Goal: Information Seeking & Learning: Learn about a topic

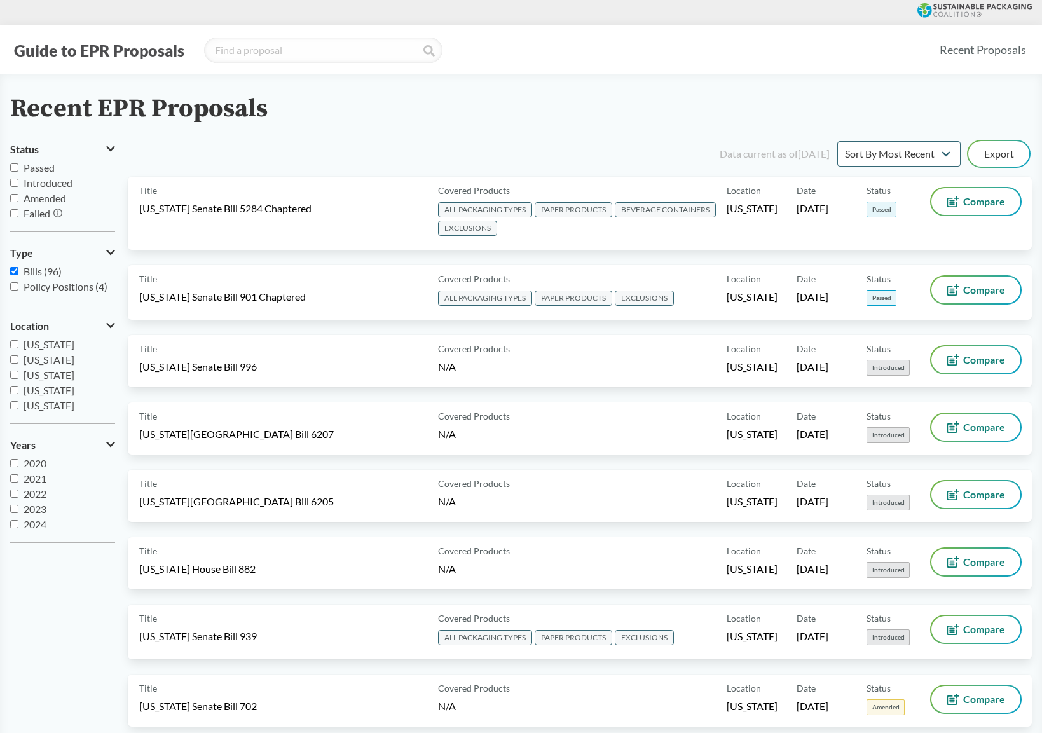
click at [801, 53] on div "Guide to EPR Proposals" at bounding box center [469, 49] width 918 height 25
click at [13, 168] on input "Passed" at bounding box center [14, 167] width 8 height 8
checkbox input "true"
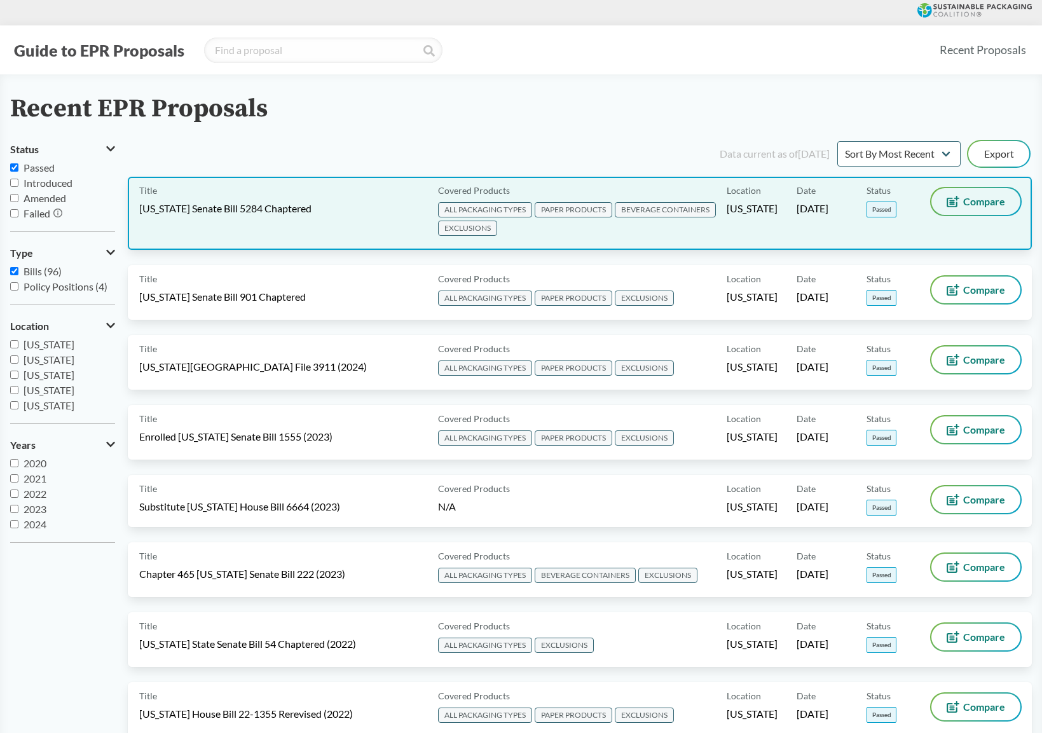
click at [963, 208] on button "Compare" at bounding box center [975, 201] width 89 height 27
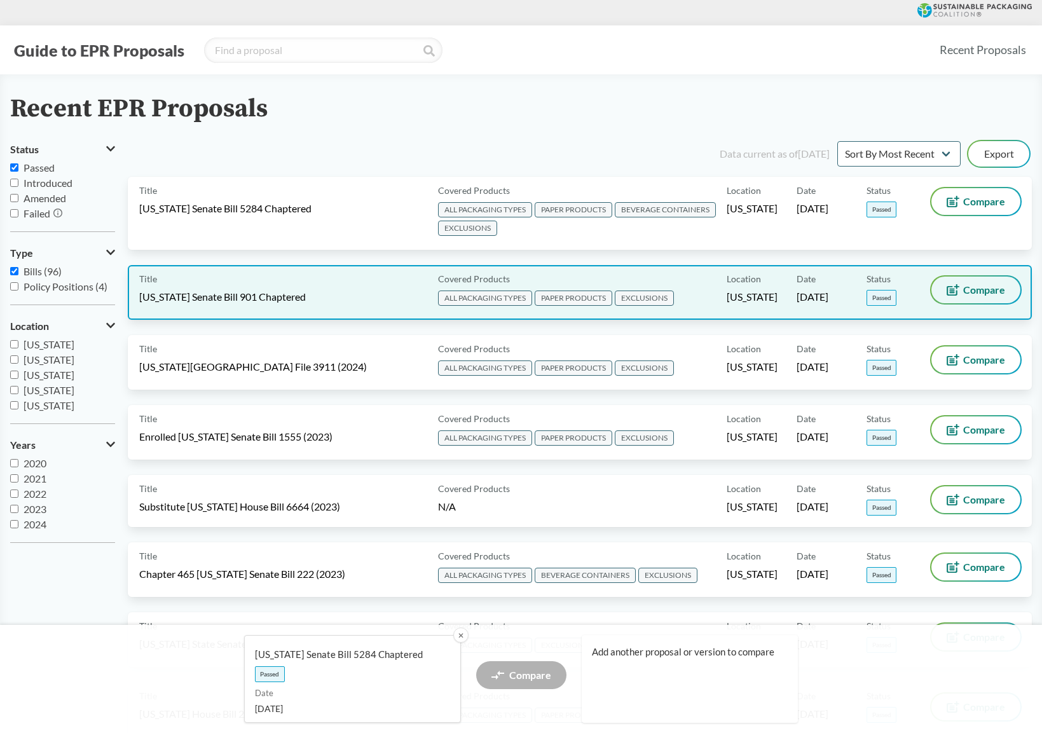
click at [966, 296] on button "Compare" at bounding box center [975, 289] width 89 height 27
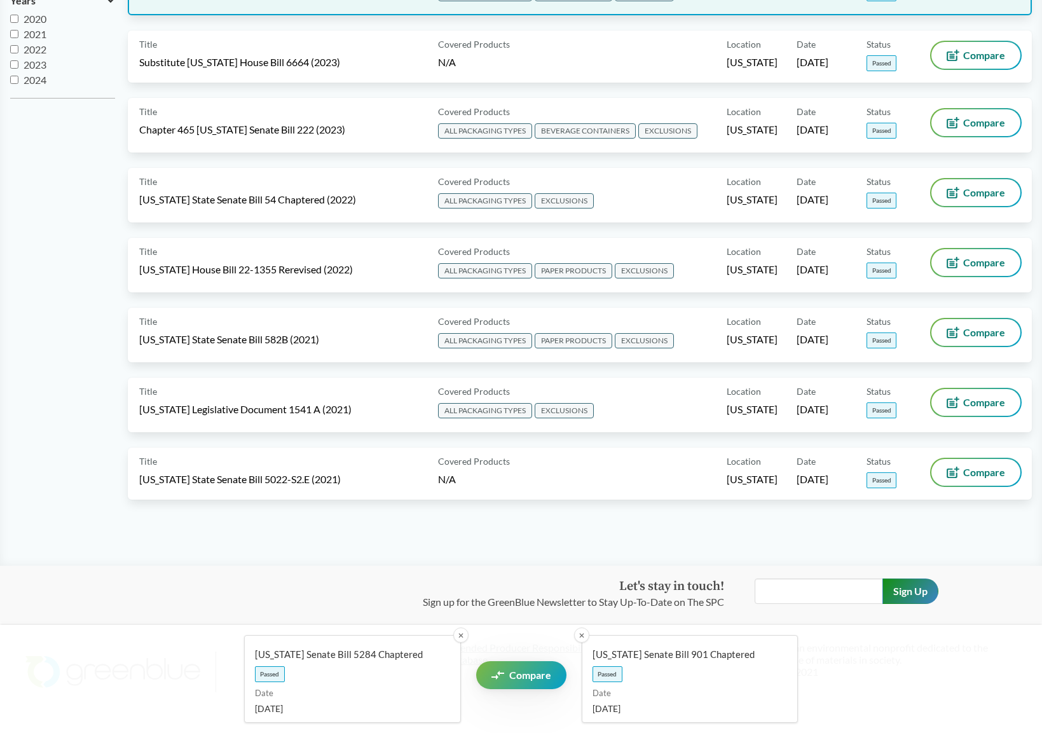
scroll to position [445, 0]
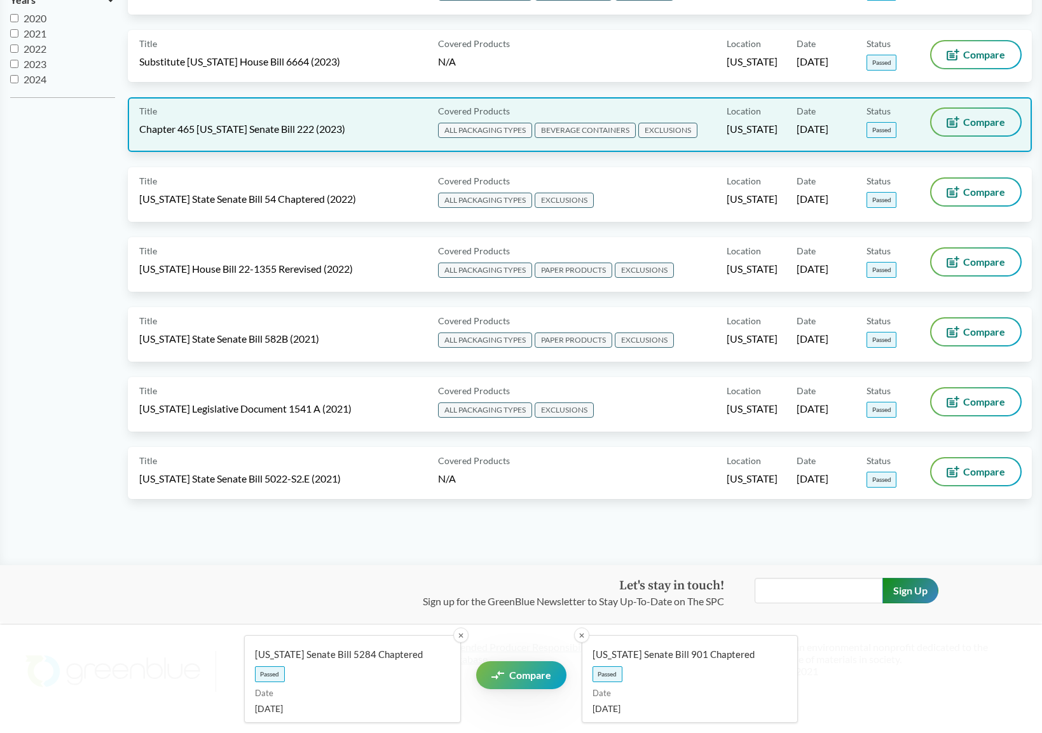
click at [976, 133] on button "Compare" at bounding box center [975, 122] width 89 height 27
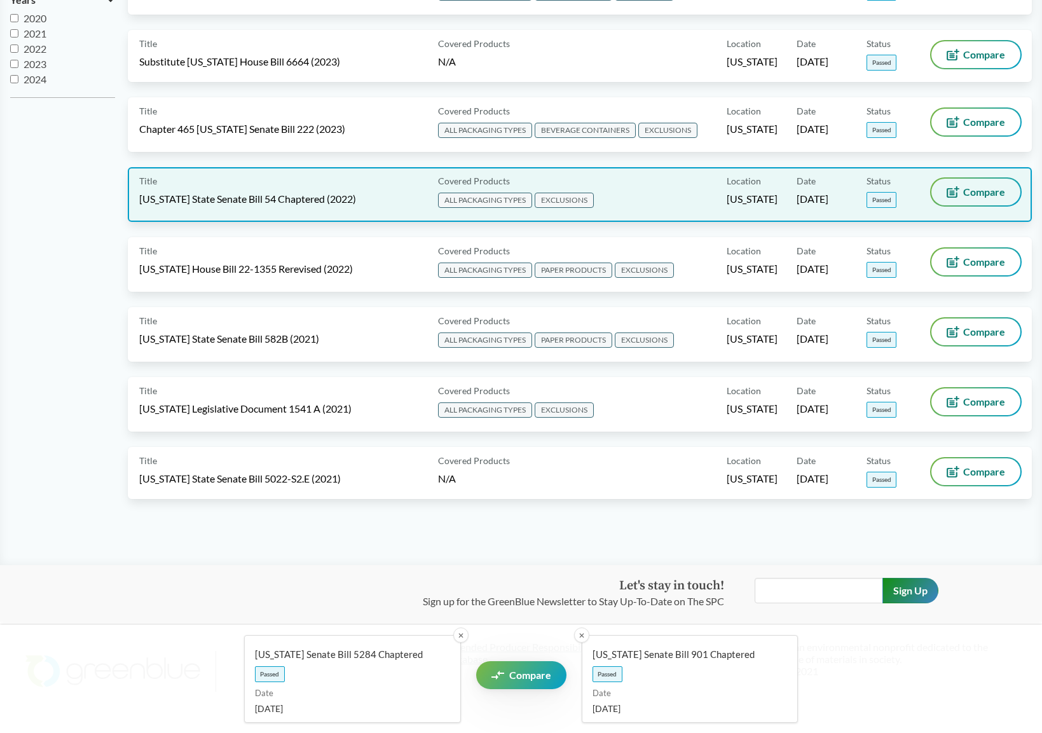
click at [974, 200] on button "Compare" at bounding box center [975, 192] width 89 height 27
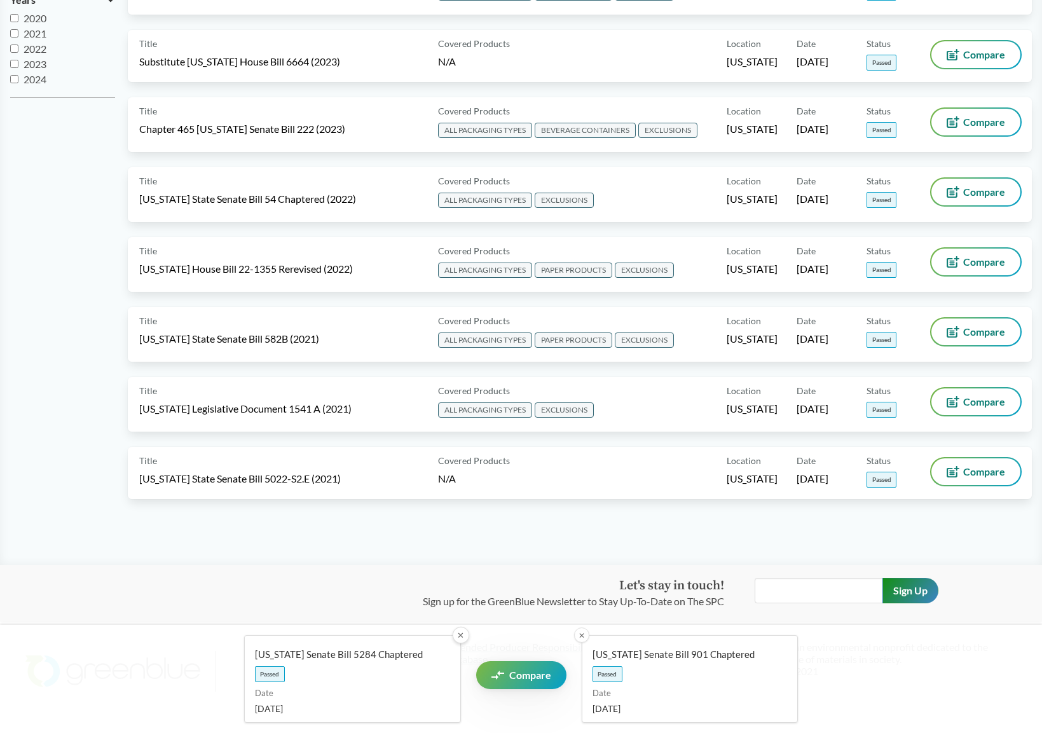
click at [458, 641] on button "✕" at bounding box center [460, 635] width 17 height 17
click at [460, 635] on button "✕" at bounding box center [460, 635] width 17 height 17
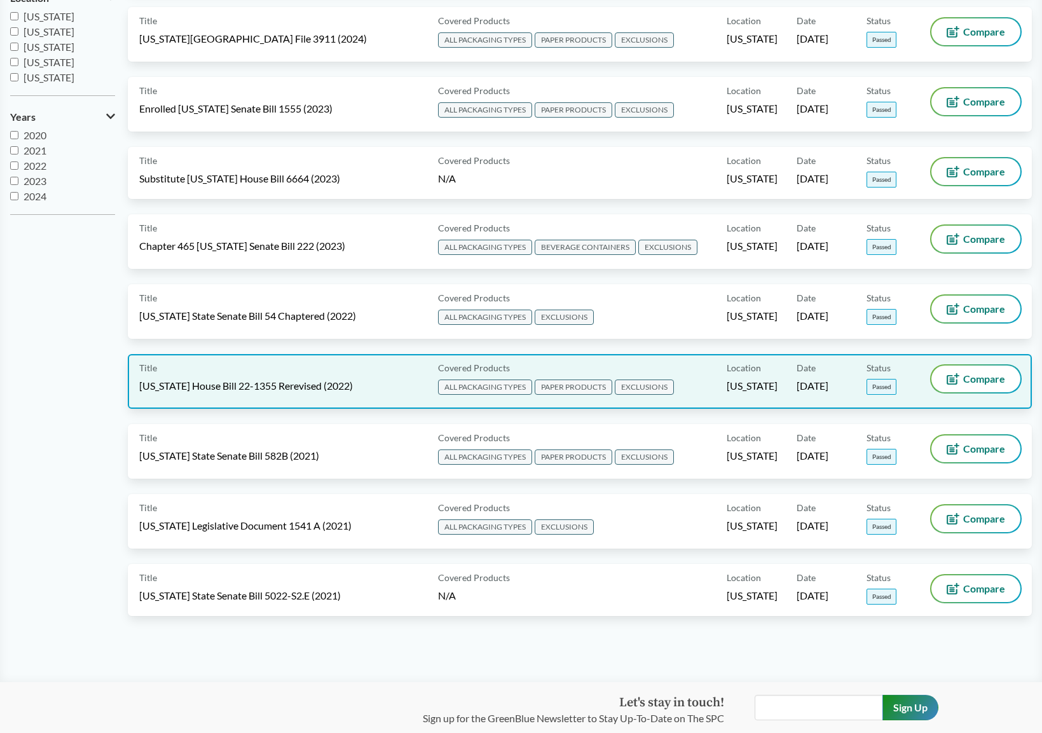
scroll to position [306, 0]
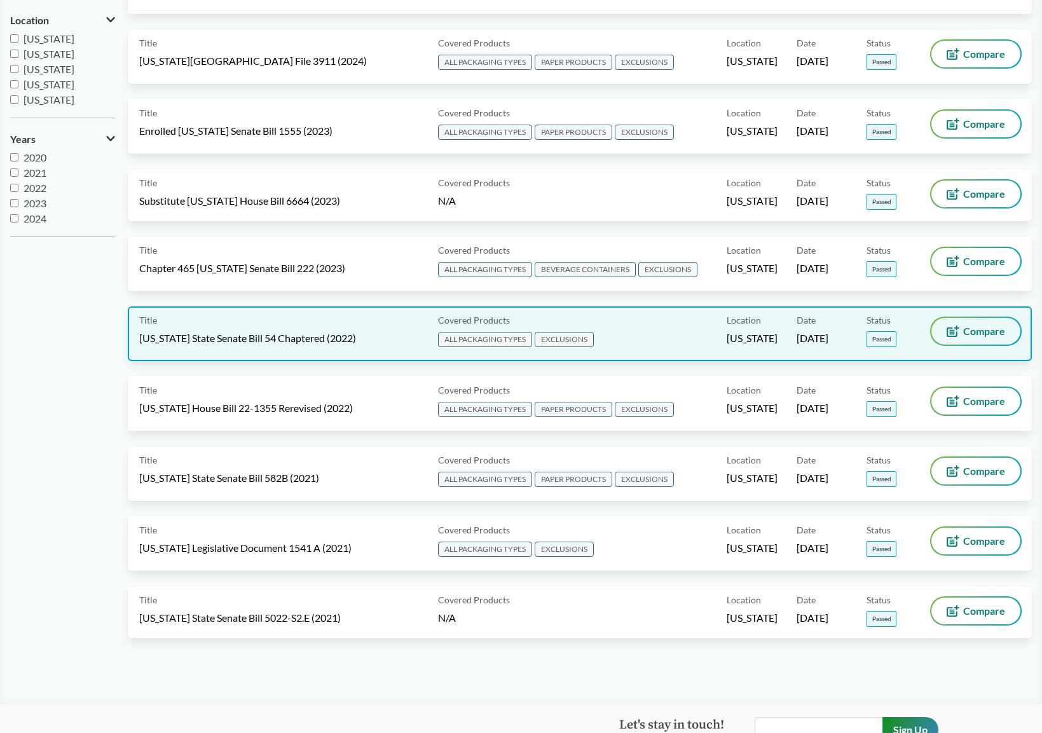
click at [995, 340] on button "Compare" at bounding box center [975, 331] width 89 height 27
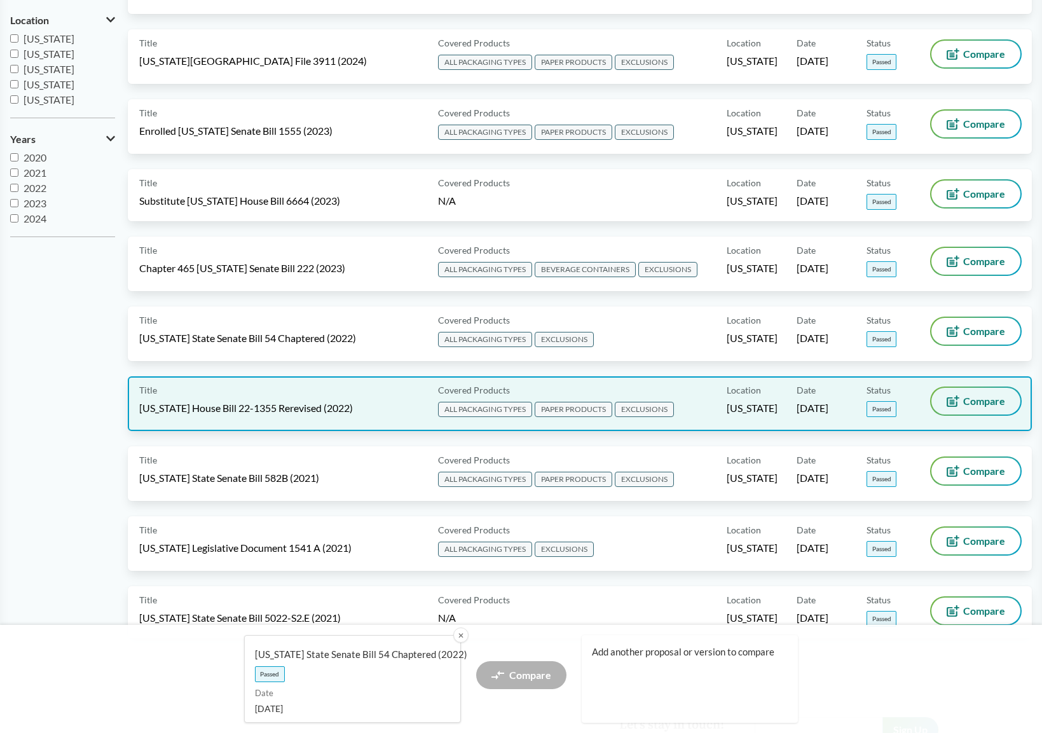
click at [991, 410] on button "Compare" at bounding box center [975, 401] width 89 height 27
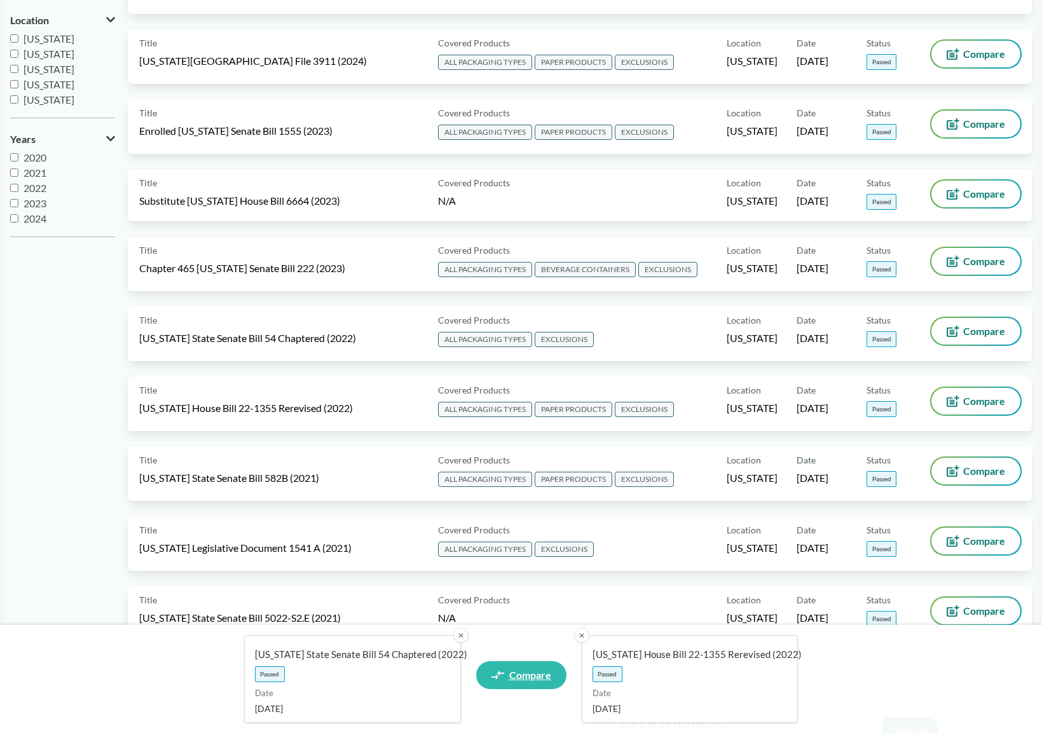
click at [512, 674] on span "Compare" at bounding box center [530, 675] width 42 height 10
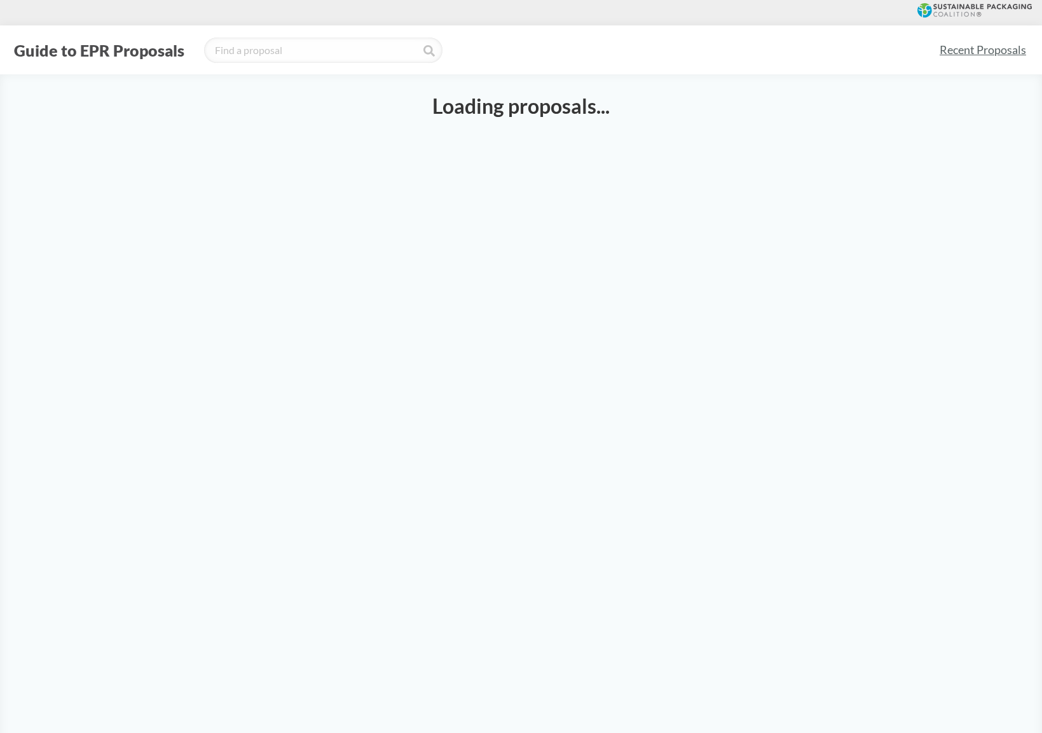
select select "SB54CH"
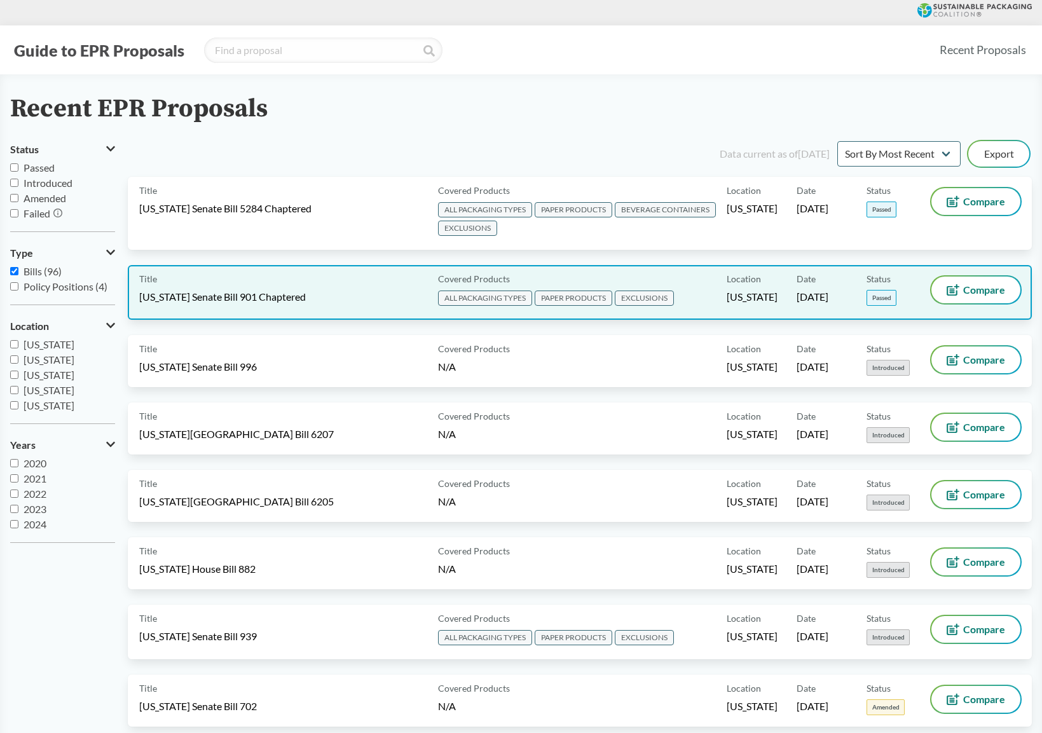
click at [711, 294] on div "Covered Products ALL PACKAGING TYPES PAPER PRODUCTS EXCLUSIONS" at bounding box center [580, 292] width 294 height 32
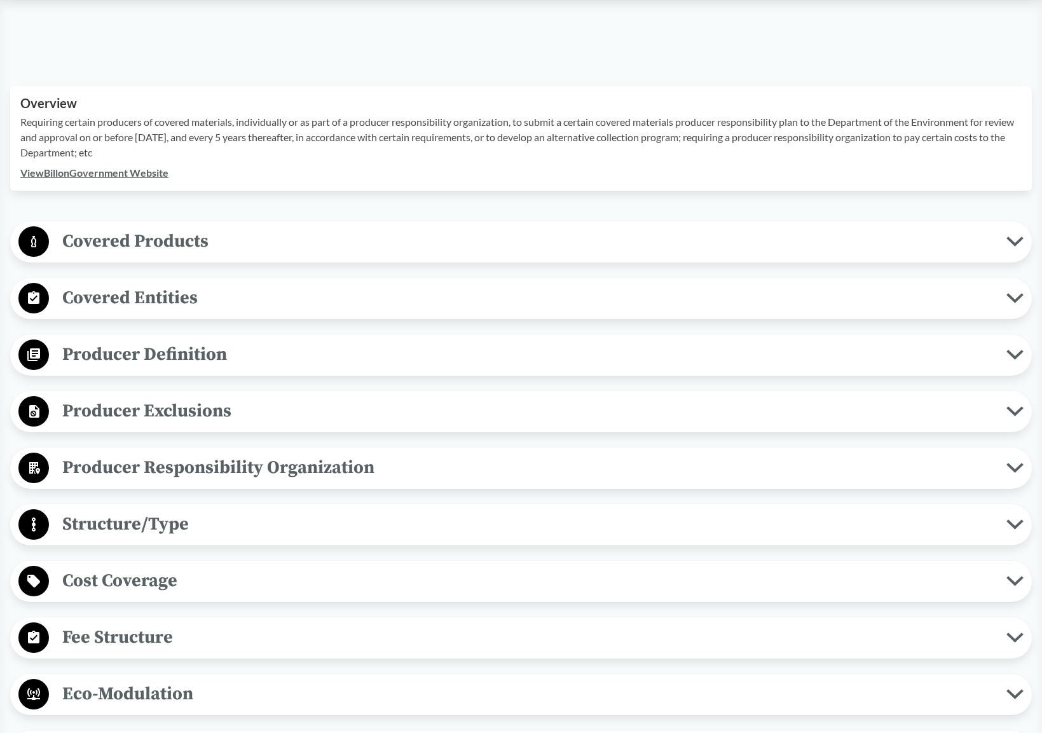
scroll to position [381, 0]
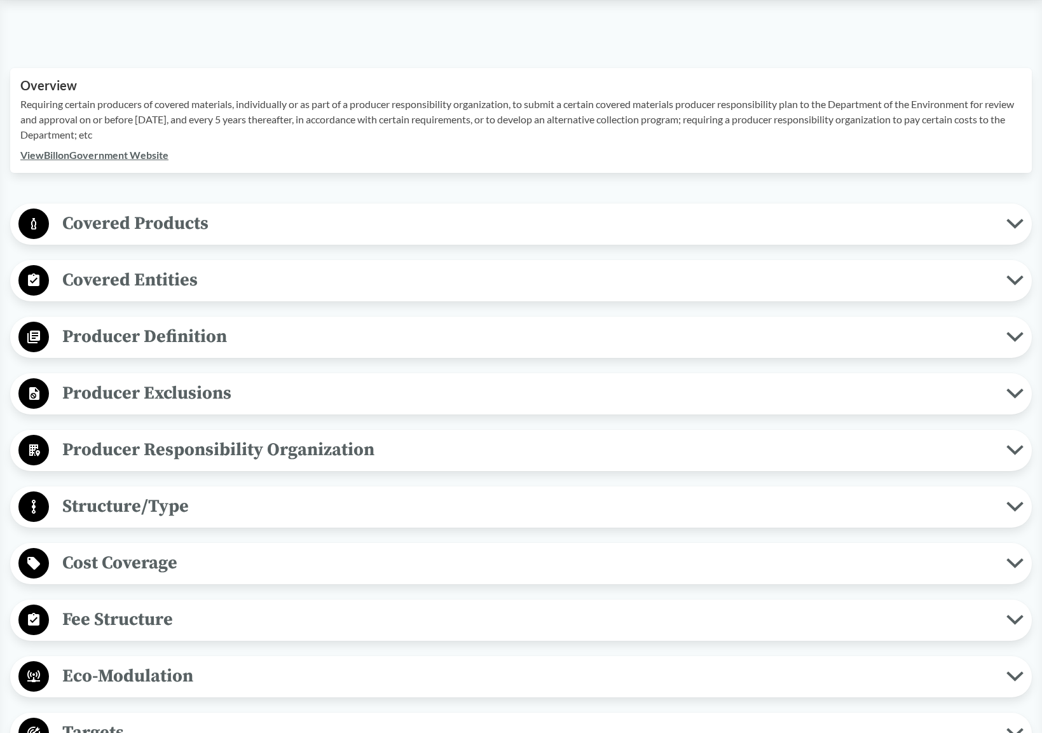
click at [1013, 224] on icon at bounding box center [1014, 224] width 13 height 6
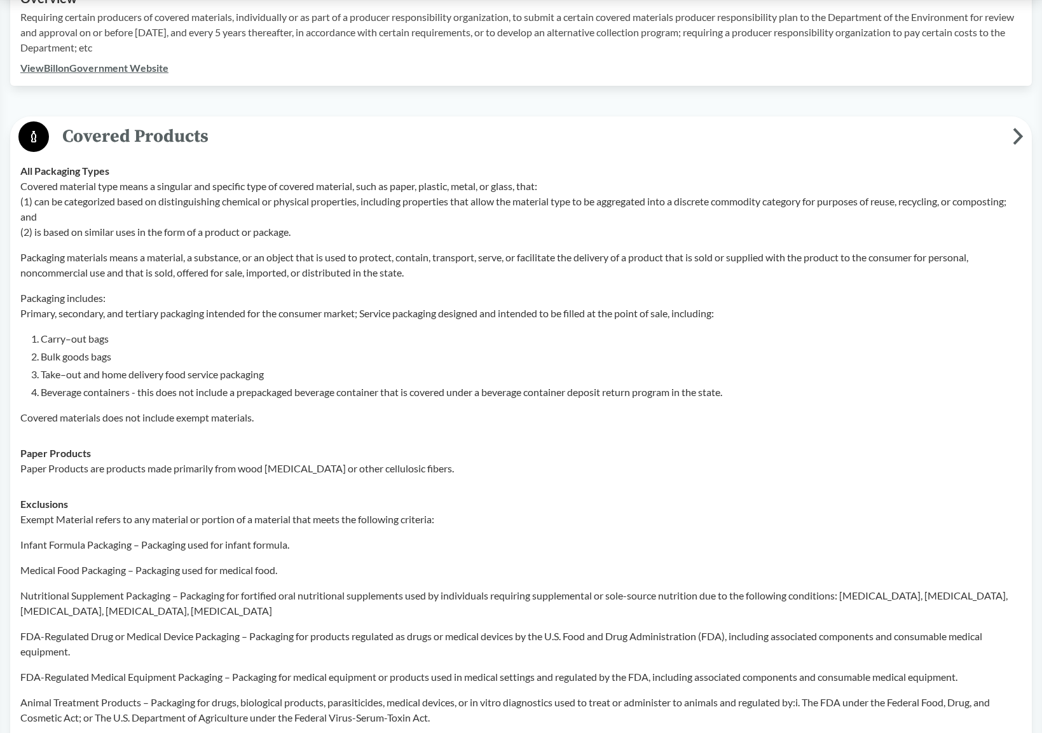
scroll to position [191, 0]
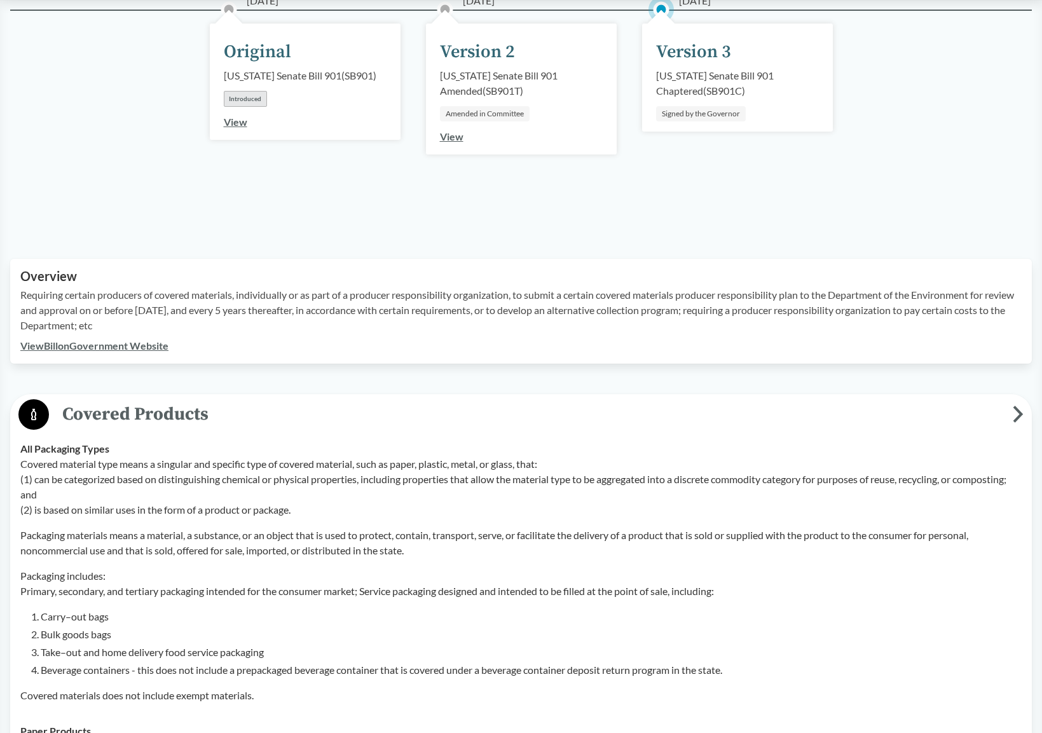
click at [1012, 414] on span "Covered Products" at bounding box center [530, 414] width 963 height 29
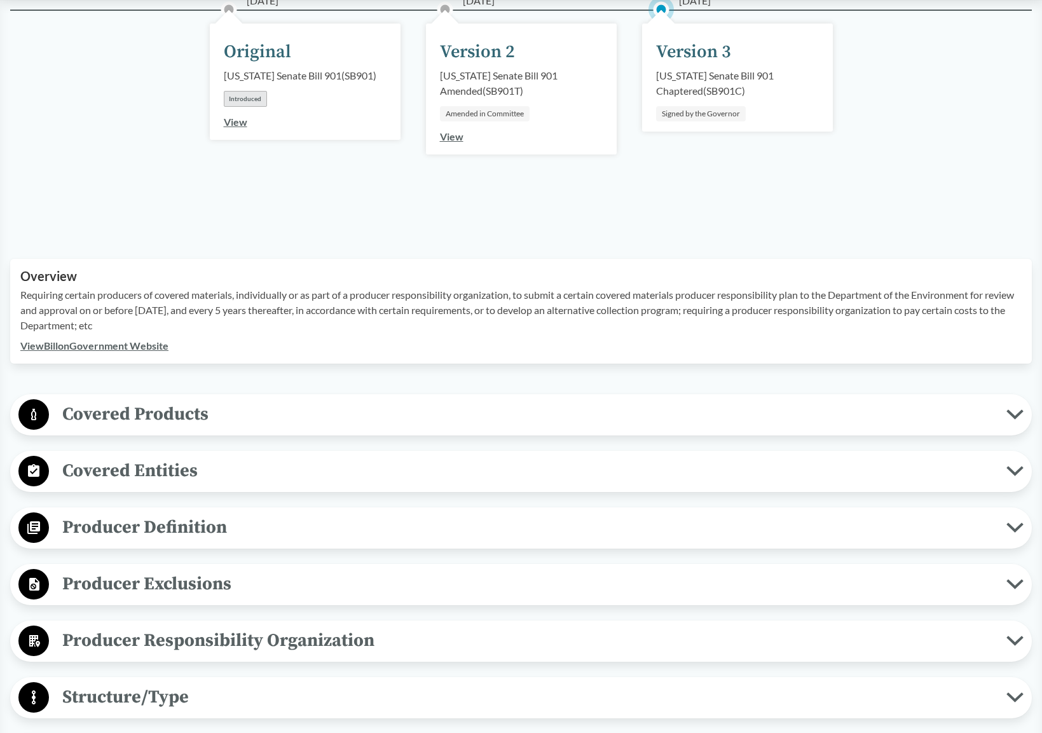
click at [1012, 476] on button "Covered Entities" at bounding box center [521, 471] width 1012 height 32
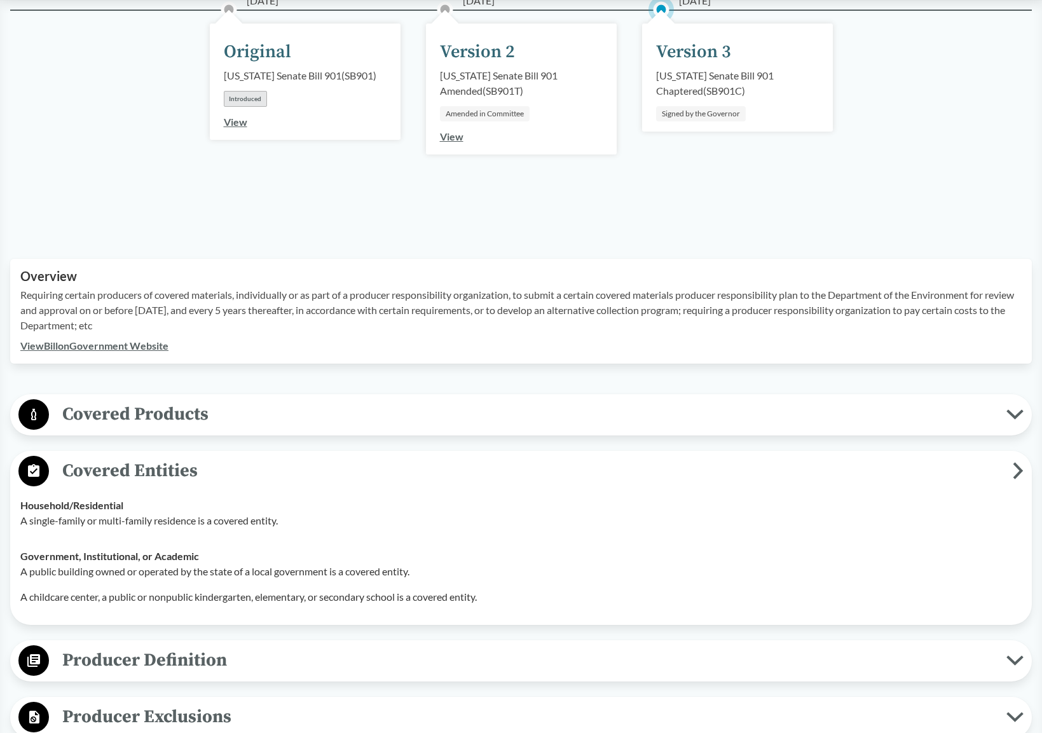
click at [1016, 472] on icon at bounding box center [1017, 470] width 11 height 17
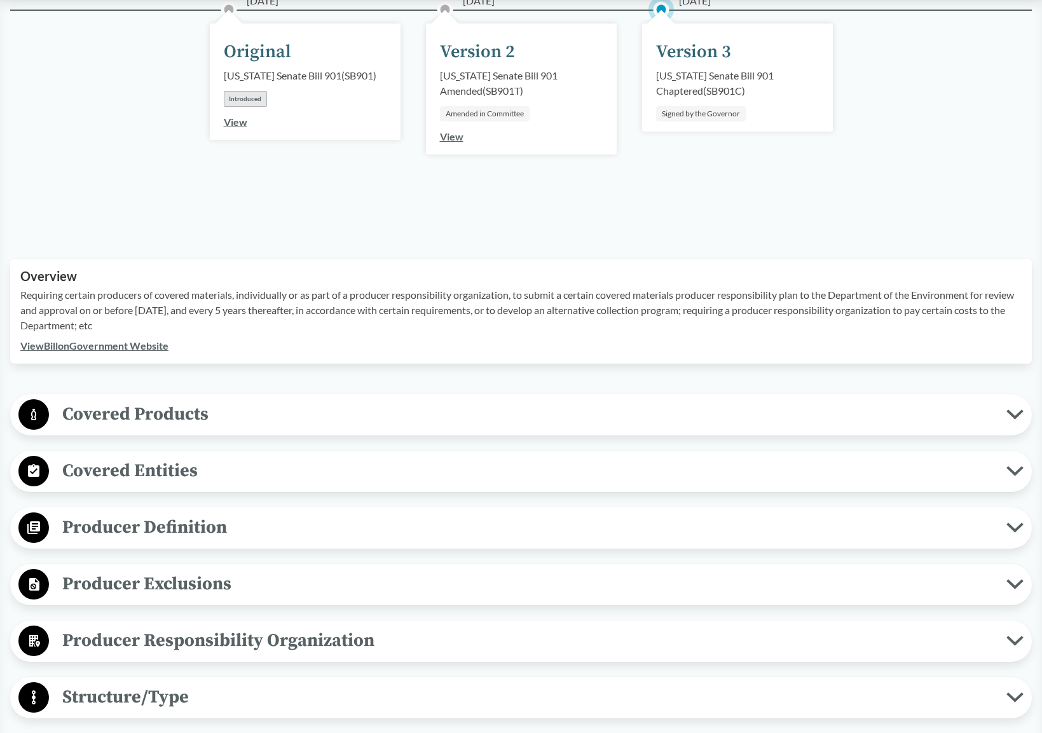
click at [1018, 534] on button "Producer Definition" at bounding box center [521, 528] width 1012 height 32
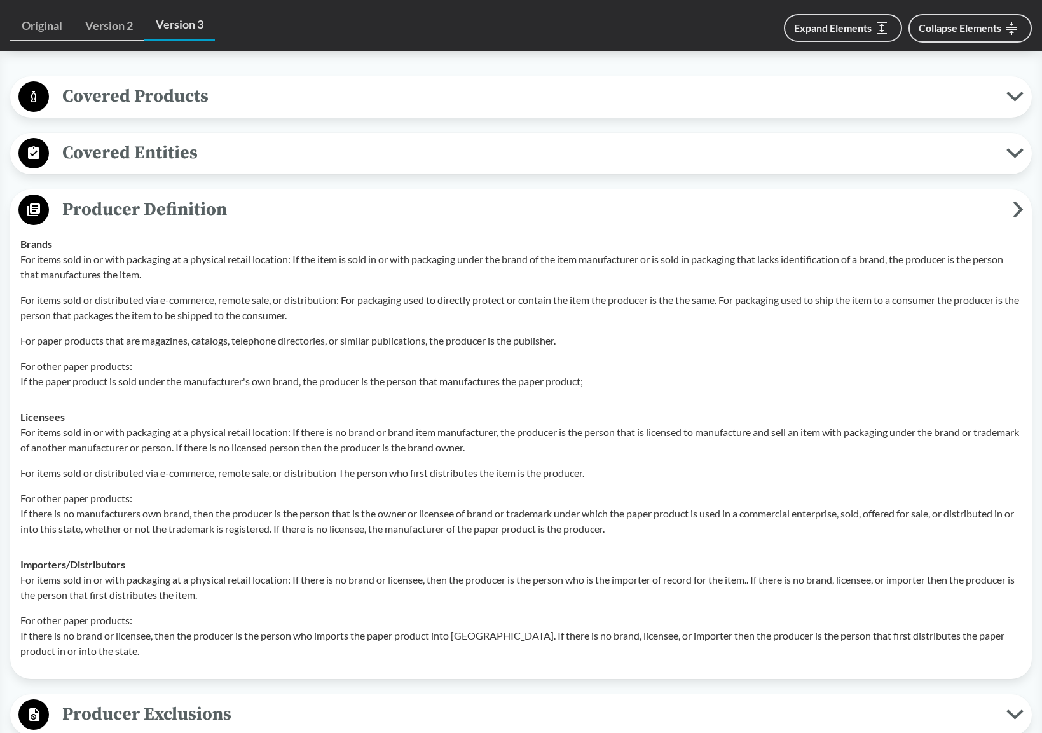
scroll to position [445, 0]
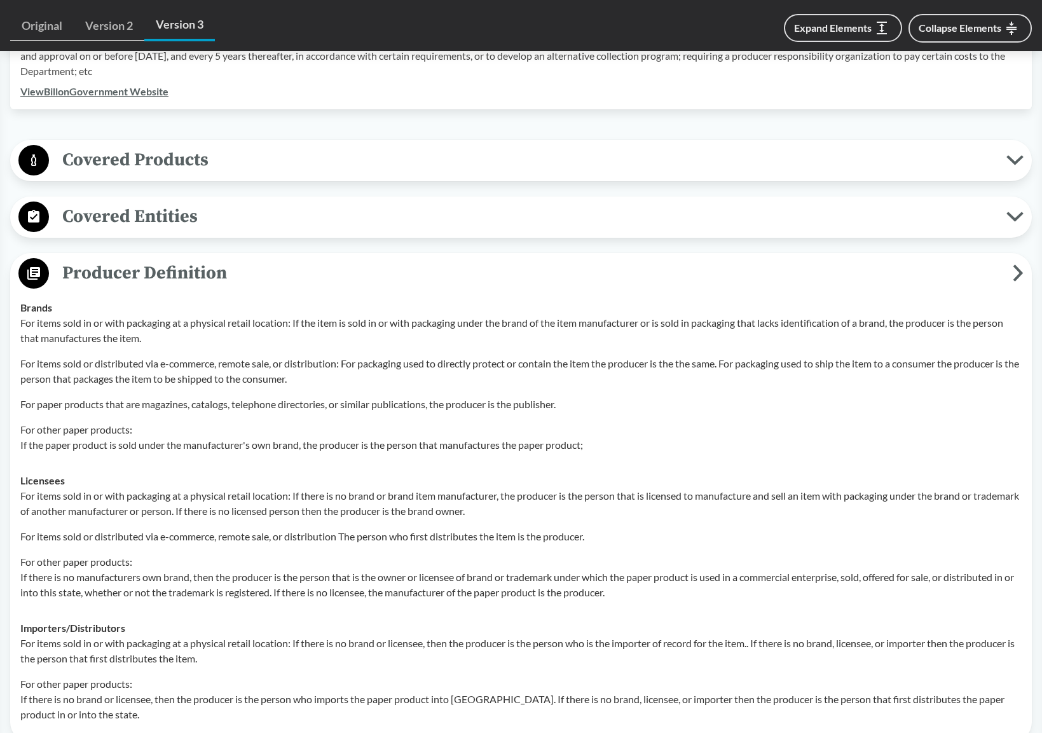
click at [1019, 276] on icon at bounding box center [1018, 272] width 6 height 13
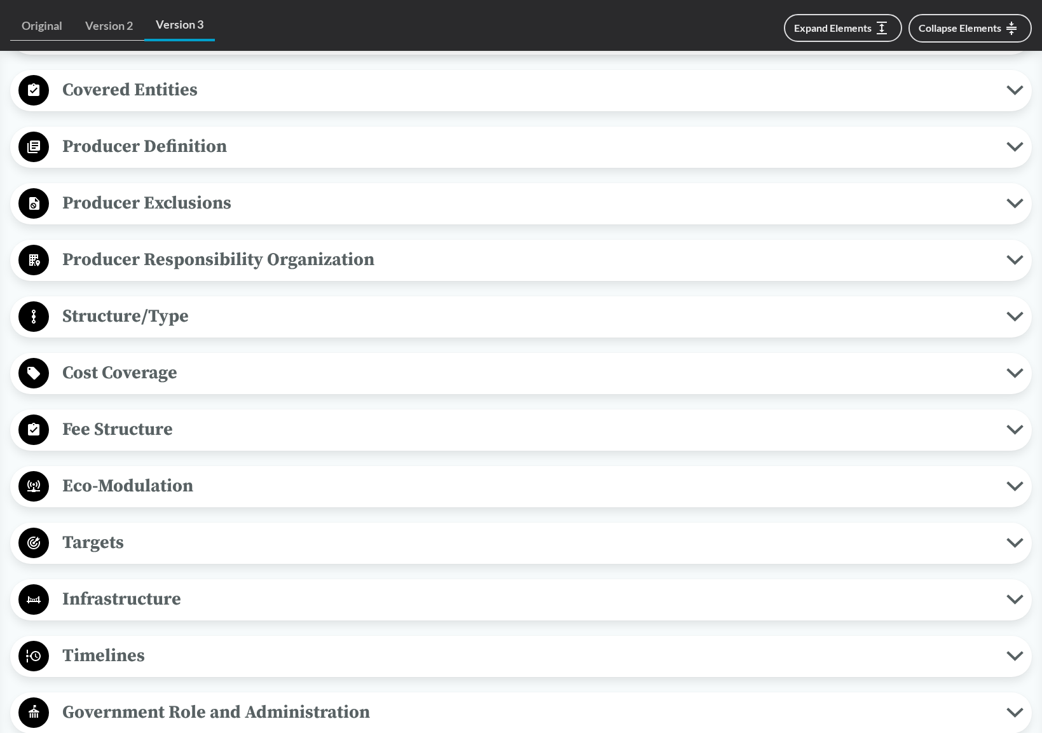
scroll to position [572, 0]
click at [1023, 368] on button "Cost Coverage" at bounding box center [521, 373] width 1012 height 32
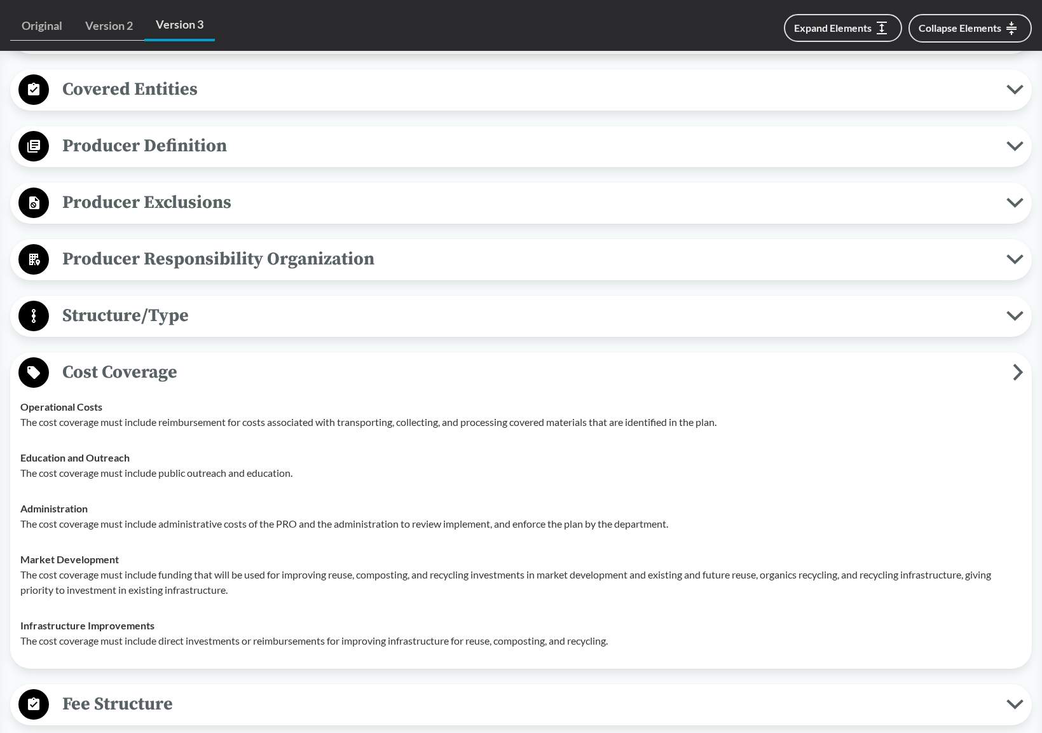
click at [1023, 368] on button "Cost Coverage" at bounding box center [521, 373] width 1012 height 32
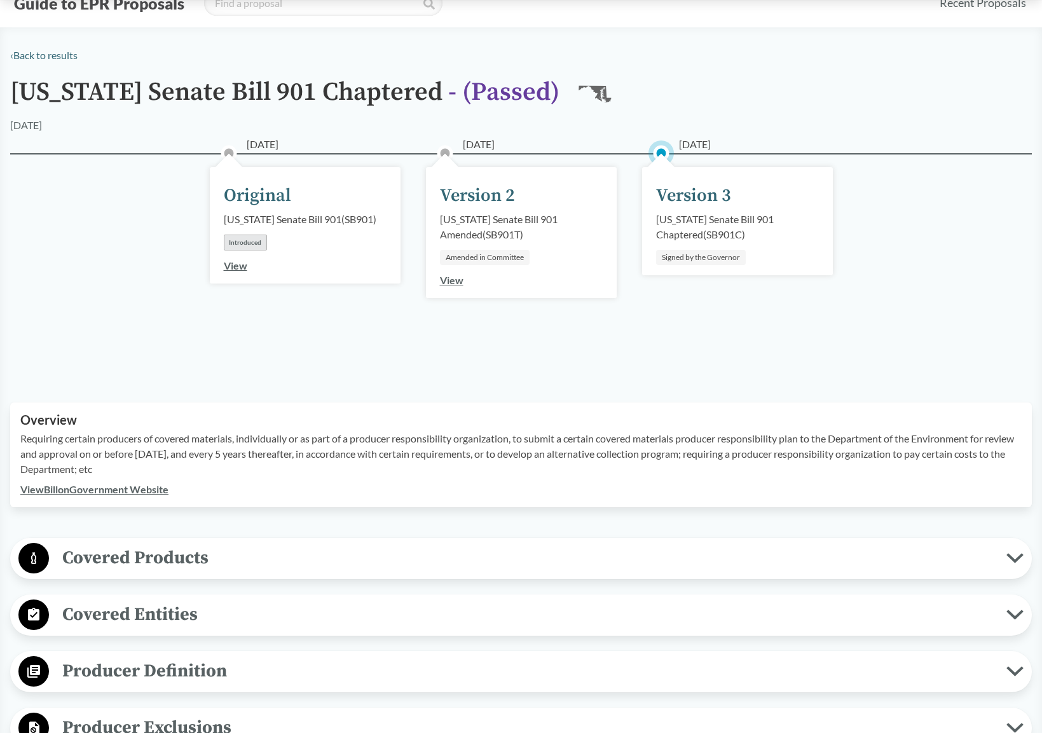
scroll to position [0, 0]
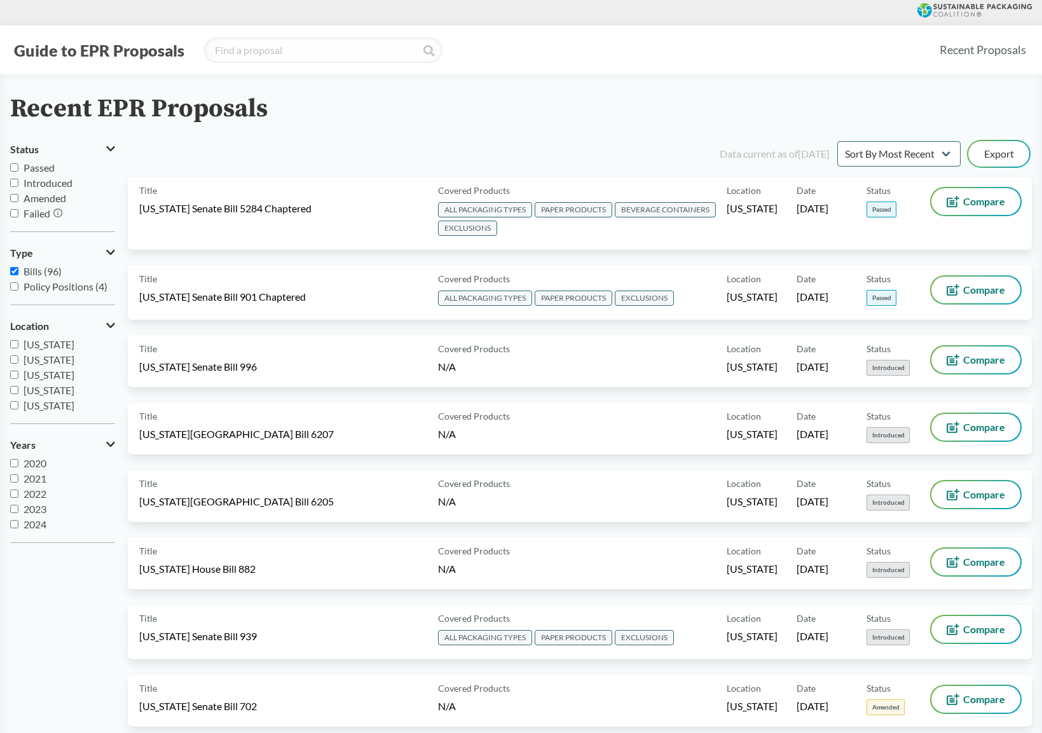
click at [12, 168] on input "Passed" at bounding box center [14, 167] width 8 height 8
checkbox input "true"
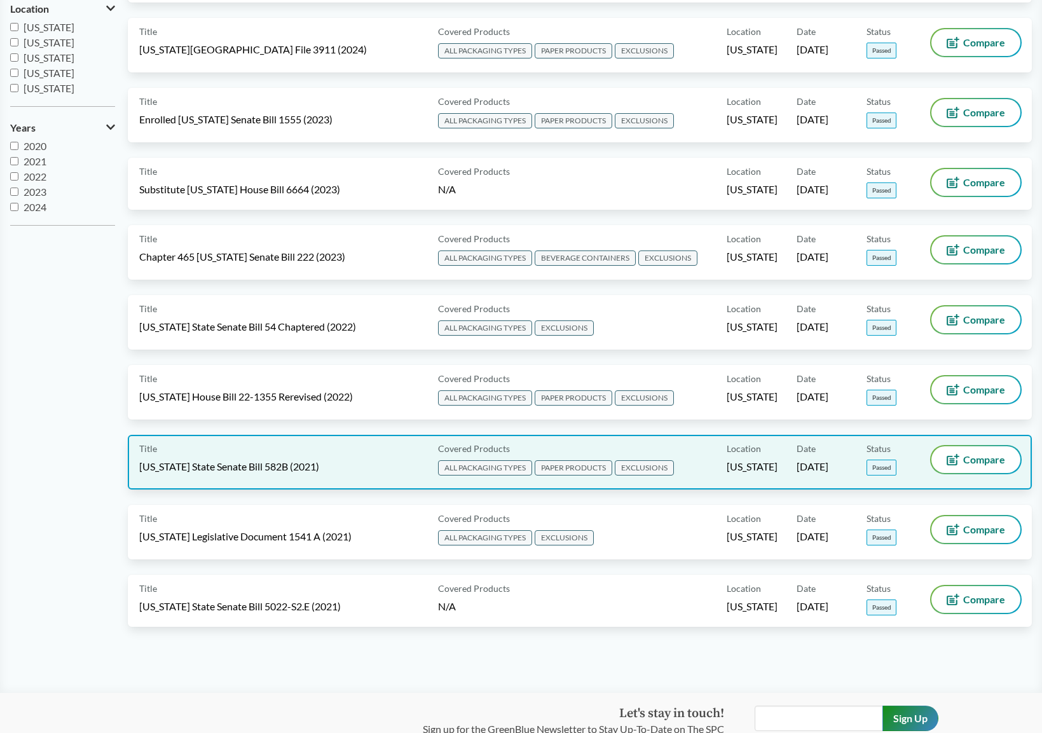
scroll to position [318, 0]
click at [239, 458] on div "Title Oregon State Senate Bill 582B (2021)" at bounding box center [286, 462] width 294 height 32
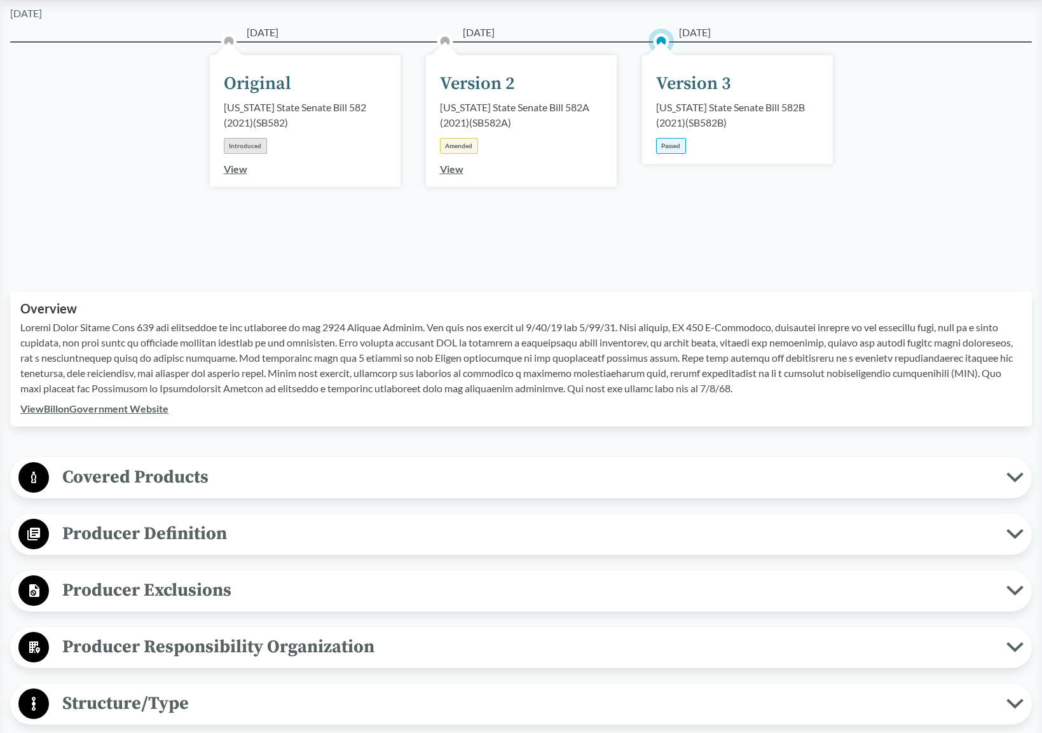
scroll to position [381, 0]
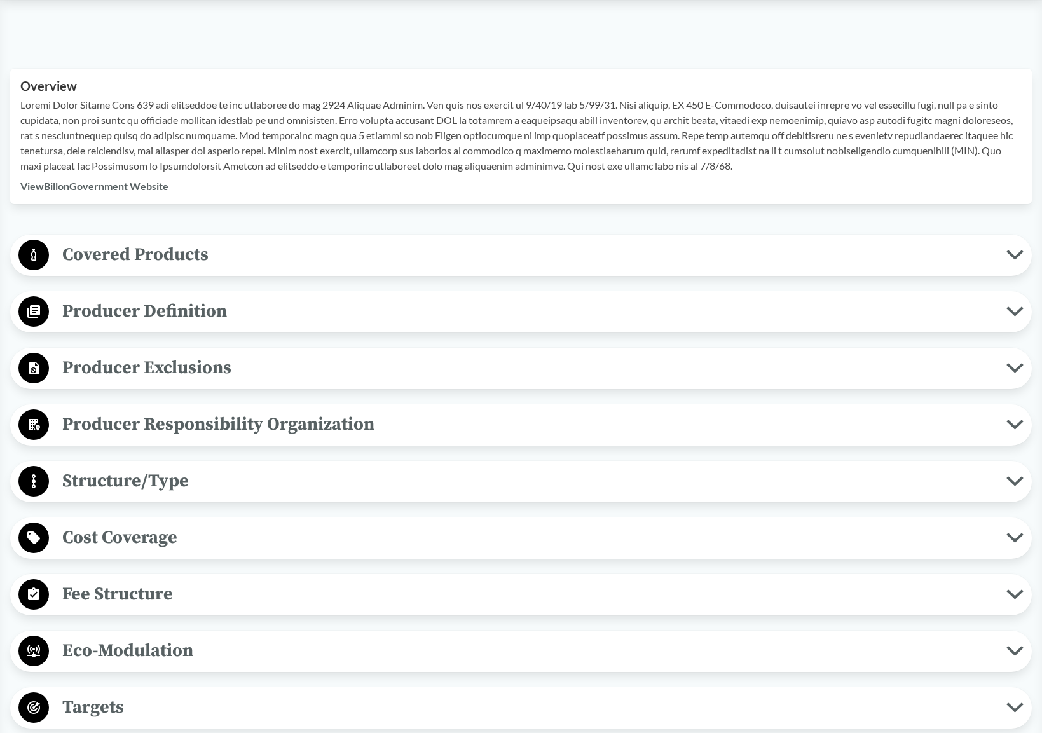
click at [1019, 263] on button "Covered Products" at bounding box center [521, 255] width 1012 height 32
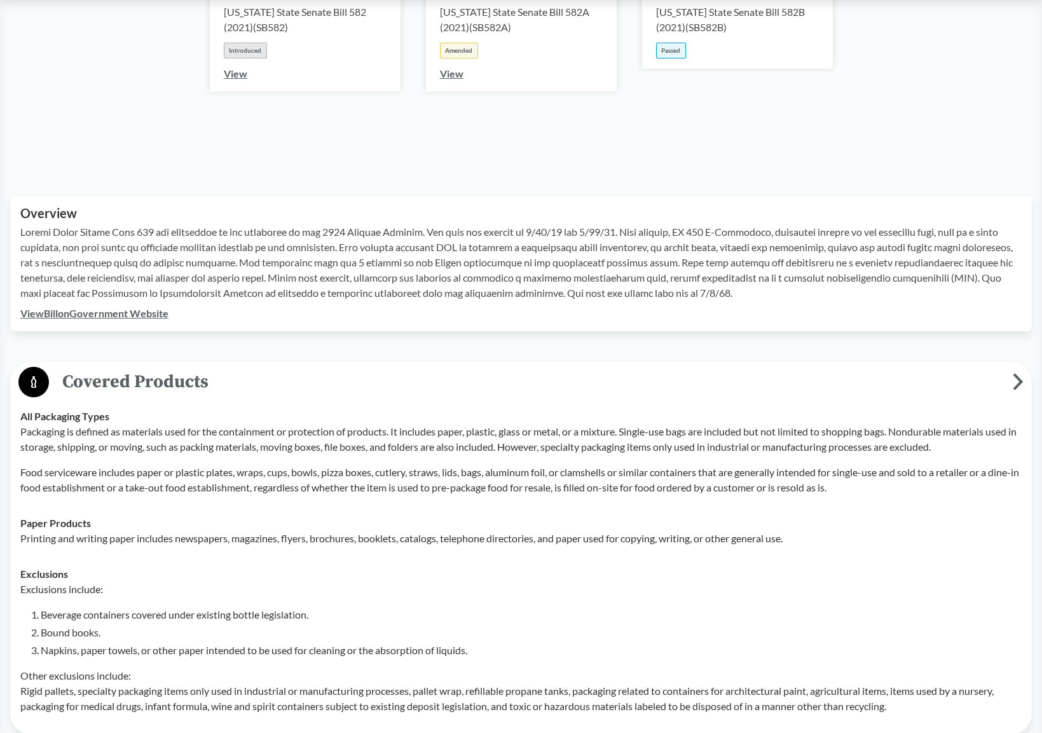
scroll to position [0, 0]
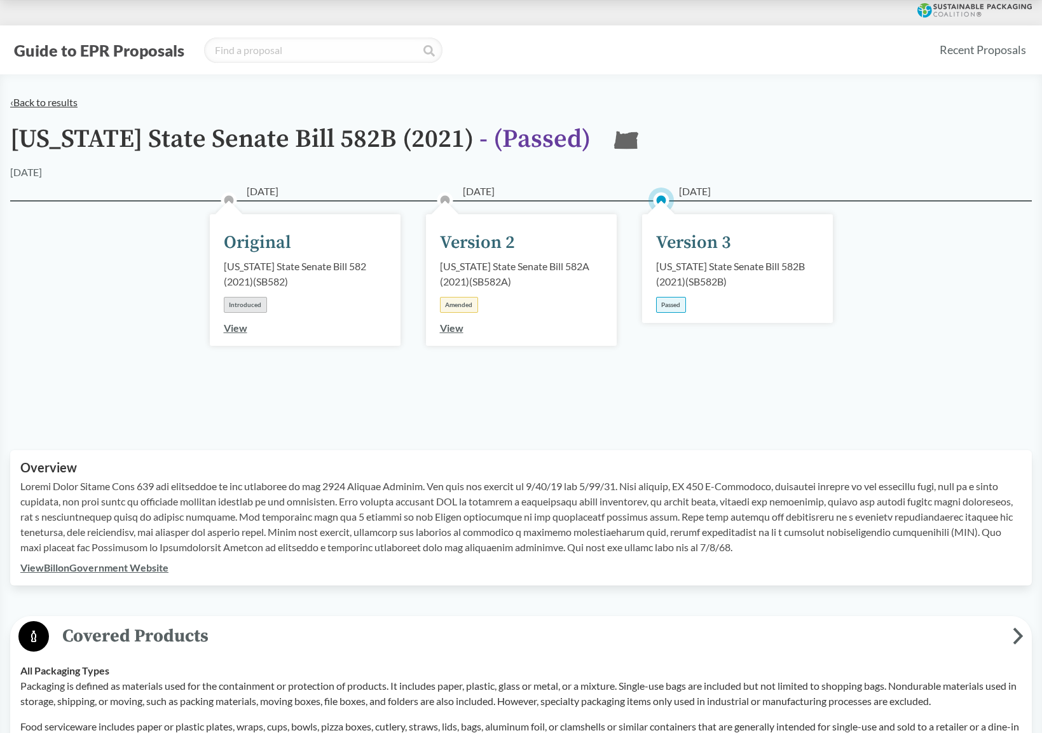
click at [62, 100] on link "‹ Back to results" at bounding box center [43, 102] width 67 height 12
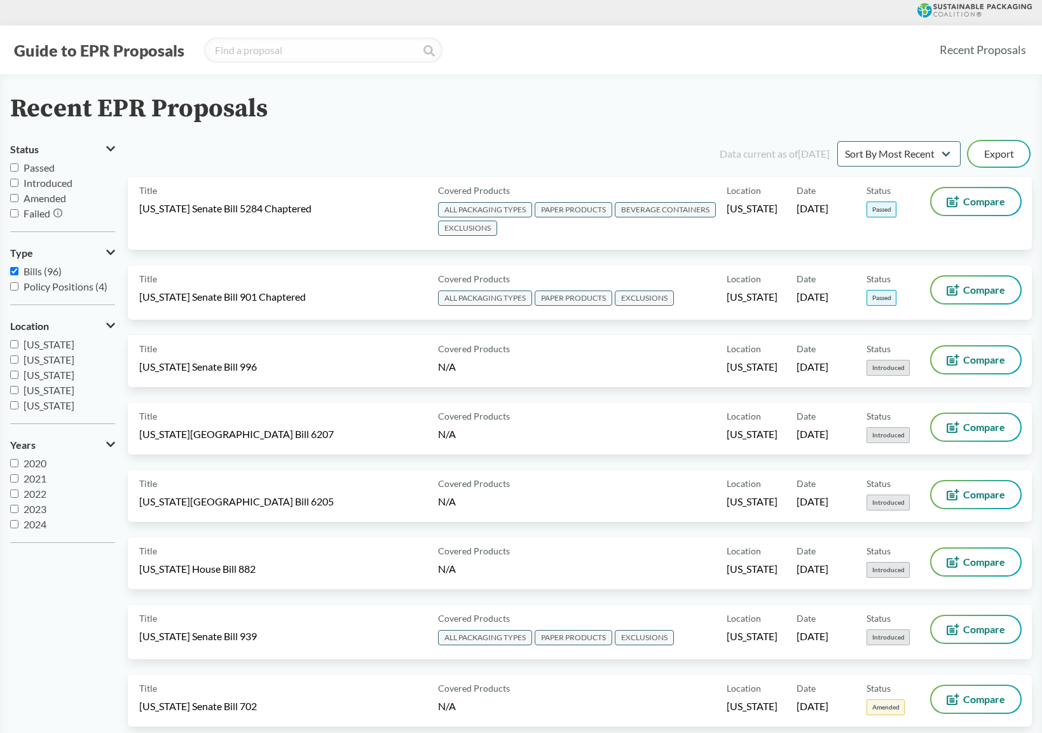
click at [44, 174] on label "Passed" at bounding box center [62, 167] width 105 height 15
click at [18, 172] on input "Passed" at bounding box center [14, 167] width 8 height 8
checkbox input "true"
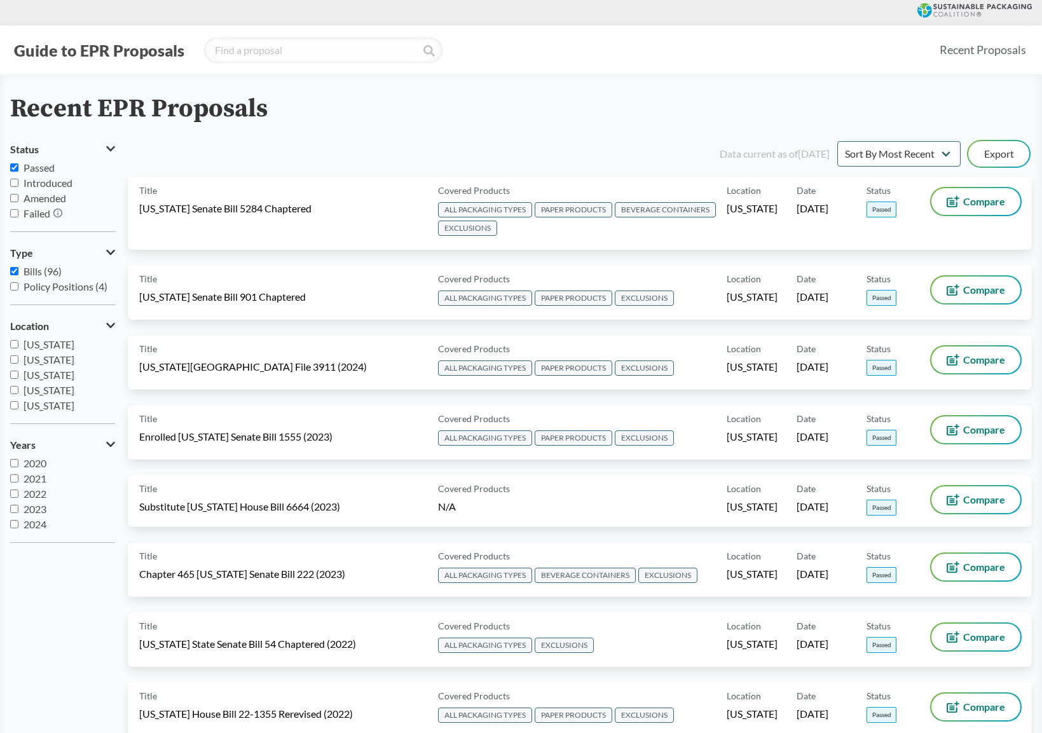
click at [20, 182] on label "Introduced" at bounding box center [62, 182] width 105 height 15
click at [18, 182] on input "Introduced" at bounding box center [14, 183] width 8 height 8
checkbox input "true"
click at [13, 170] on input "Passed" at bounding box center [14, 167] width 8 height 8
checkbox input "false"
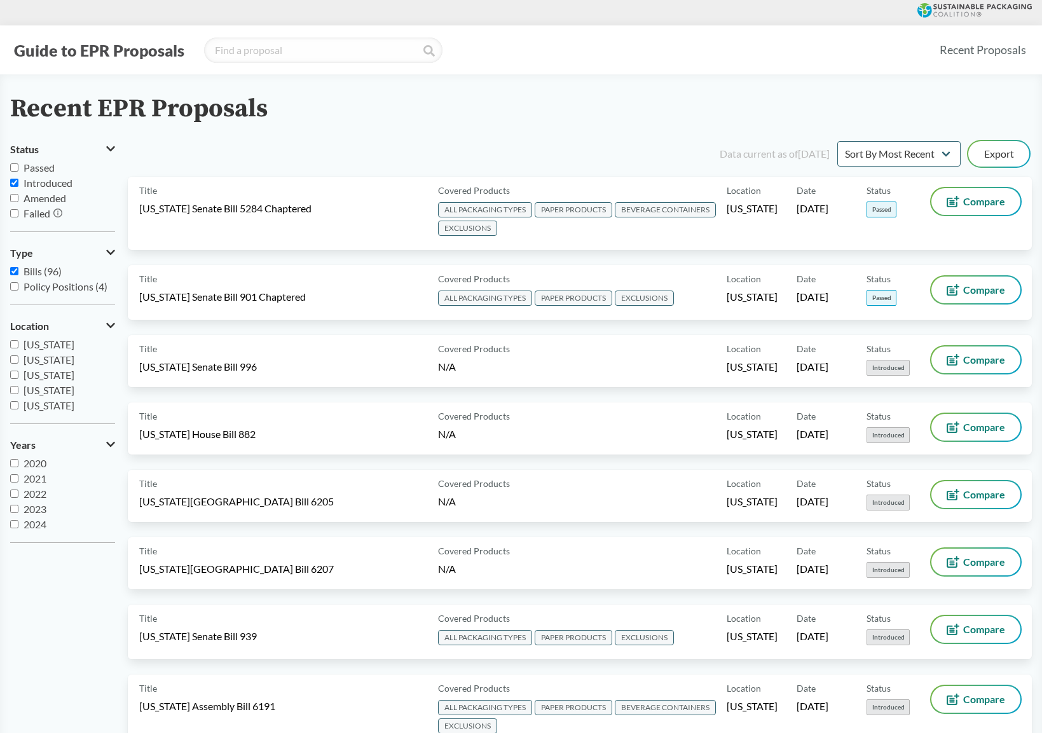
click at [15, 182] on input "Introduced" at bounding box center [14, 183] width 8 height 8
checkbox input "false"
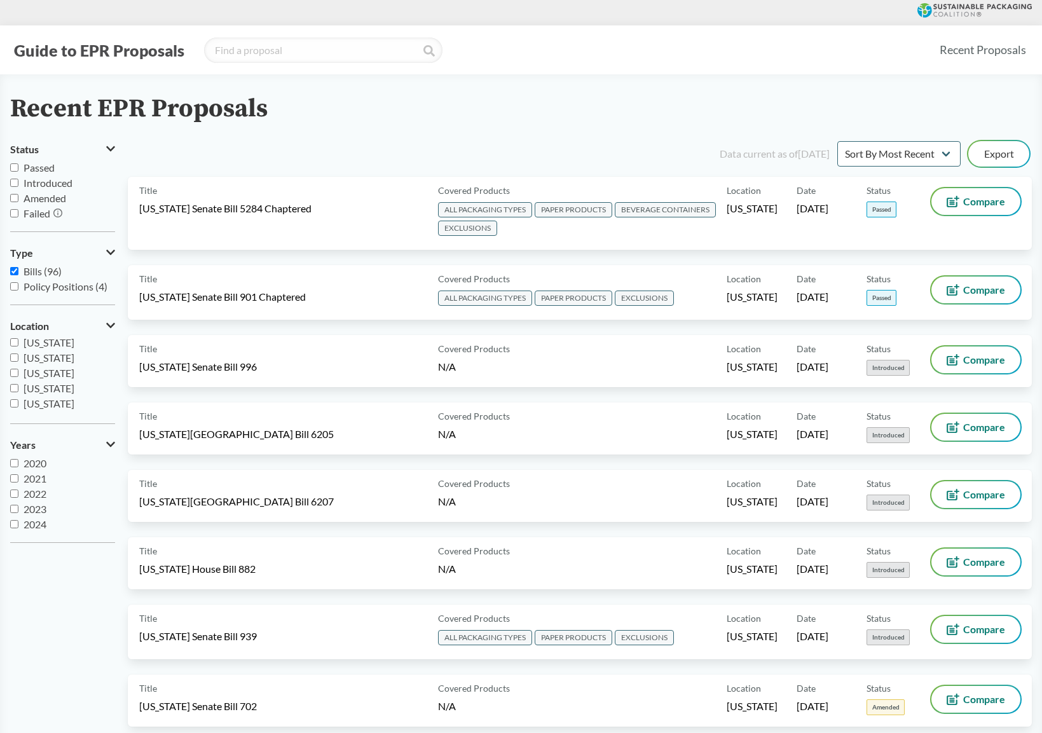
scroll to position [194, 0]
click at [55, 378] on span "California" at bounding box center [49, 378] width 51 height 12
click at [18, 378] on input "California" at bounding box center [14, 378] width 8 height 8
checkbox input "true"
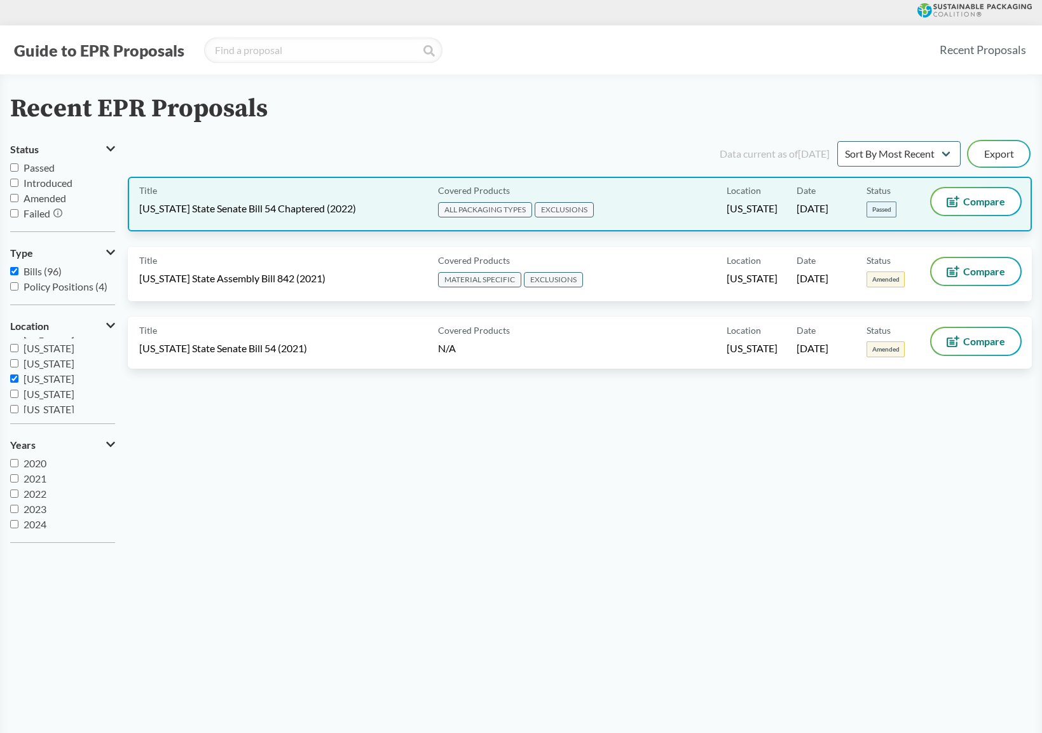
click at [348, 211] on span "California State Senate Bill 54 Chaptered (2022)" at bounding box center [247, 208] width 217 height 14
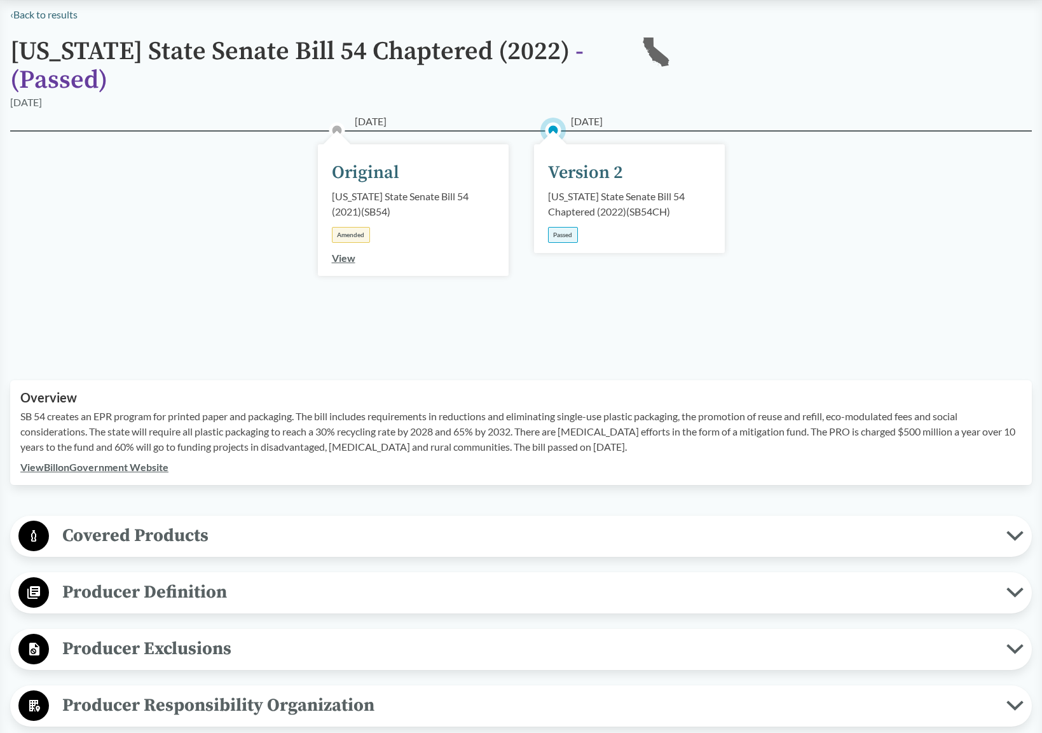
scroll to position [127, 0]
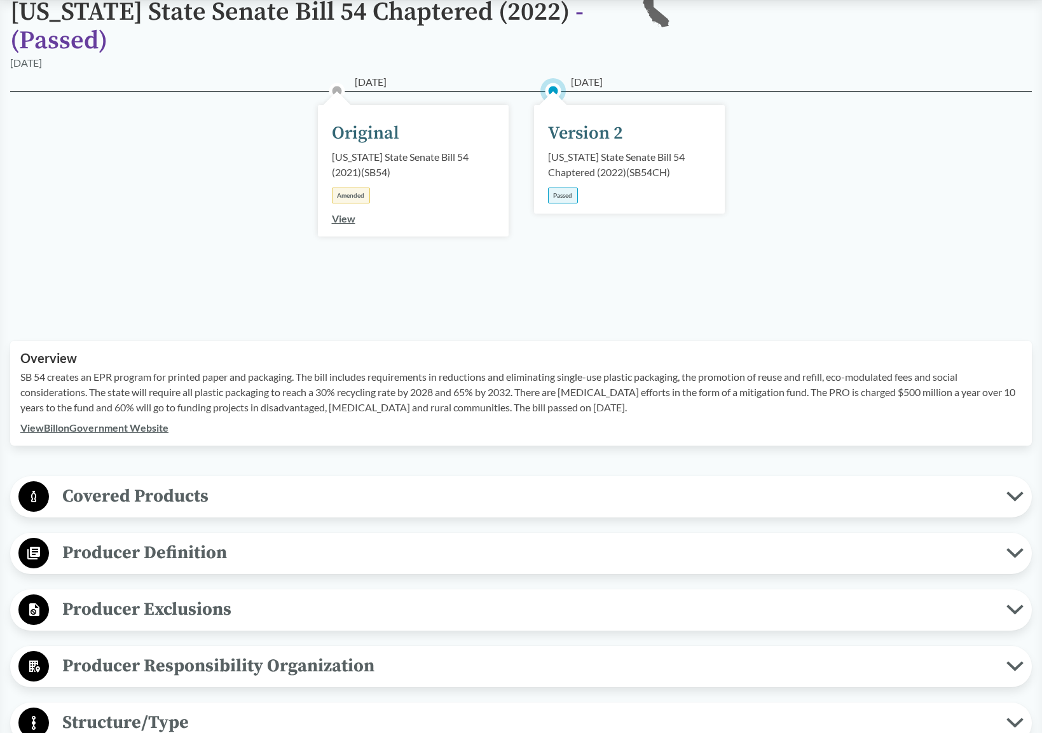
click at [625, 484] on span "Covered Products" at bounding box center [527, 496] width 957 height 29
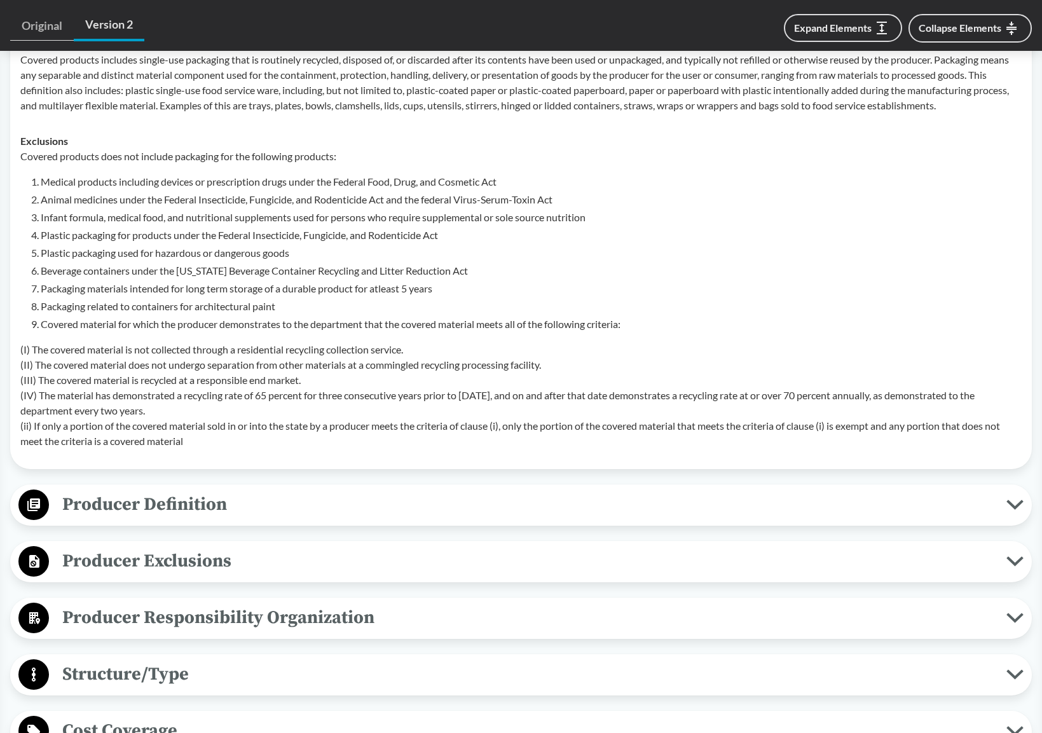
scroll to position [636, 0]
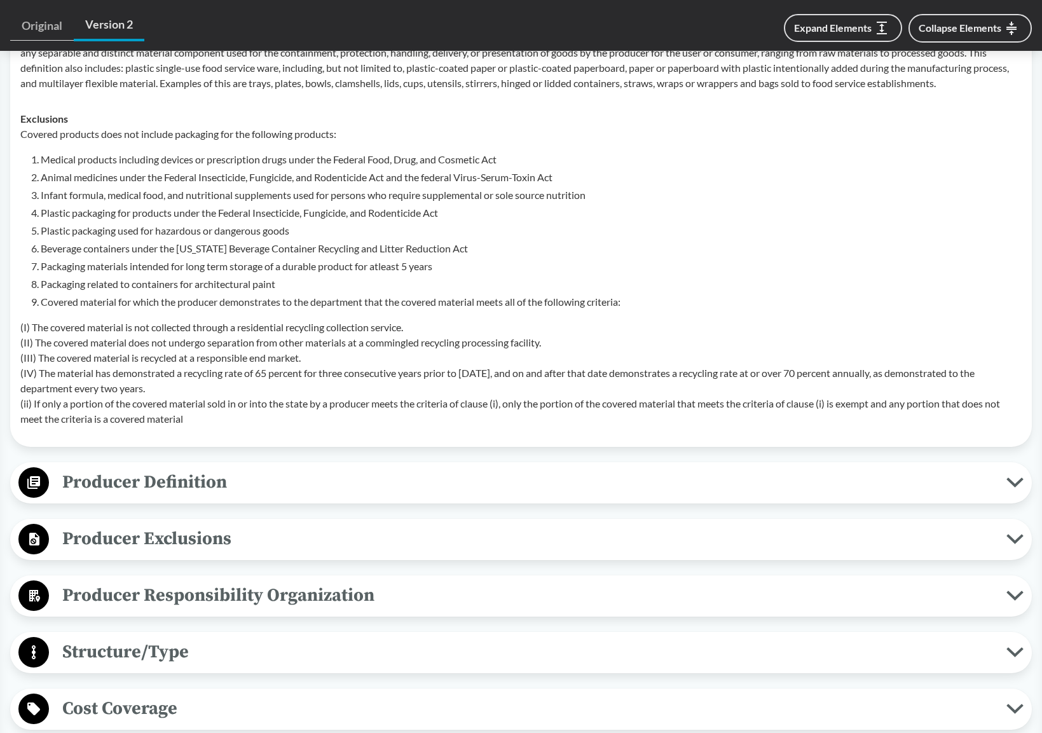
click at [243, 489] on span "Producer Definition" at bounding box center [527, 482] width 957 height 29
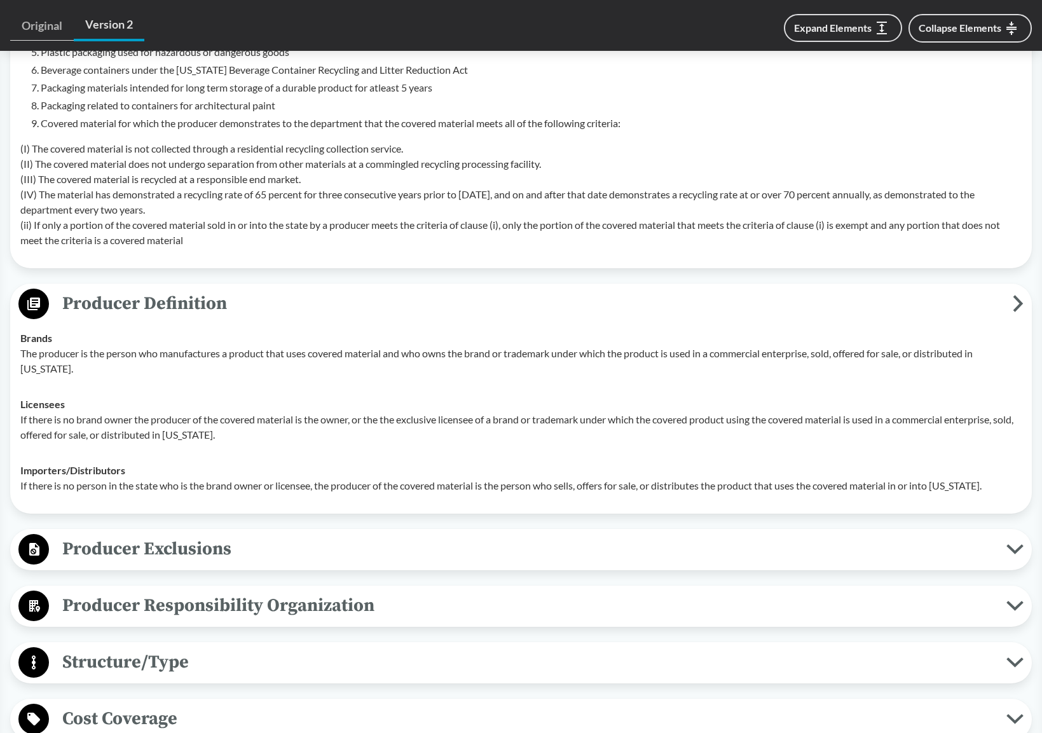
scroll to position [890, 0]
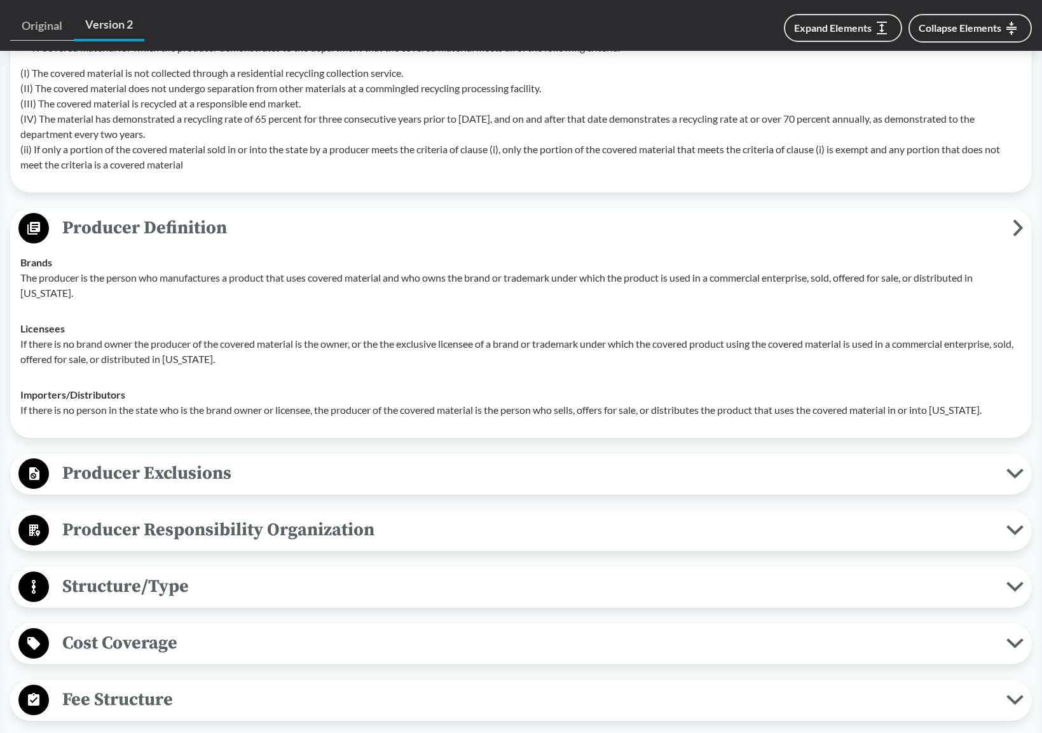
click at [310, 470] on span "Producer Exclusions" at bounding box center [527, 473] width 957 height 29
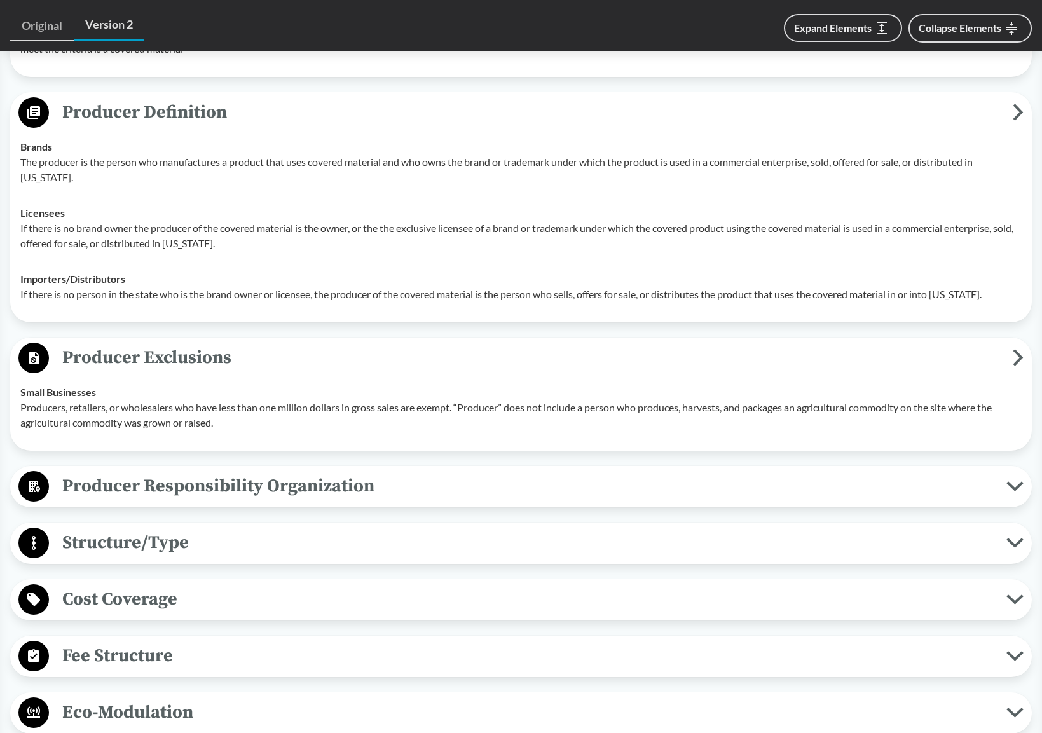
scroll to position [1017, 0]
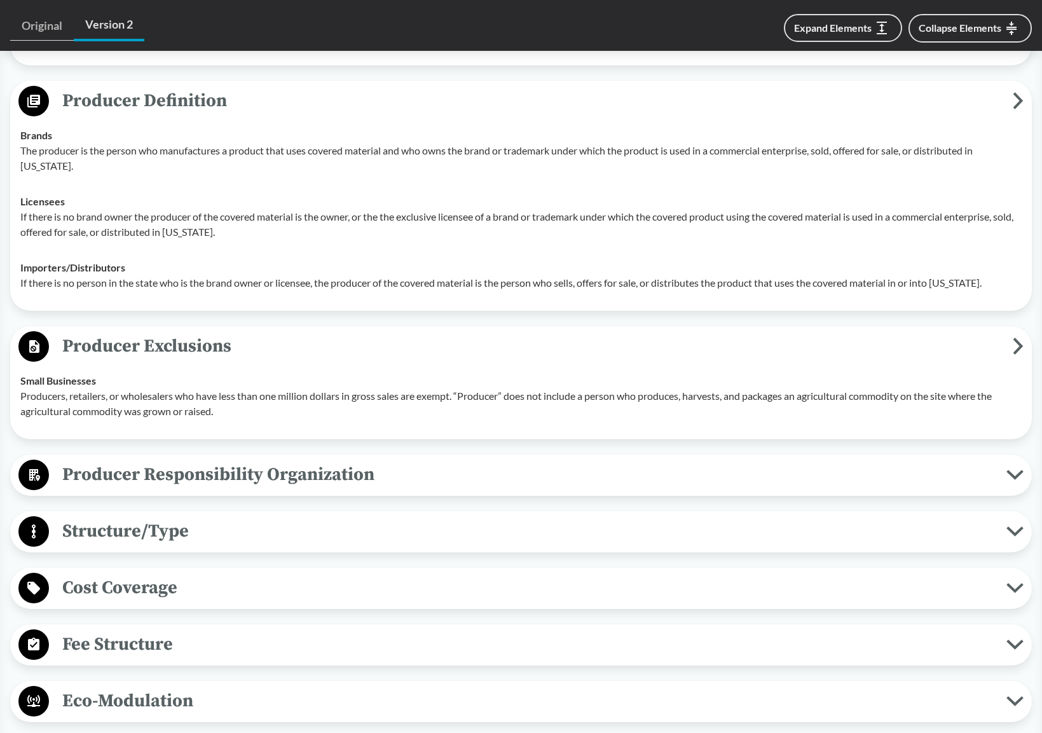
click at [414, 477] on span "Producer Responsibility Organization" at bounding box center [527, 474] width 957 height 29
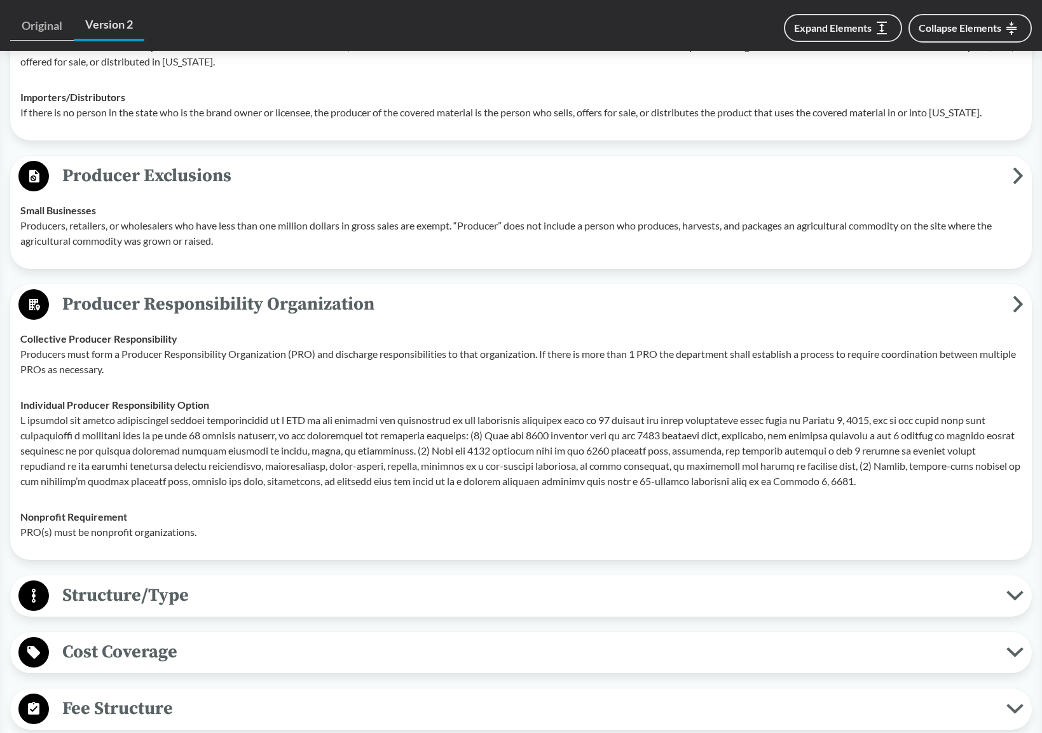
scroll to position [1208, 0]
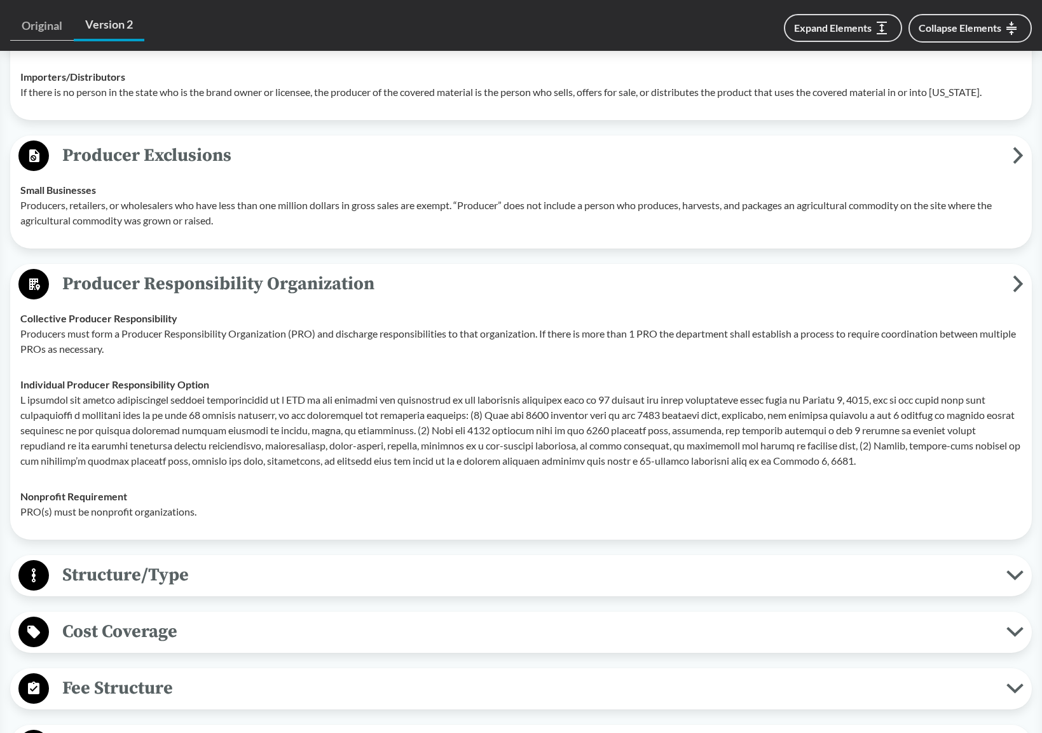
click at [1015, 576] on icon at bounding box center [1014, 575] width 17 height 10
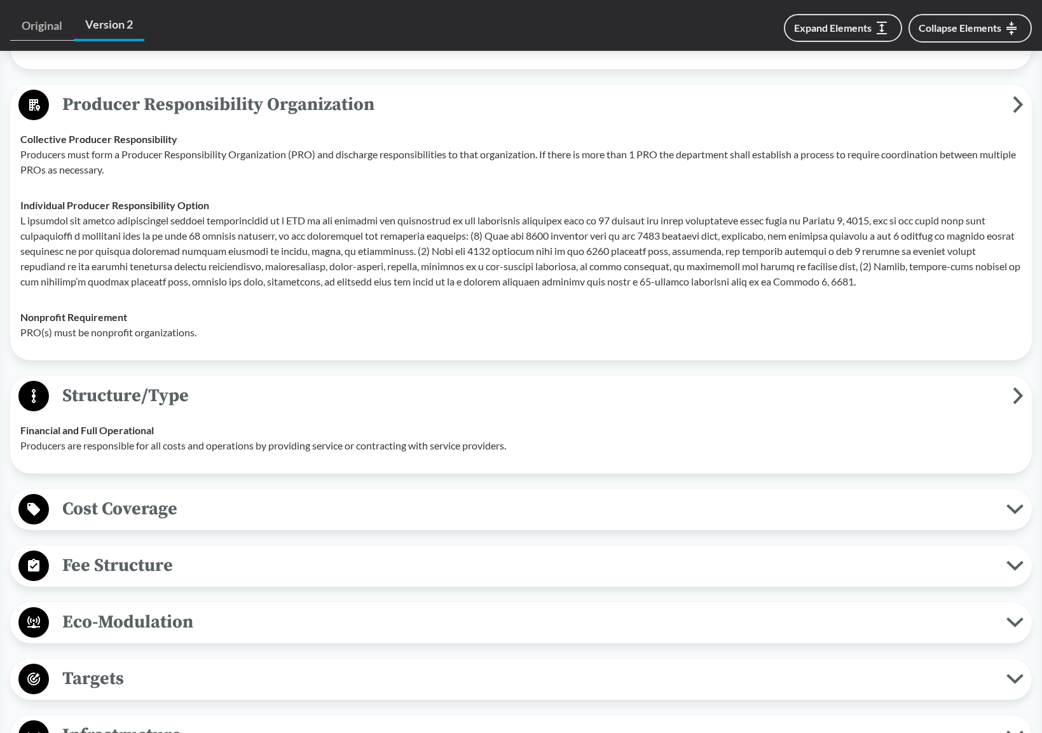
scroll to position [1398, 0]
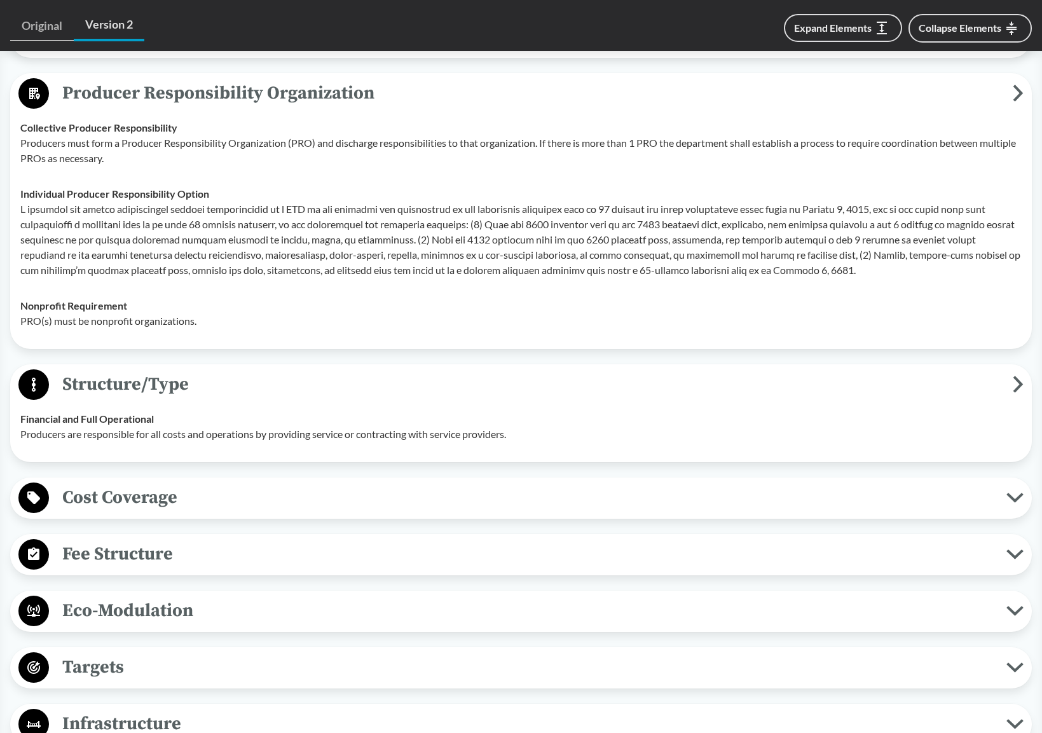
click at [662, 497] on span "Cost Coverage" at bounding box center [527, 497] width 957 height 29
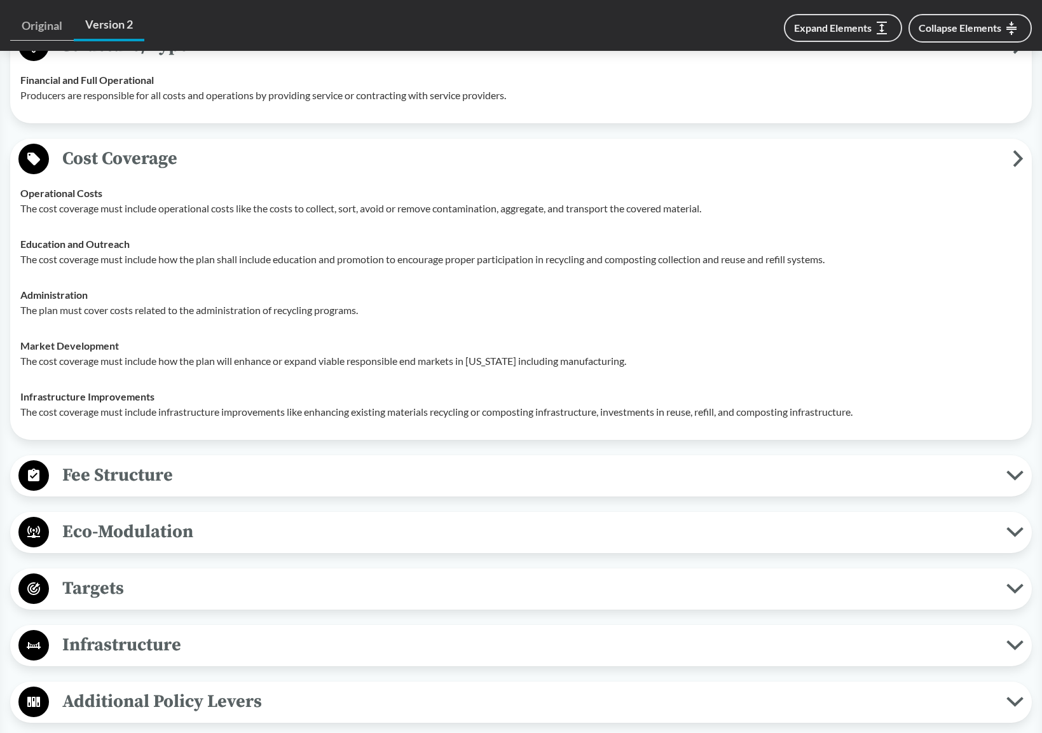
scroll to position [1780, 0]
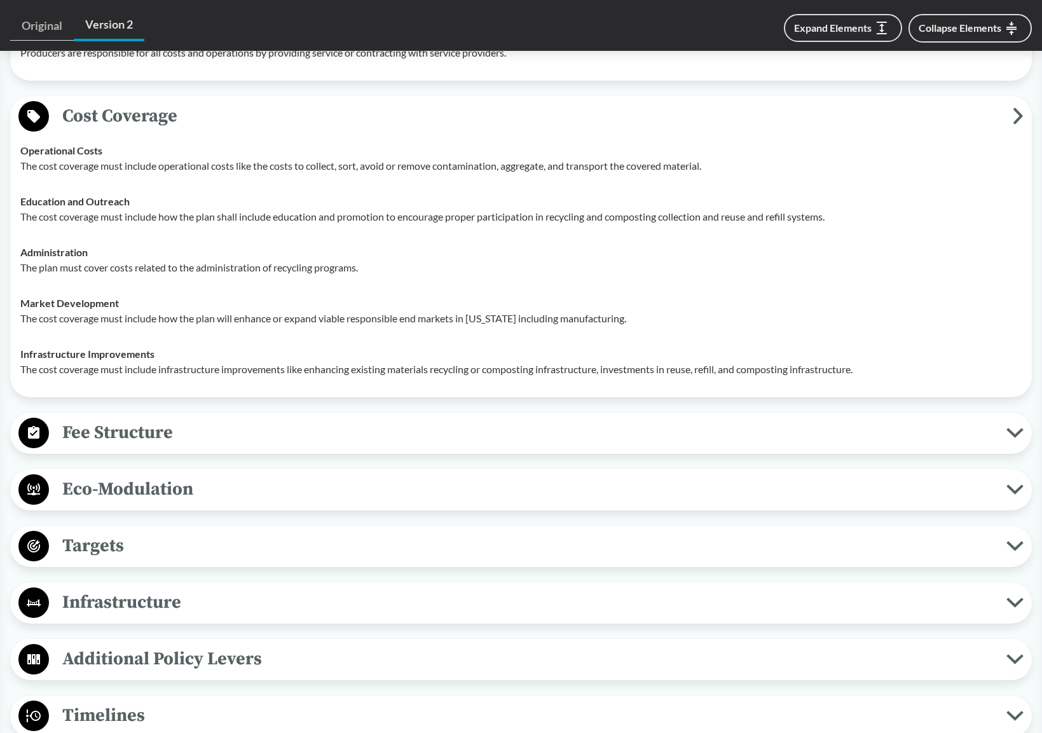
click at [518, 439] on span "Fee Structure" at bounding box center [527, 432] width 957 height 29
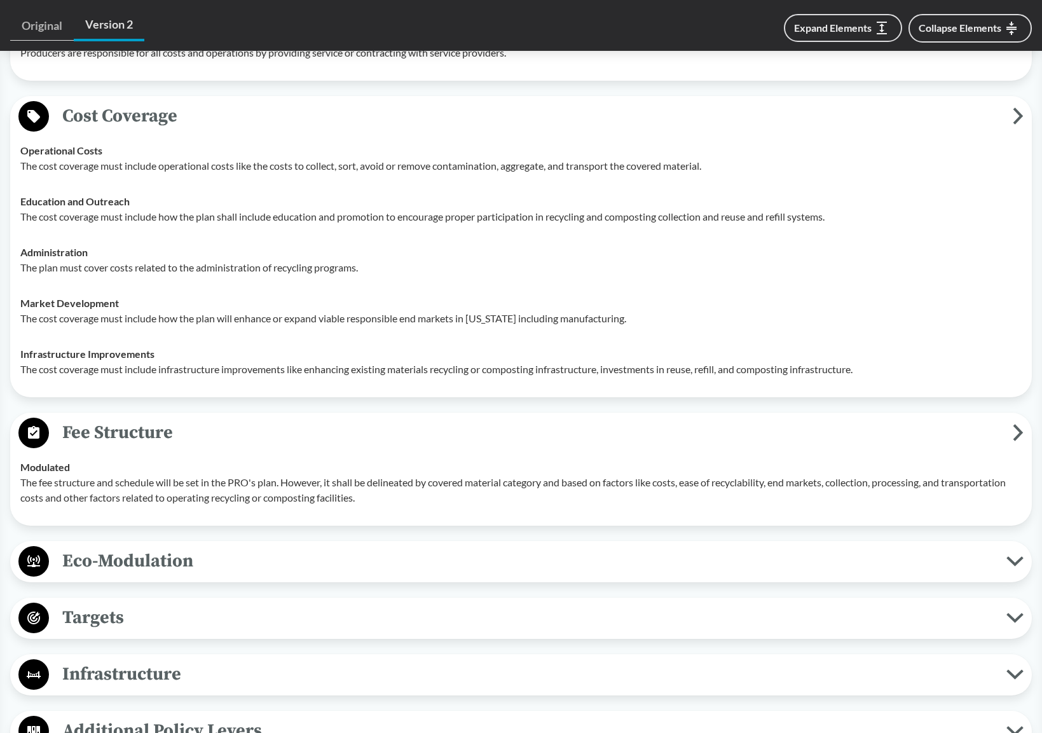
click at [1019, 436] on icon at bounding box center [1018, 432] width 6 height 13
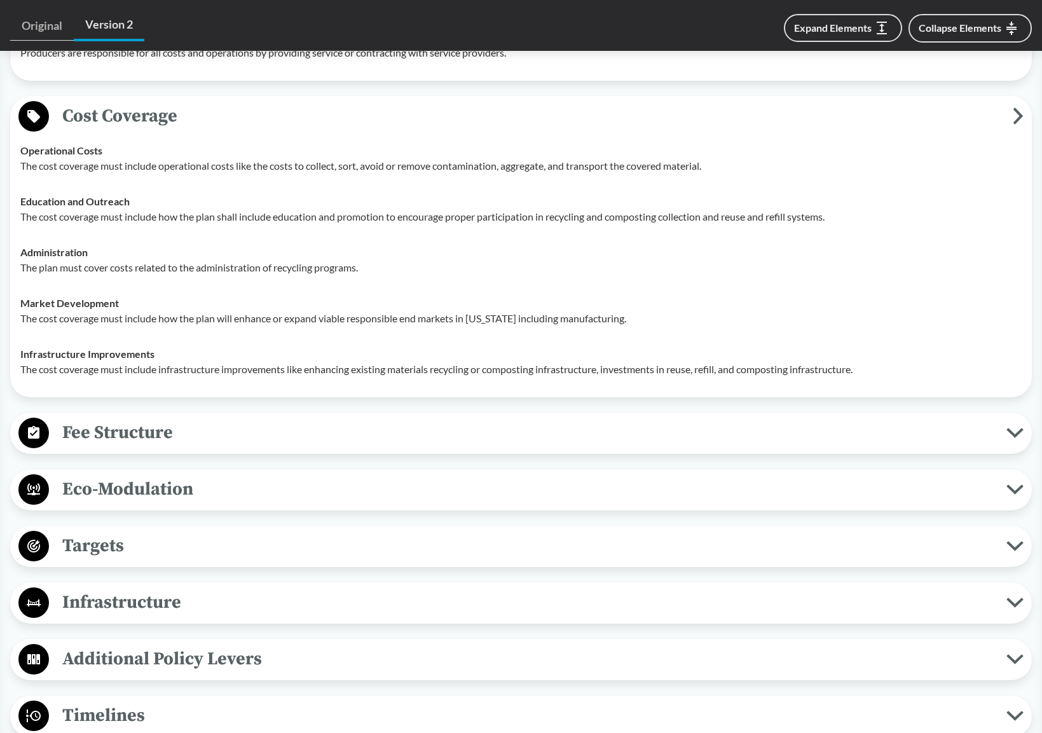
click at [1019, 436] on icon at bounding box center [1014, 433] width 17 height 10
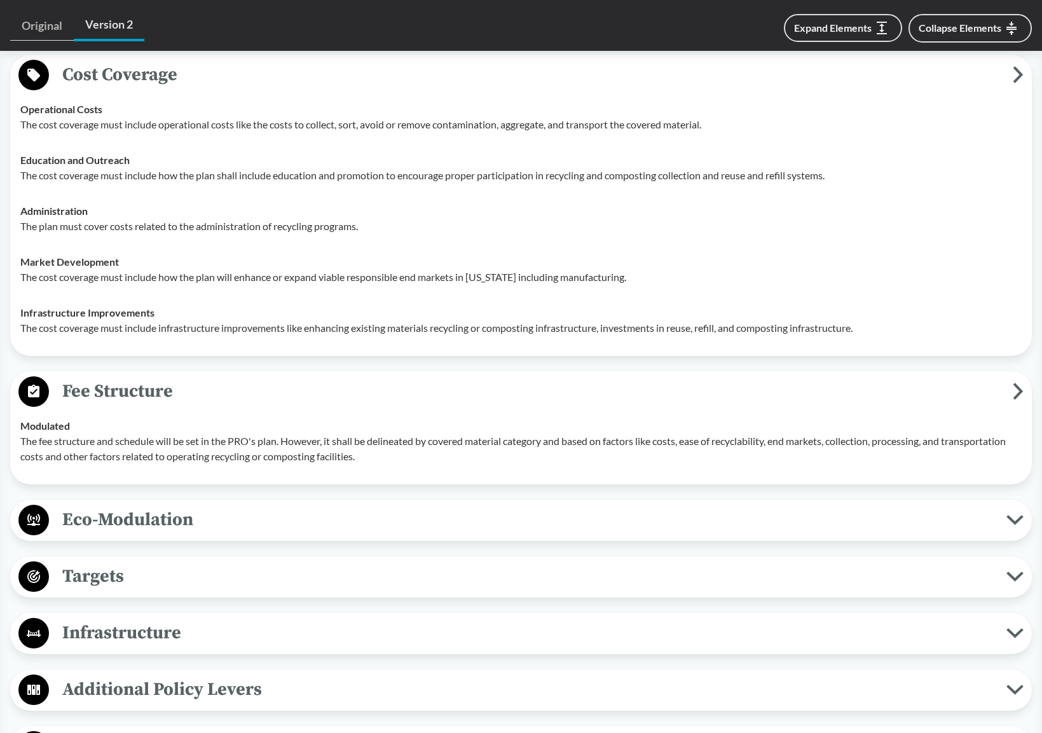
scroll to position [1843, 0]
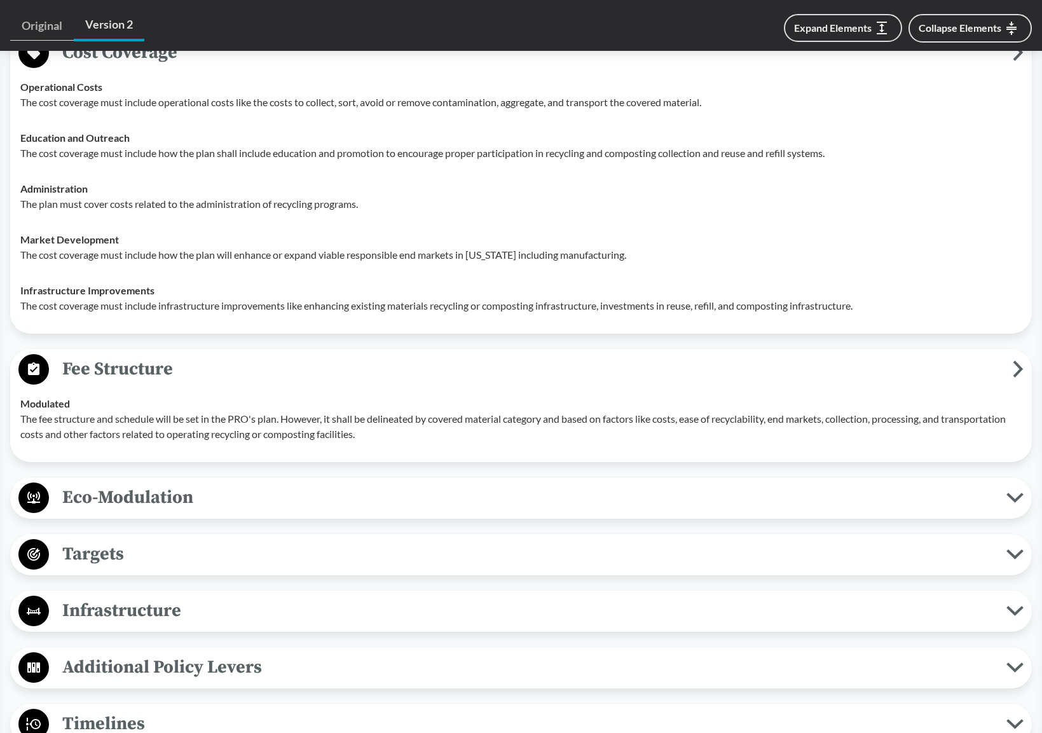
click at [1020, 496] on icon at bounding box center [1014, 497] width 13 height 6
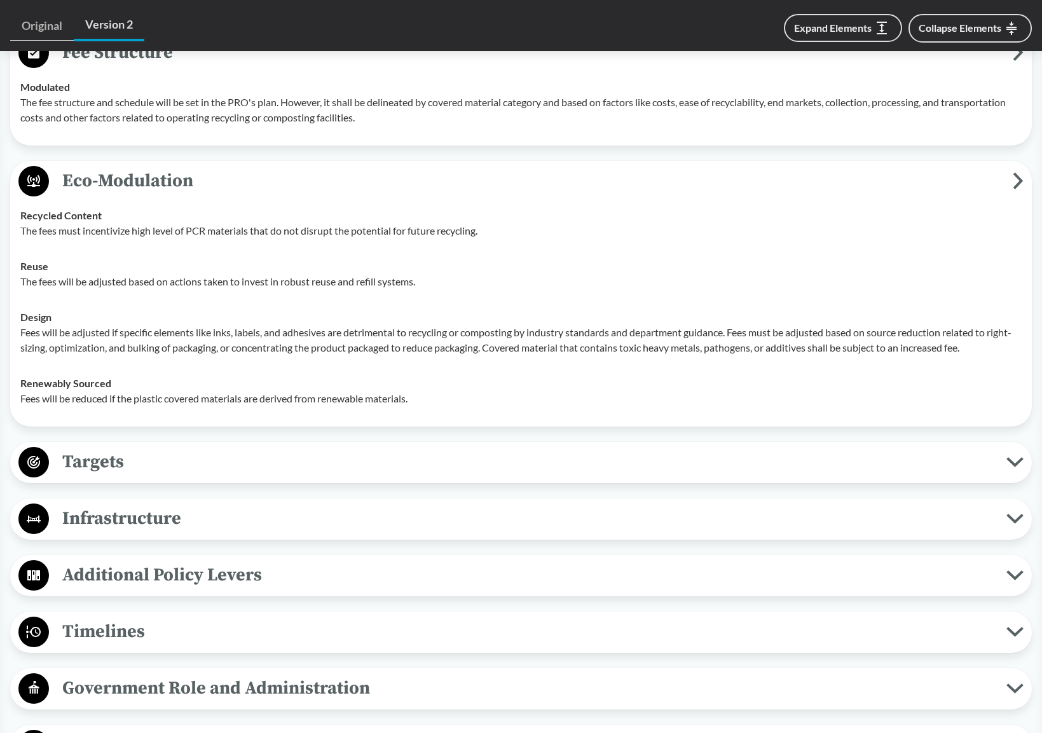
scroll to position [2161, 0]
click at [1007, 463] on icon at bounding box center [1014, 461] width 17 height 10
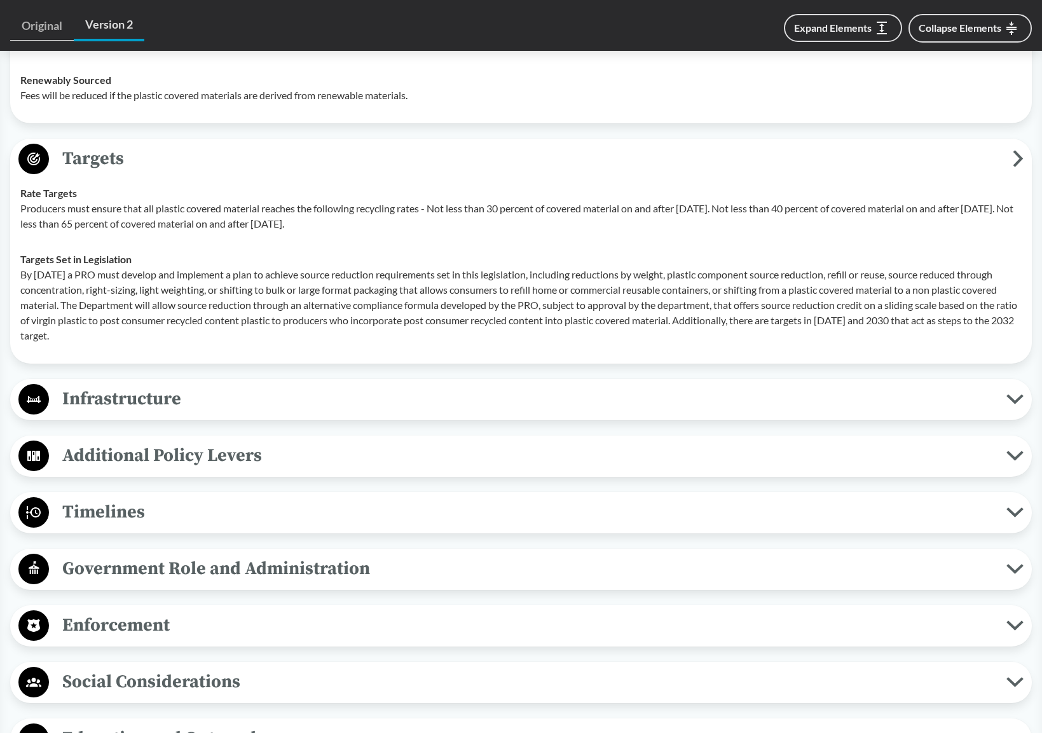
scroll to position [2479, 0]
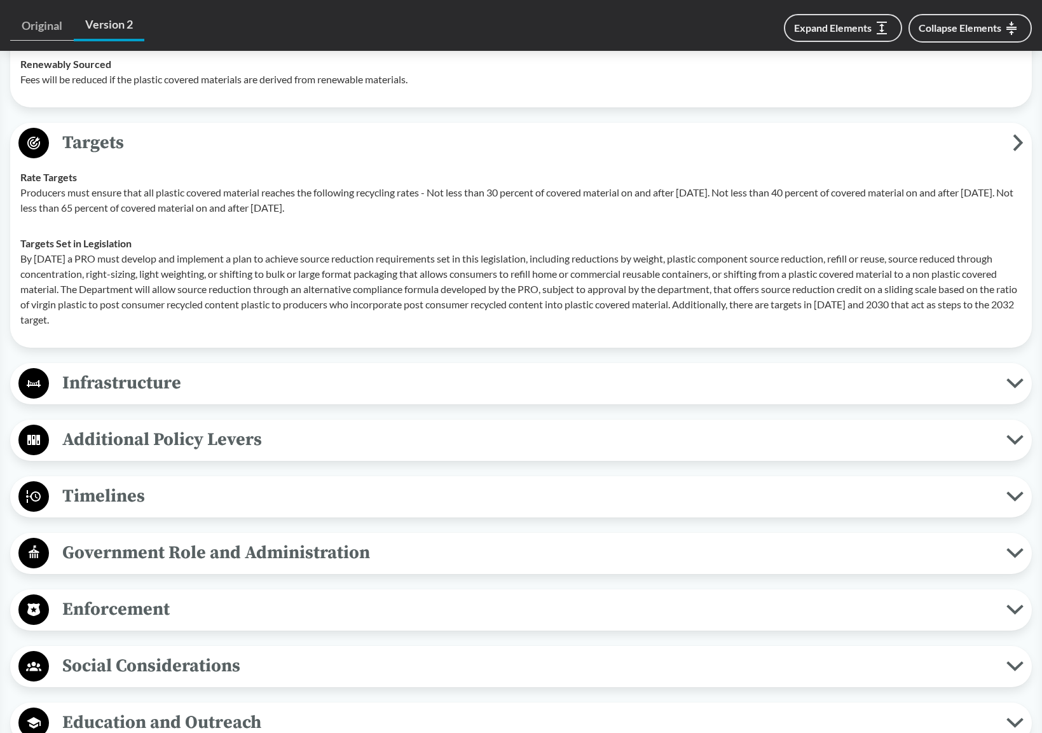
click at [368, 392] on span "Infrastructure" at bounding box center [527, 383] width 957 height 29
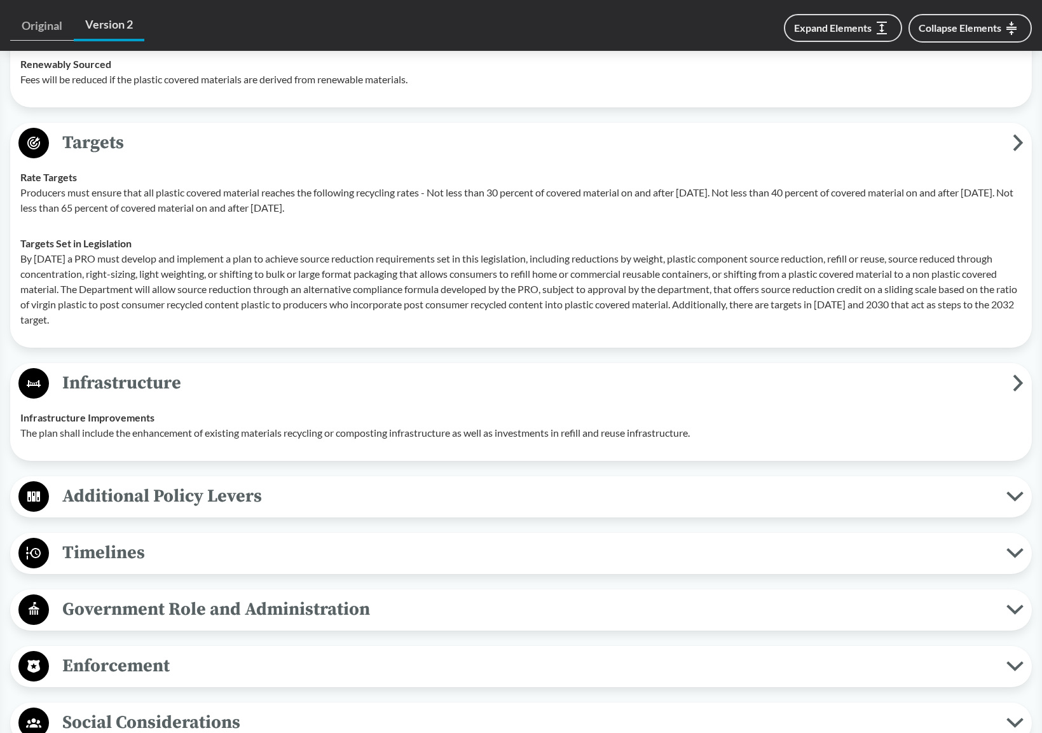
click at [344, 510] on button "Additional Policy Levers" at bounding box center [521, 496] width 1012 height 32
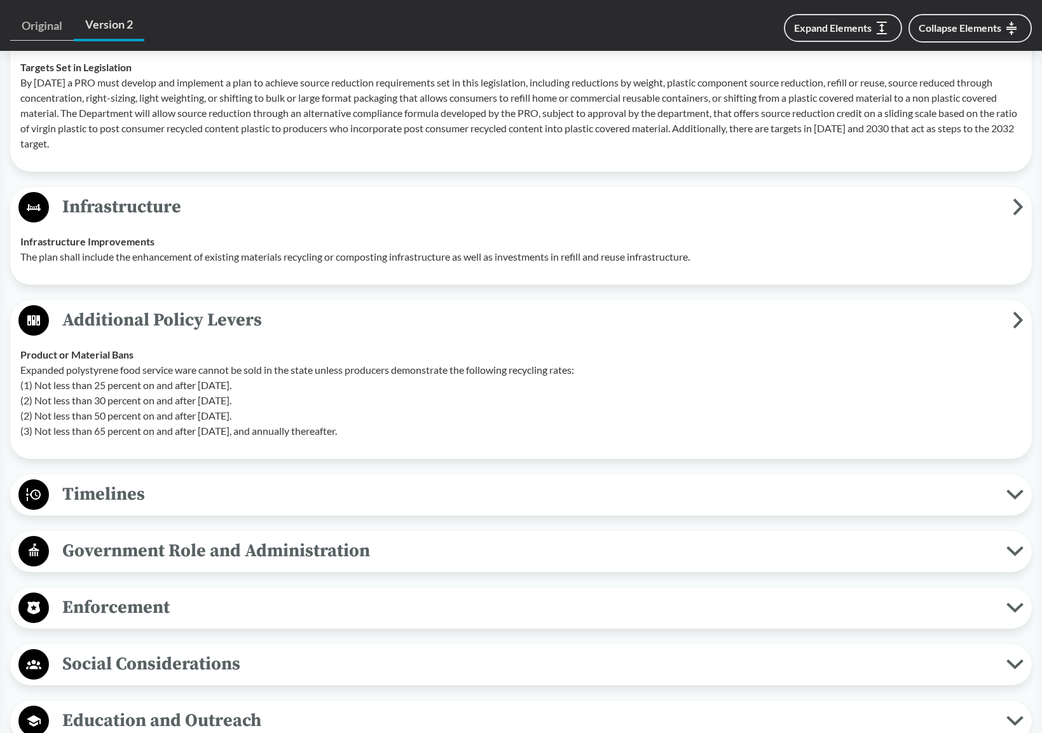
scroll to position [2669, 0]
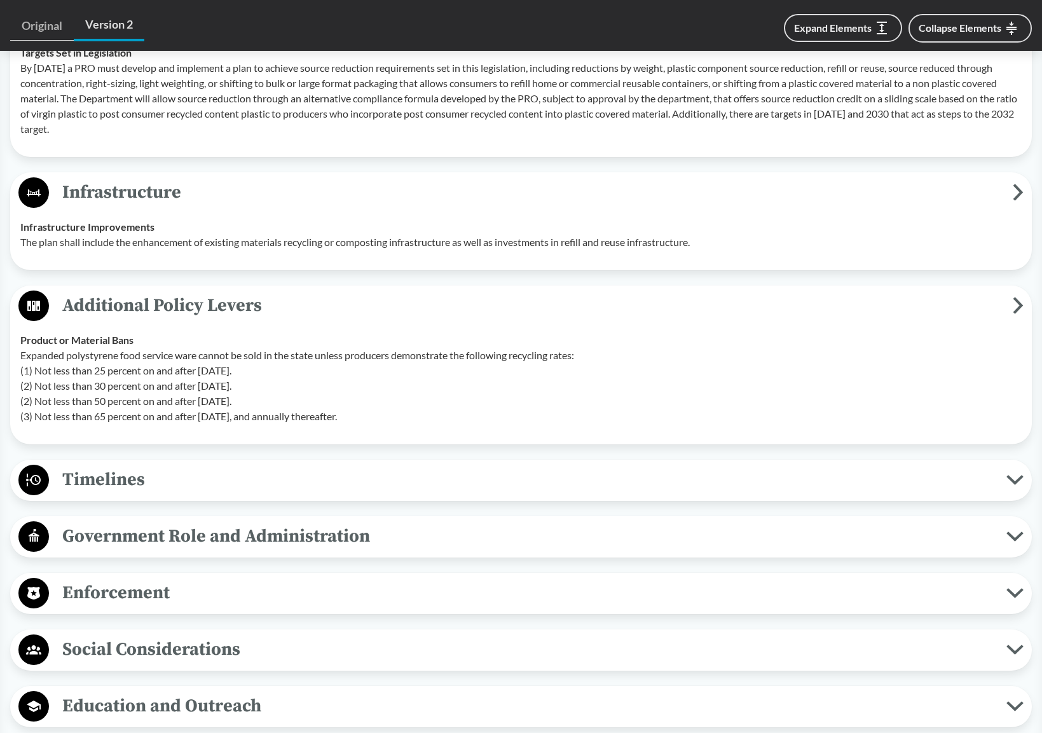
click at [421, 483] on span "Timelines" at bounding box center [527, 479] width 957 height 29
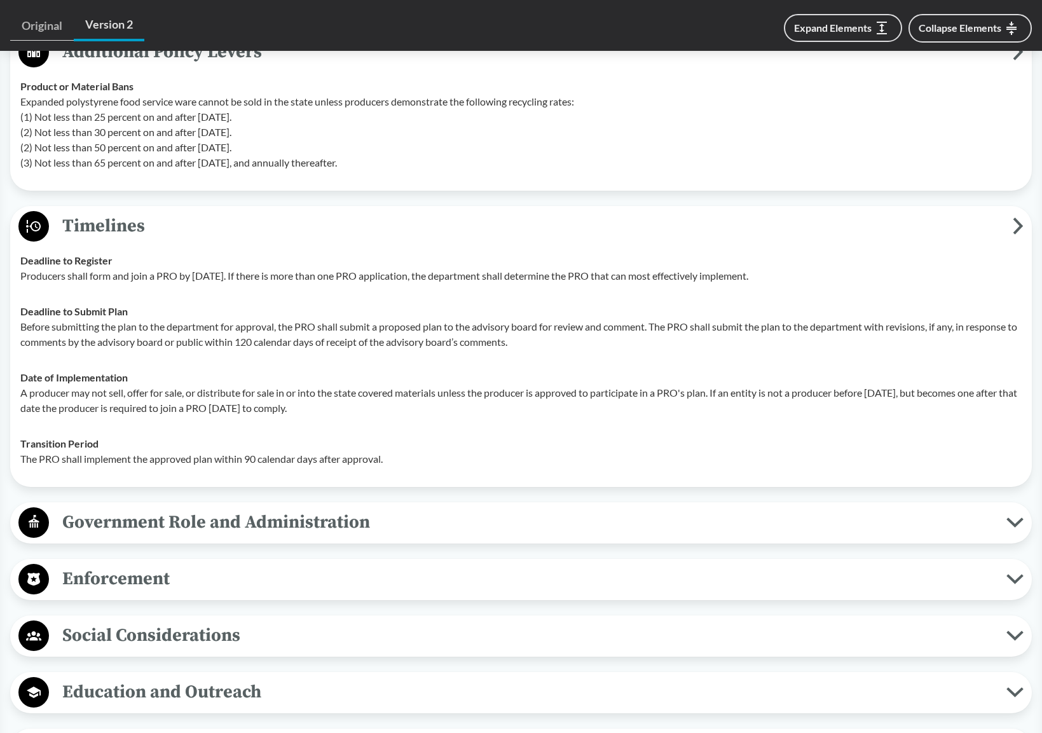
scroll to position [2924, 0]
click at [357, 520] on span "Government Role and Administration" at bounding box center [527, 521] width 957 height 29
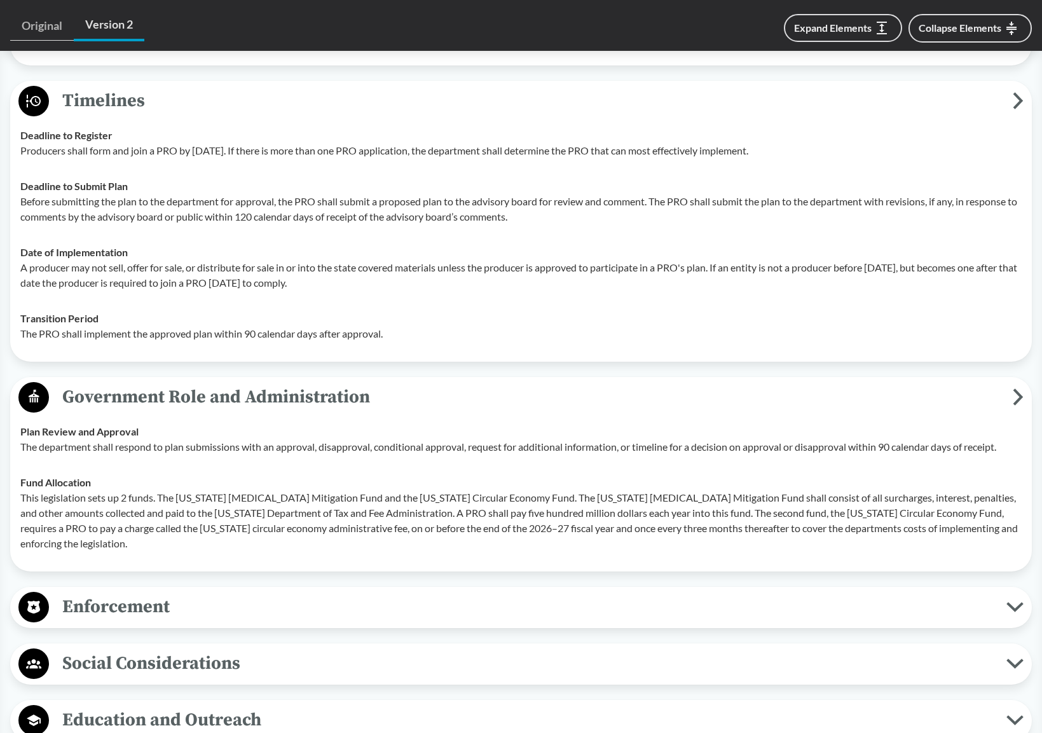
scroll to position [3051, 0]
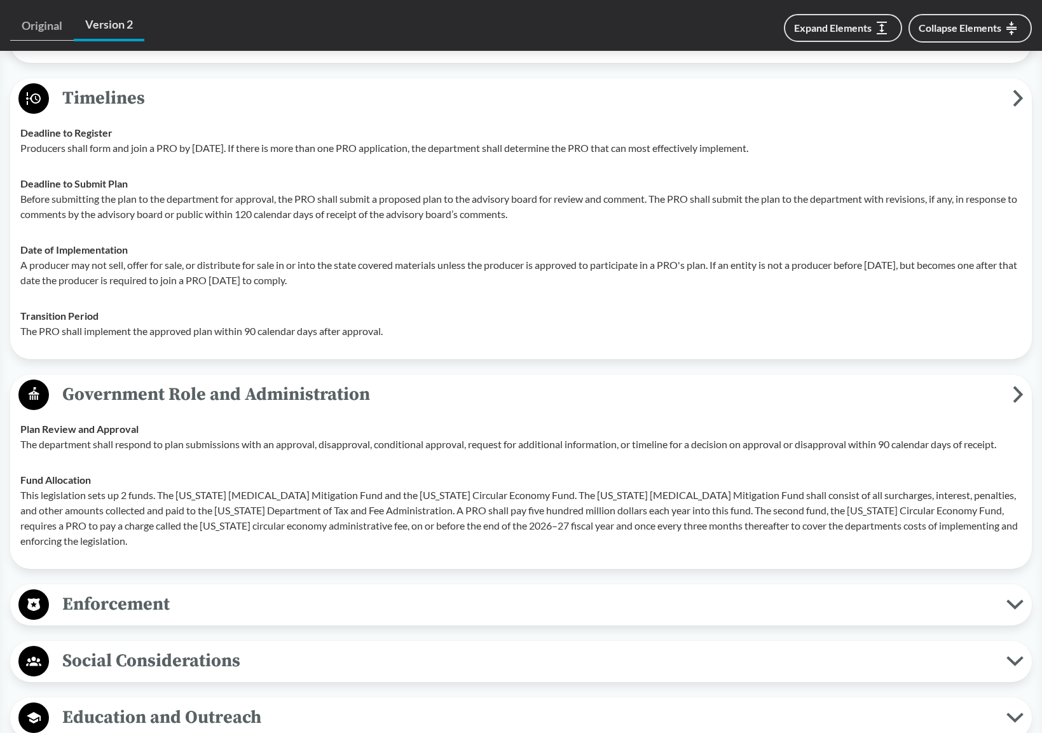
click at [332, 602] on span "Enforcement" at bounding box center [527, 604] width 957 height 29
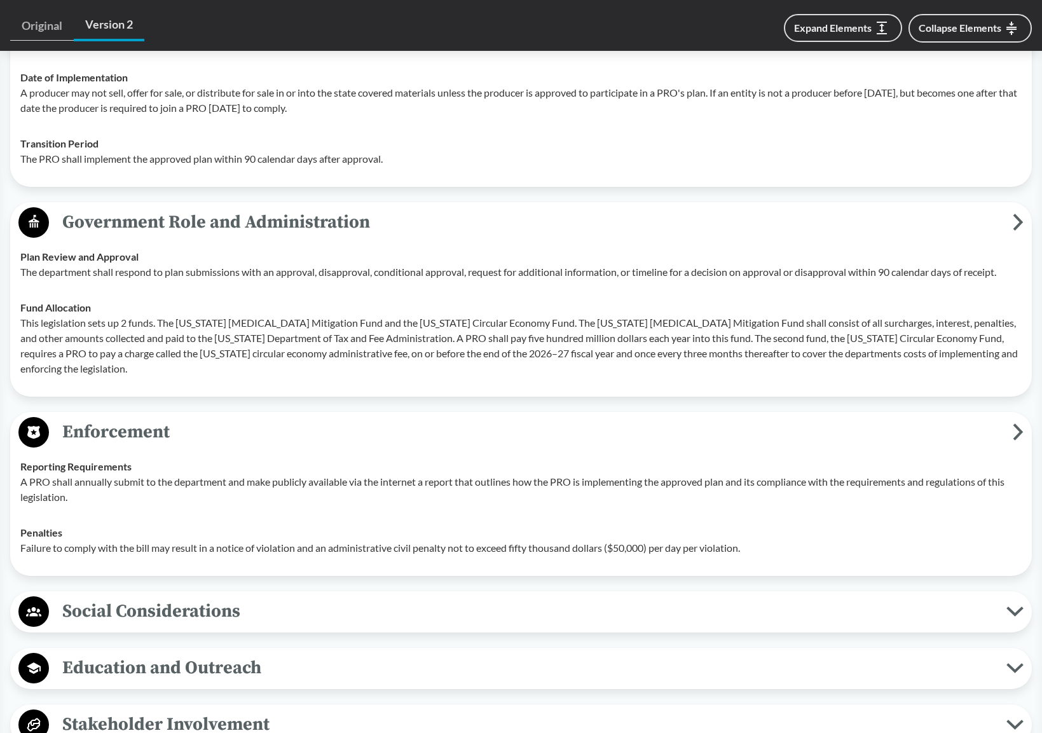
scroll to position [3241, 0]
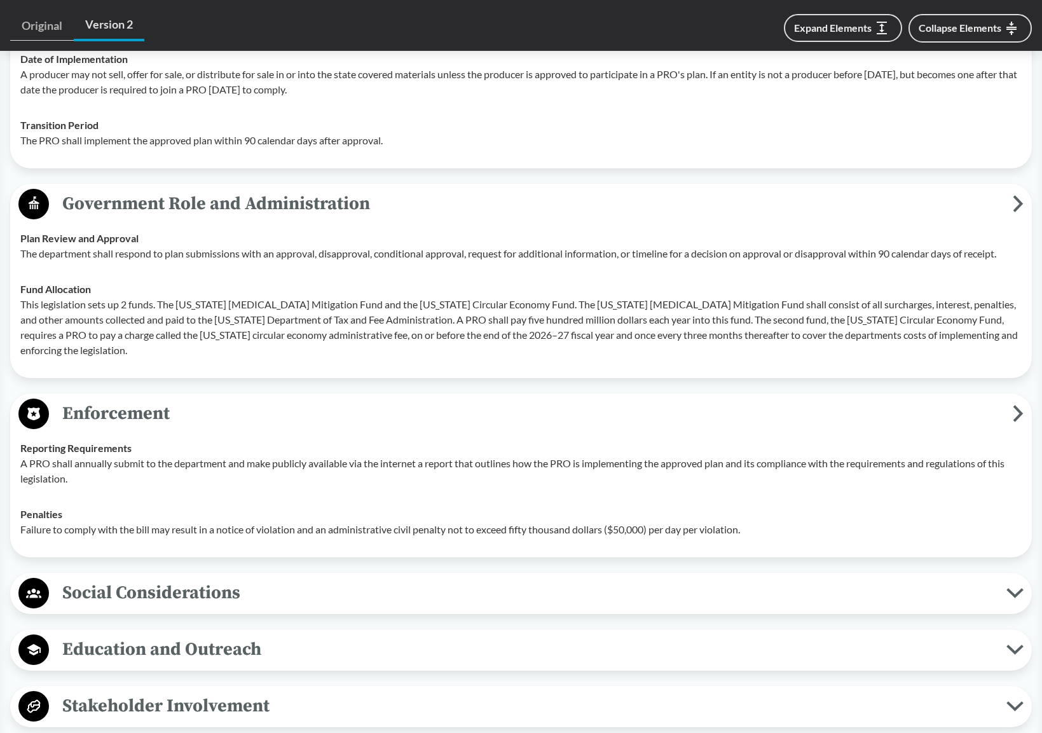
click at [343, 595] on span "Social Considerations" at bounding box center [527, 592] width 957 height 29
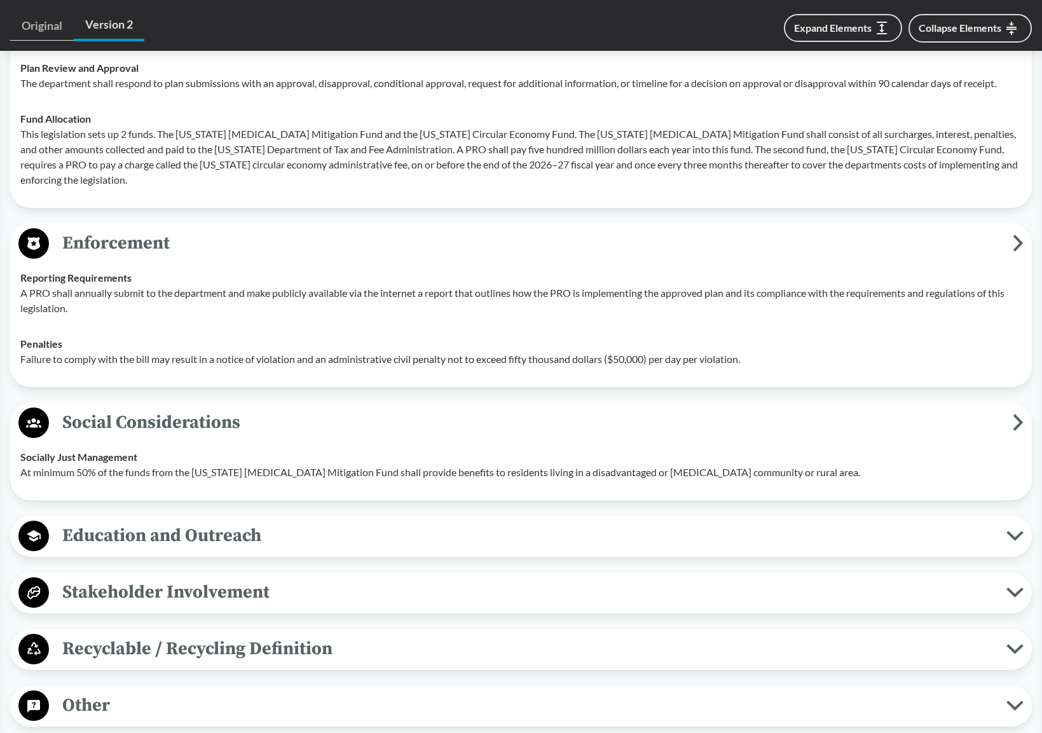
scroll to position [3432, 0]
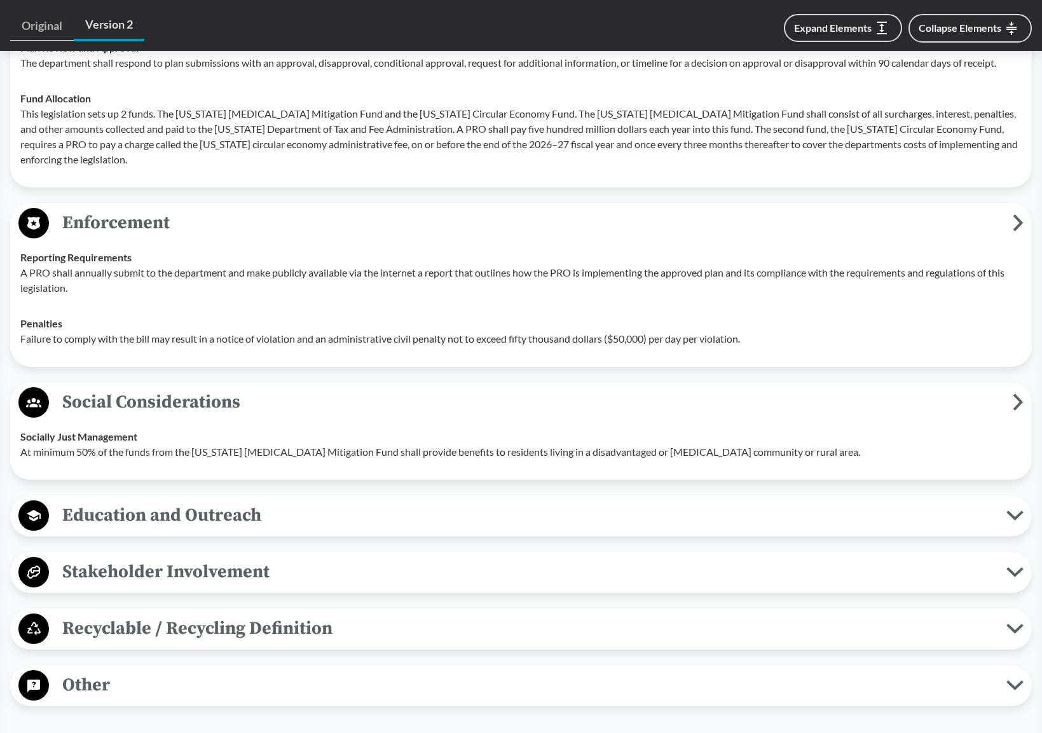
click at [447, 512] on span "Education and Outreach" at bounding box center [527, 515] width 957 height 29
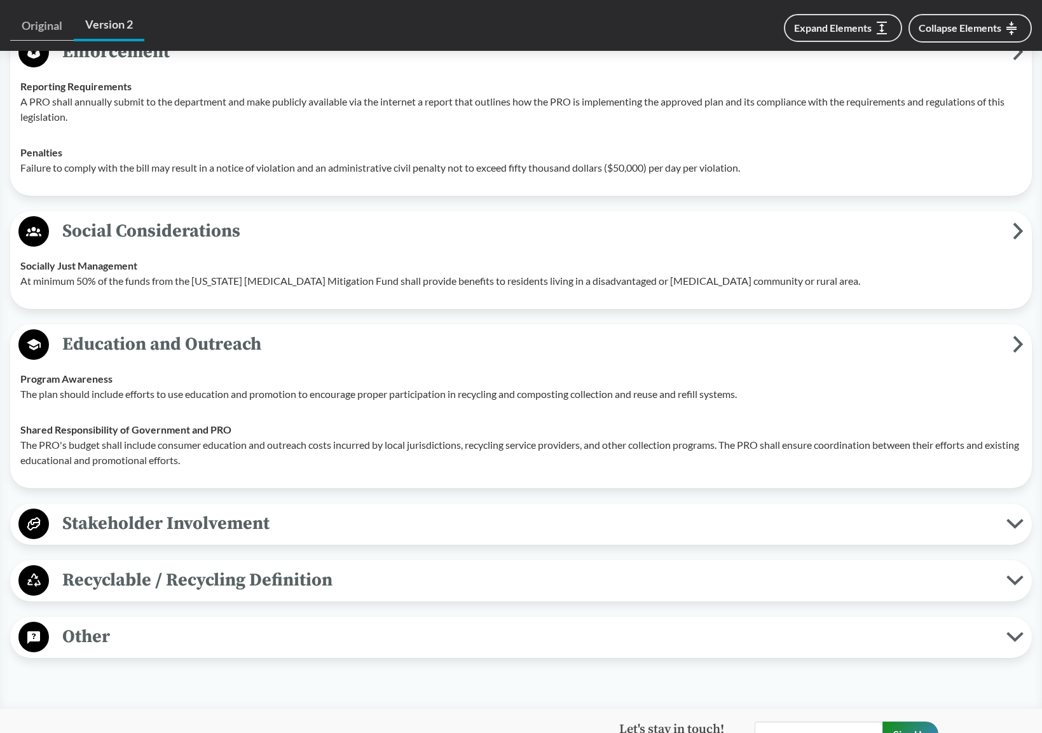
scroll to position [3623, 0]
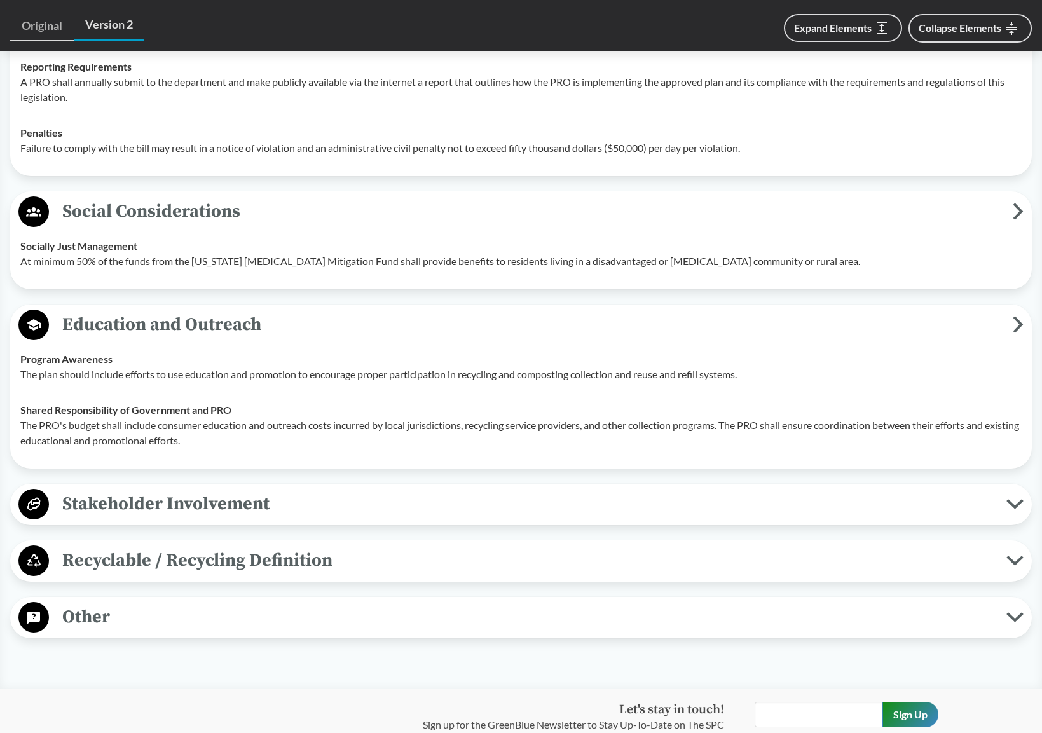
click at [447, 505] on span "Stakeholder Involvement" at bounding box center [527, 503] width 957 height 29
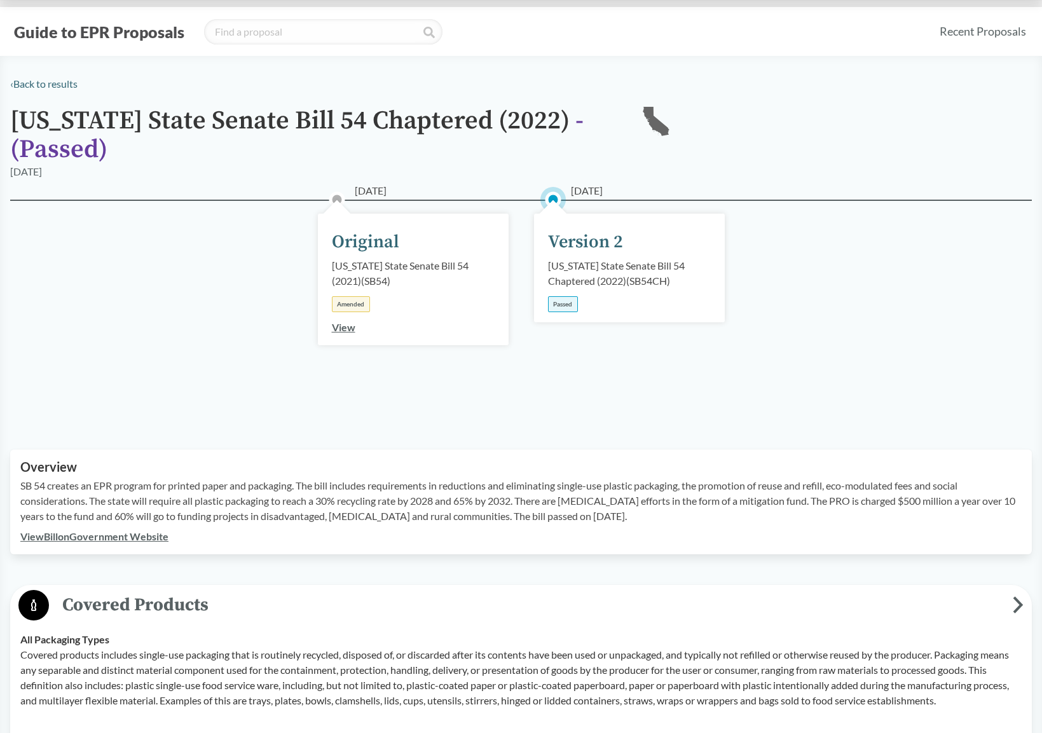
scroll to position [127, 0]
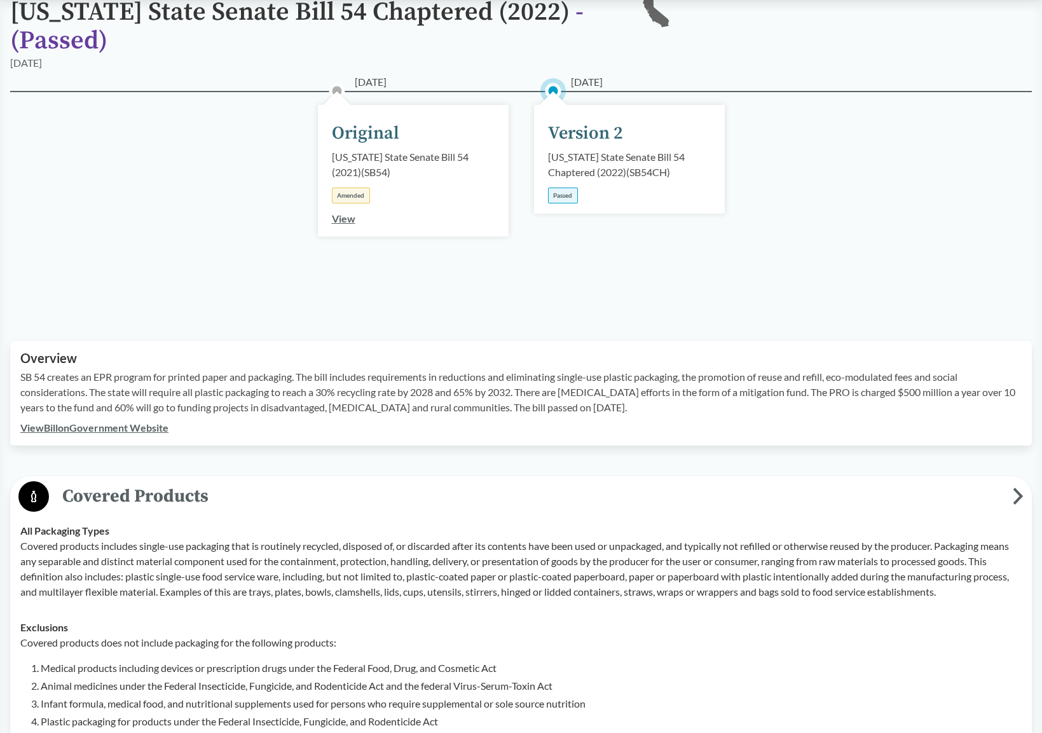
click at [1016, 494] on icon at bounding box center [1017, 495] width 11 height 17
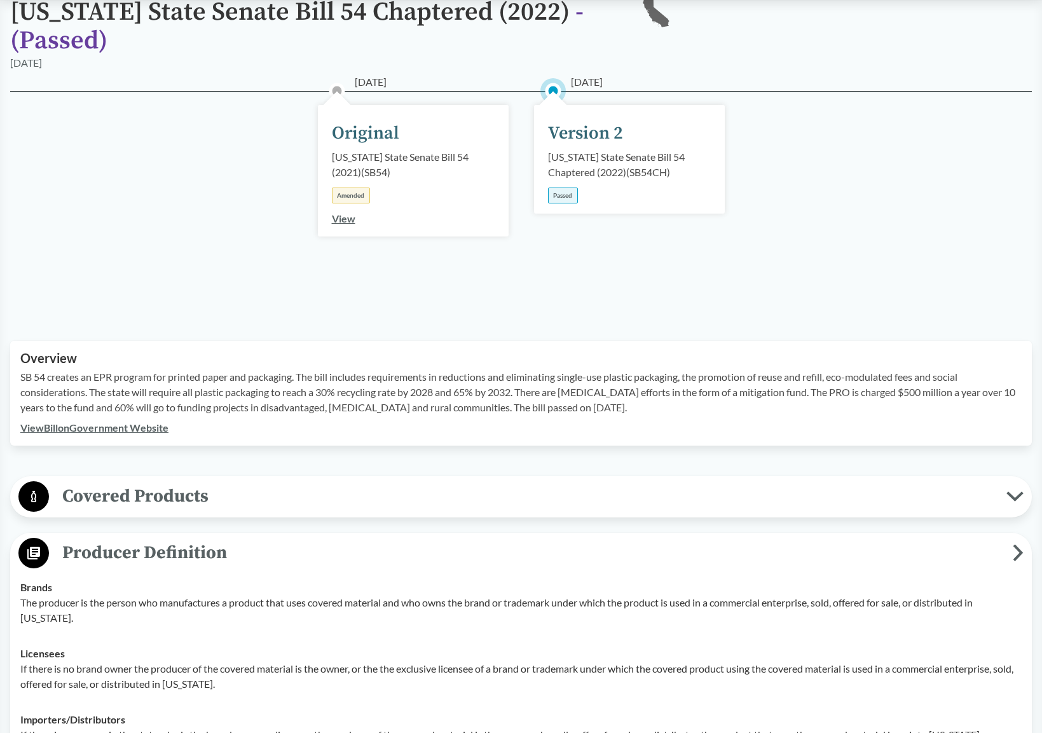
click at [1011, 554] on span "Producer Definition" at bounding box center [530, 552] width 963 height 29
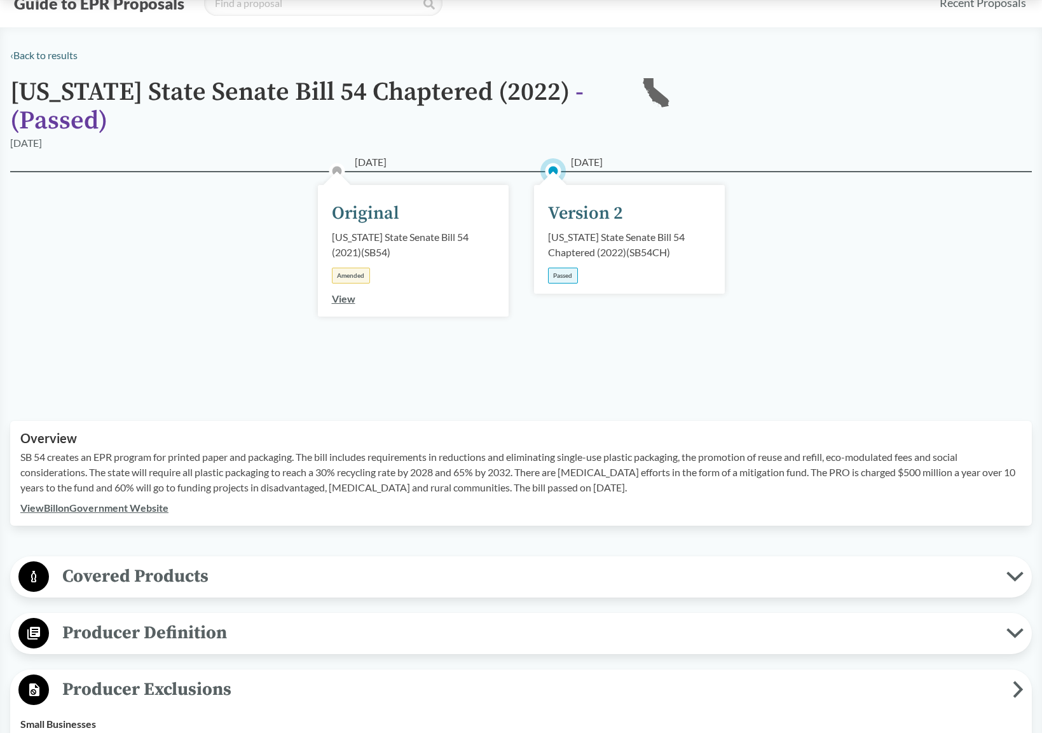
scroll to position [0, 0]
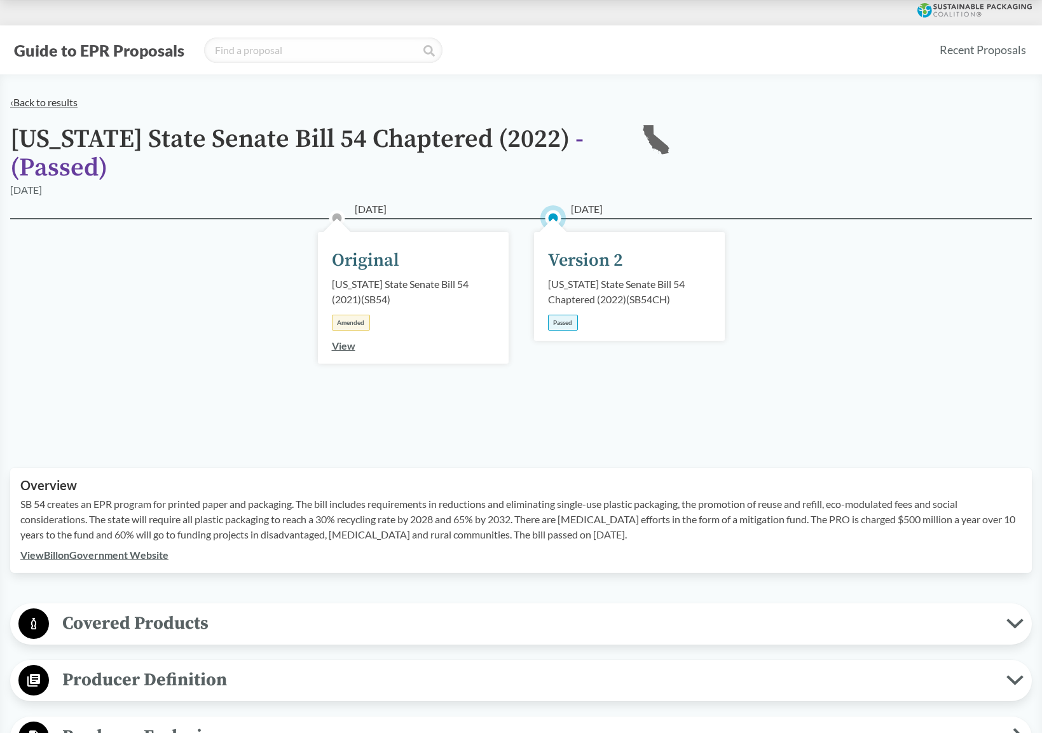
click at [71, 106] on link "‹ Back to results" at bounding box center [43, 102] width 67 height 12
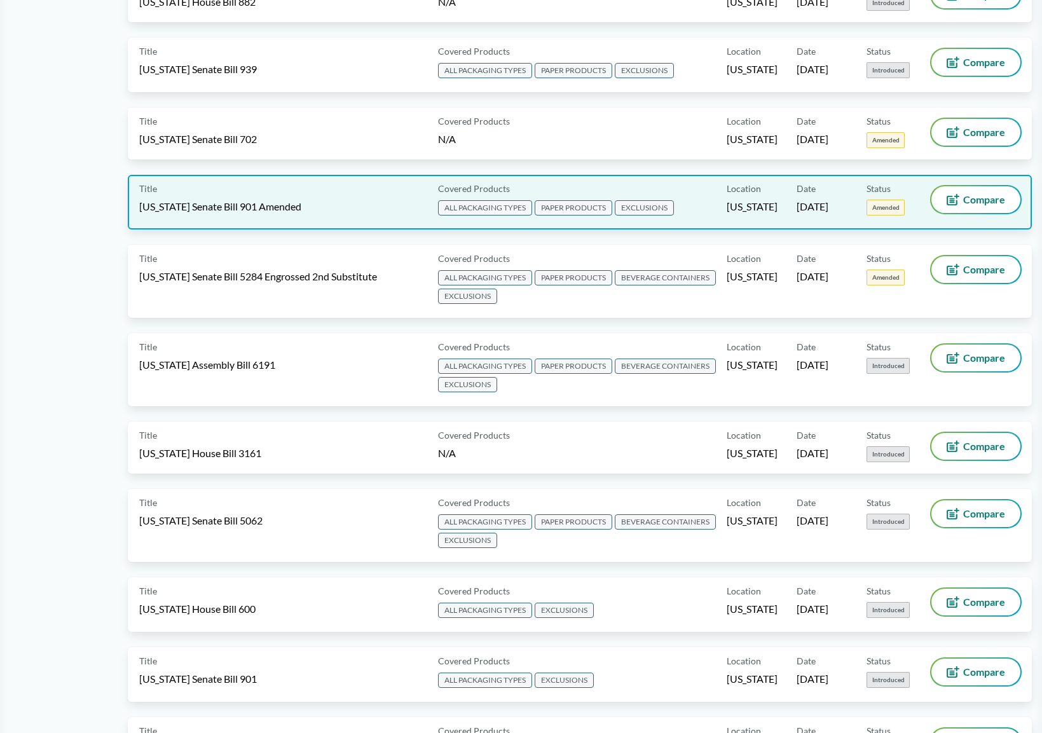
scroll to position [572, 0]
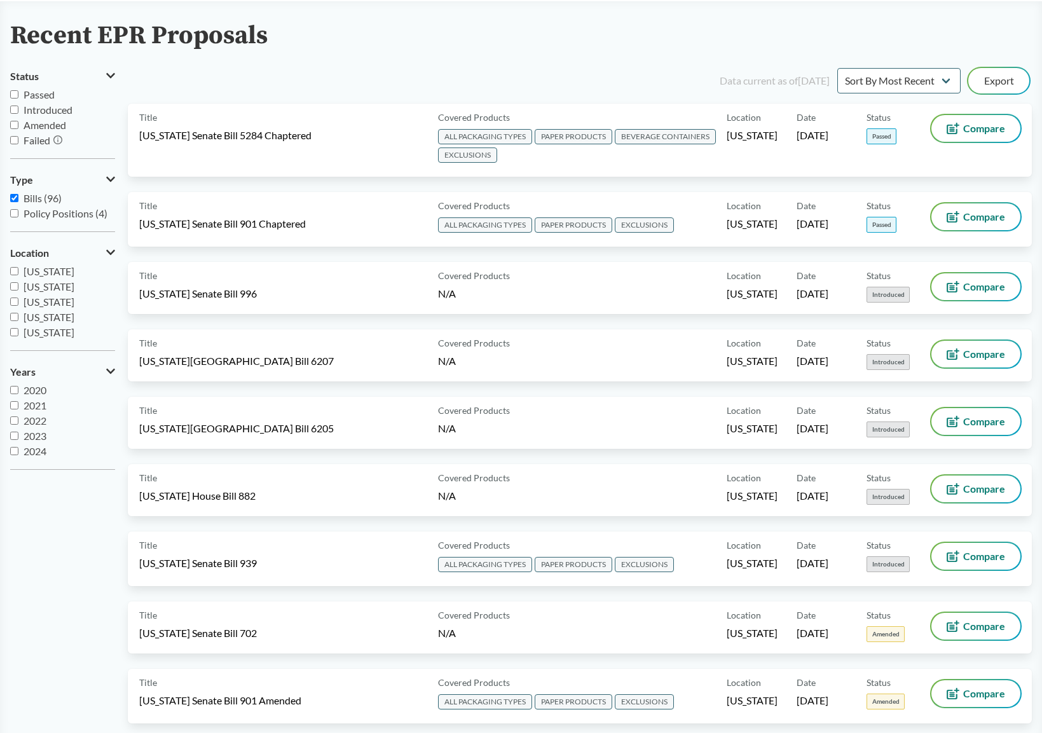
scroll to position [0, 0]
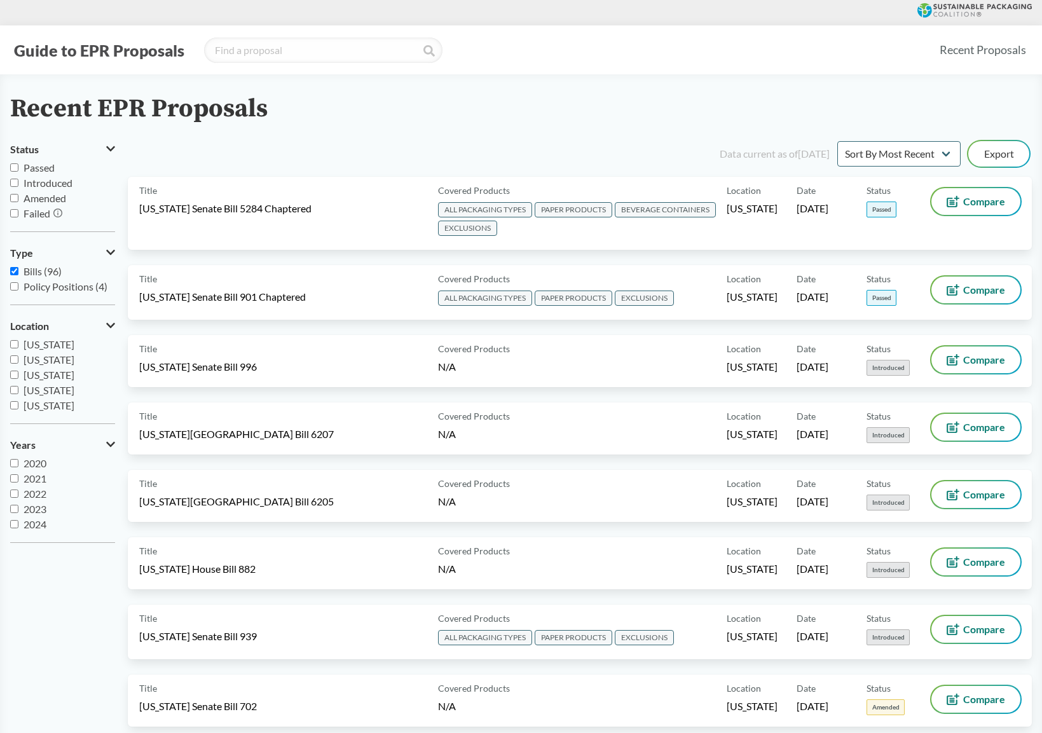
click at [732, 106] on div "Recent EPR Proposals" at bounding box center [520, 109] width 1021 height 29
click at [12, 214] on input "Failed" at bounding box center [14, 213] width 8 height 8
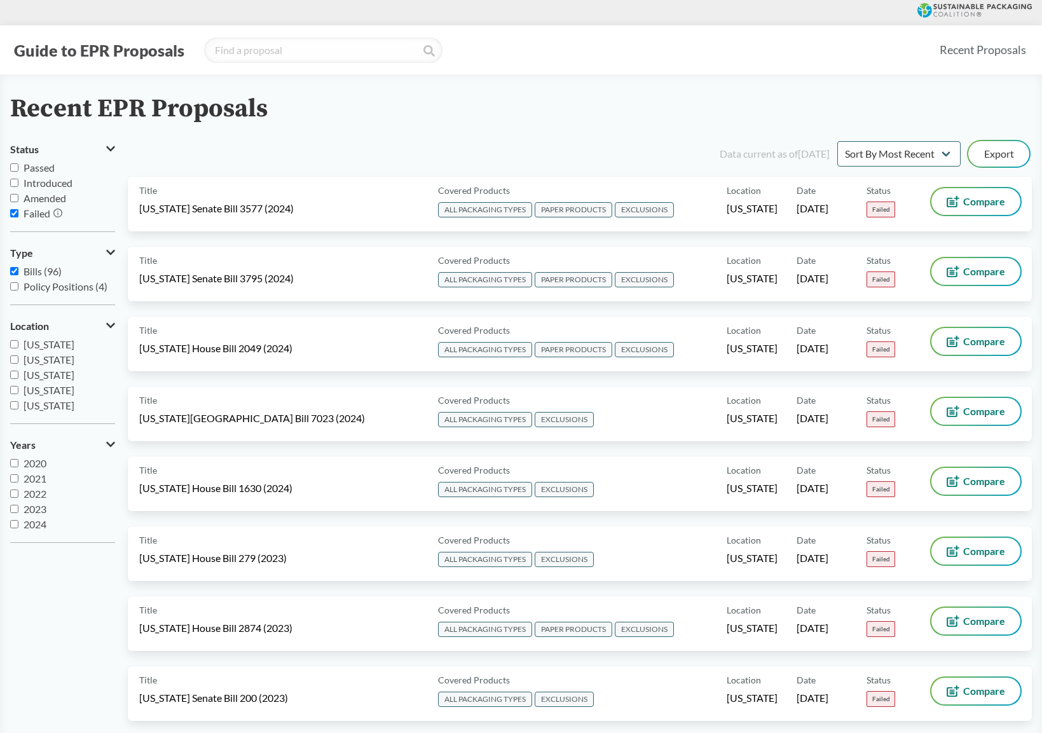
click at [16, 210] on input "Failed" at bounding box center [14, 213] width 8 height 8
checkbox input "false"
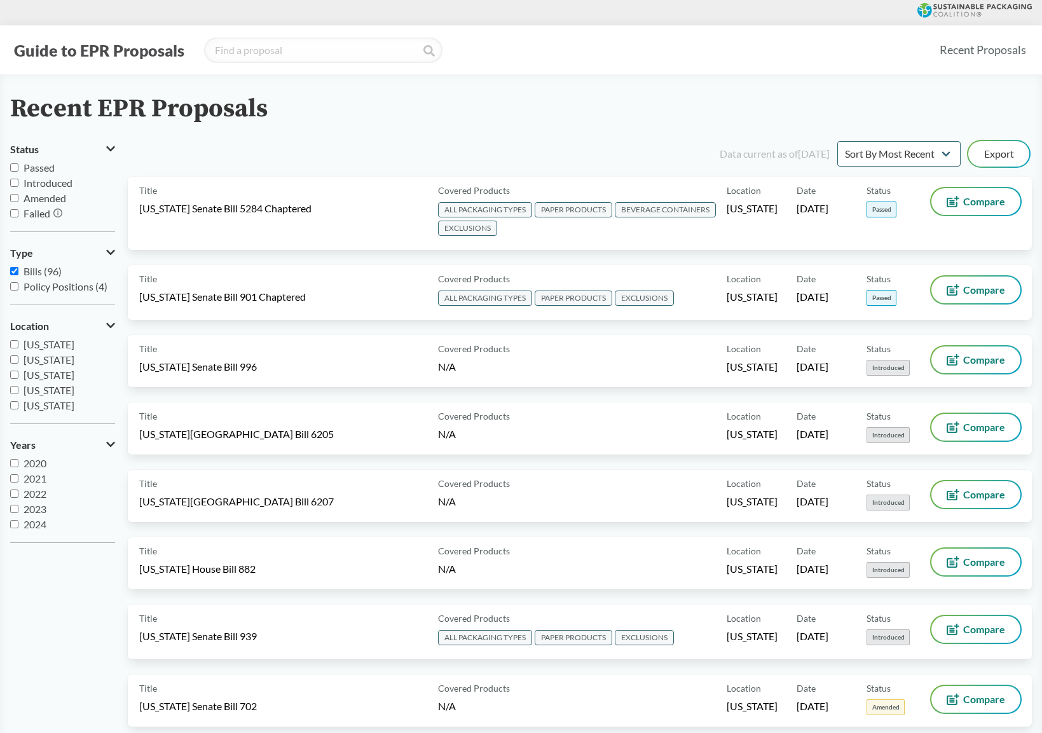
click at [14, 287] on input "Policy Positions (4)" at bounding box center [14, 286] width 8 height 8
checkbox input "true"
click at [15, 271] on input "Bills (96)" at bounding box center [14, 271] width 8 height 8
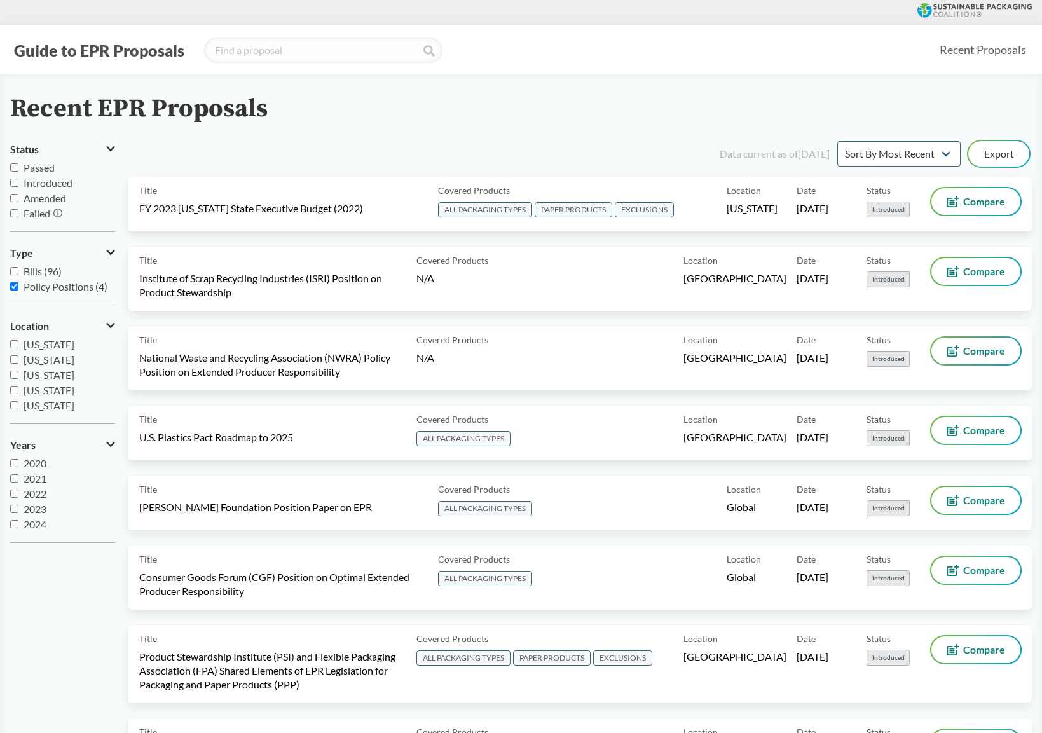
click at [10, 268] on input "Bills (96)" at bounding box center [14, 271] width 8 height 8
checkbox input "true"
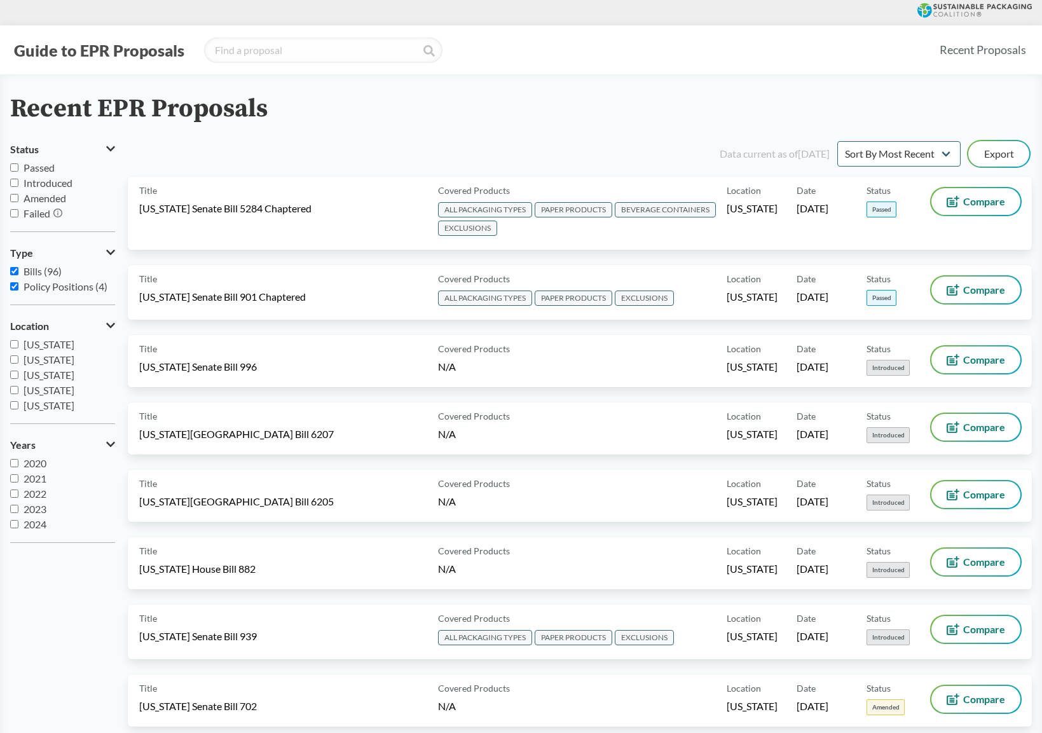
click at [13, 285] on input "Policy Positions (4)" at bounding box center [14, 286] width 8 height 8
checkbox input "false"
click at [1023, 153] on button "Export" at bounding box center [998, 153] width 61 height 25
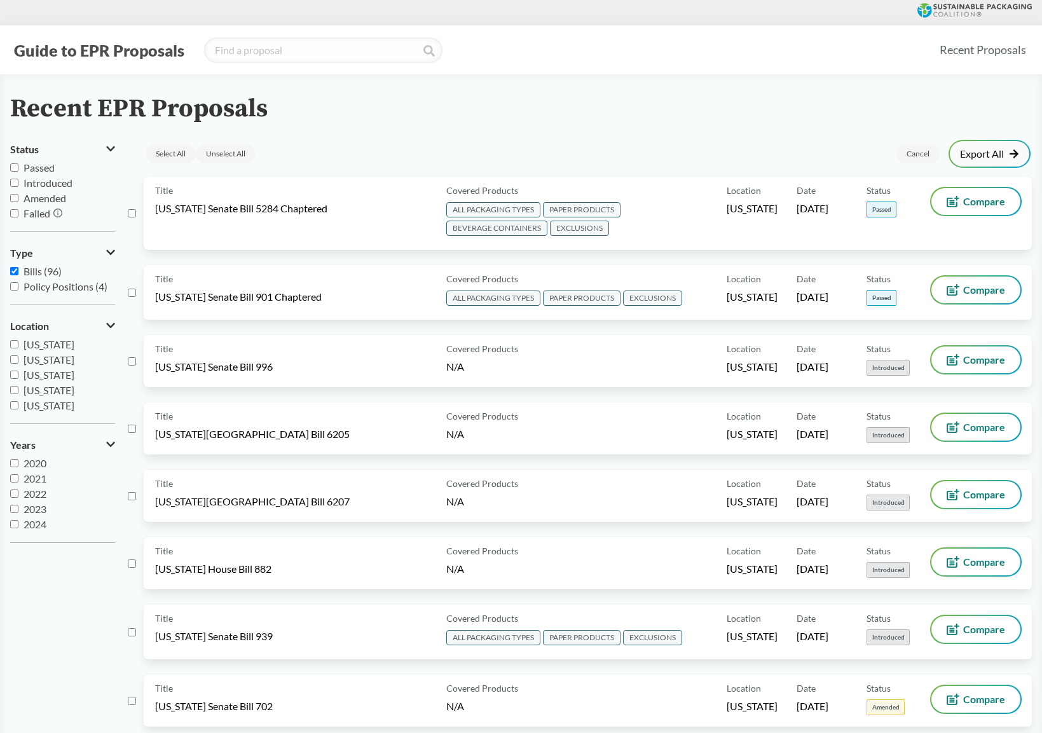
click at [1012, 152] on icon at bounding box center [1014, 154] width 10 height 10
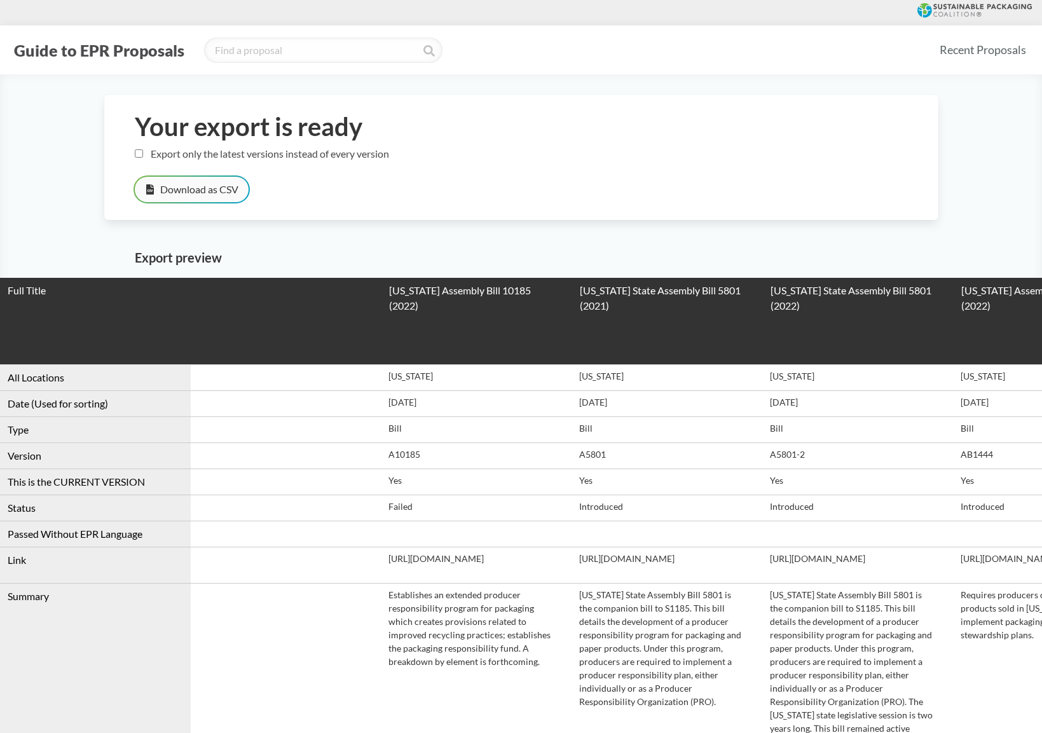
click at [188, 193] on button "Download as CSV" at bounding box center [192, 189] width 114 height 25
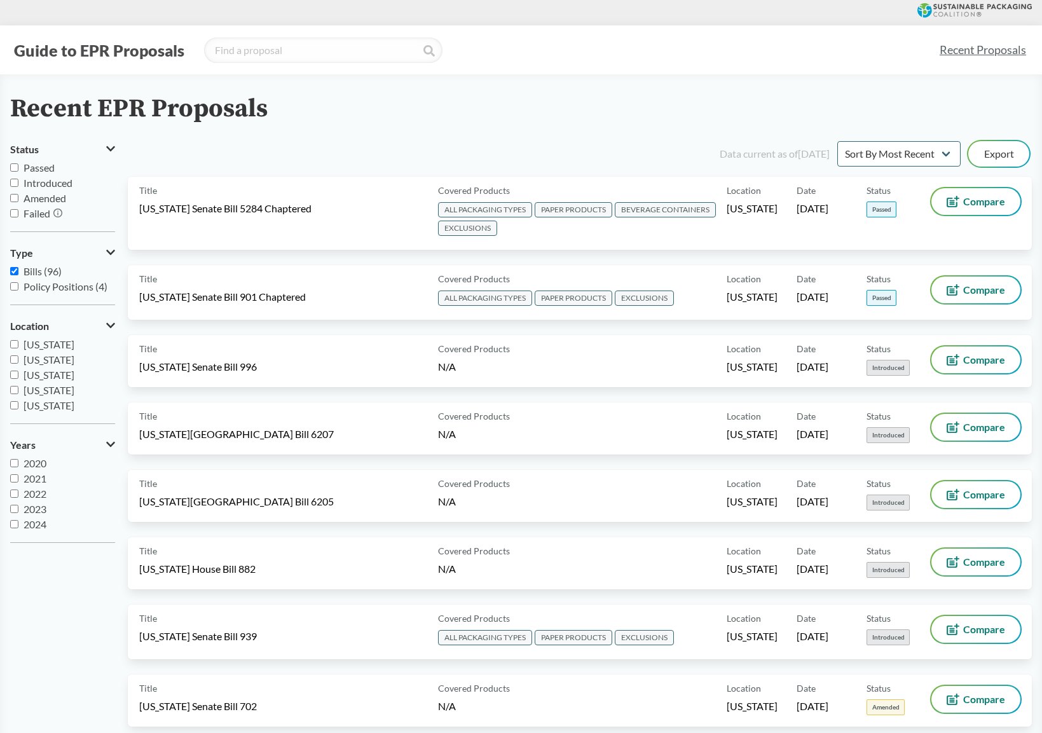
click at [742, 97] on div "Recent EPR Proposals" at bounding box center [520, 109] width 1021 height 29
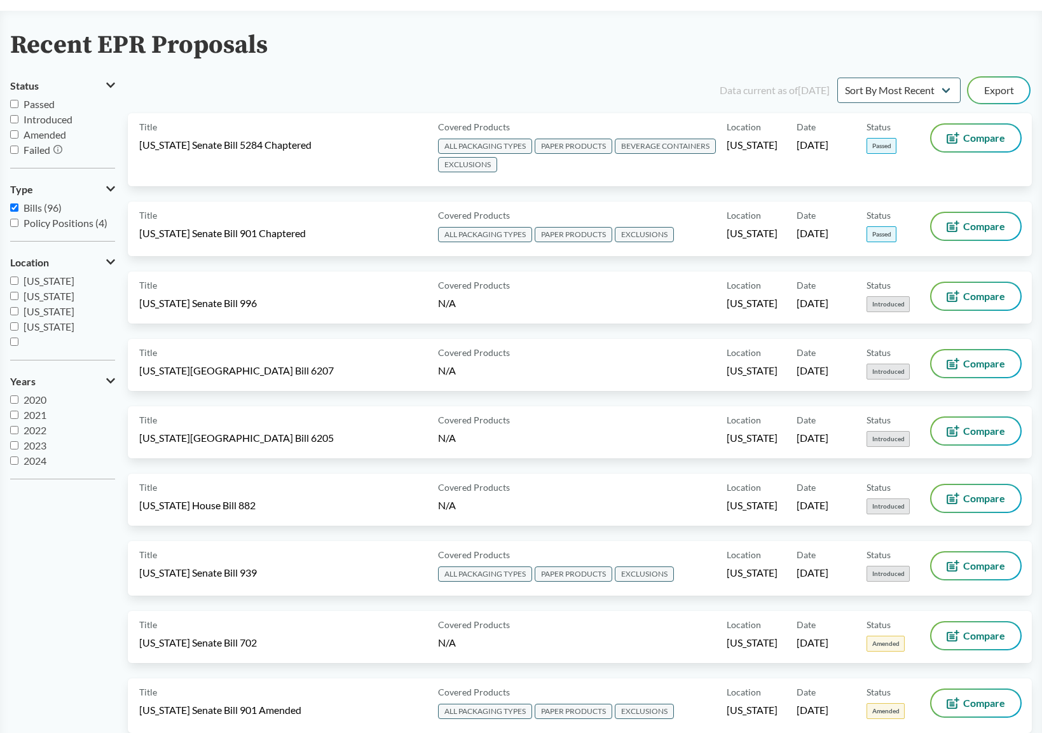
scroll to position [211, 0]
click at [39, 295] on span "California" at bounding box center [49, 298] width 51 height 12
click at [18, 295] on input "California" at bounding box center [14, 298] width 8 height 8
checkbox input "true"
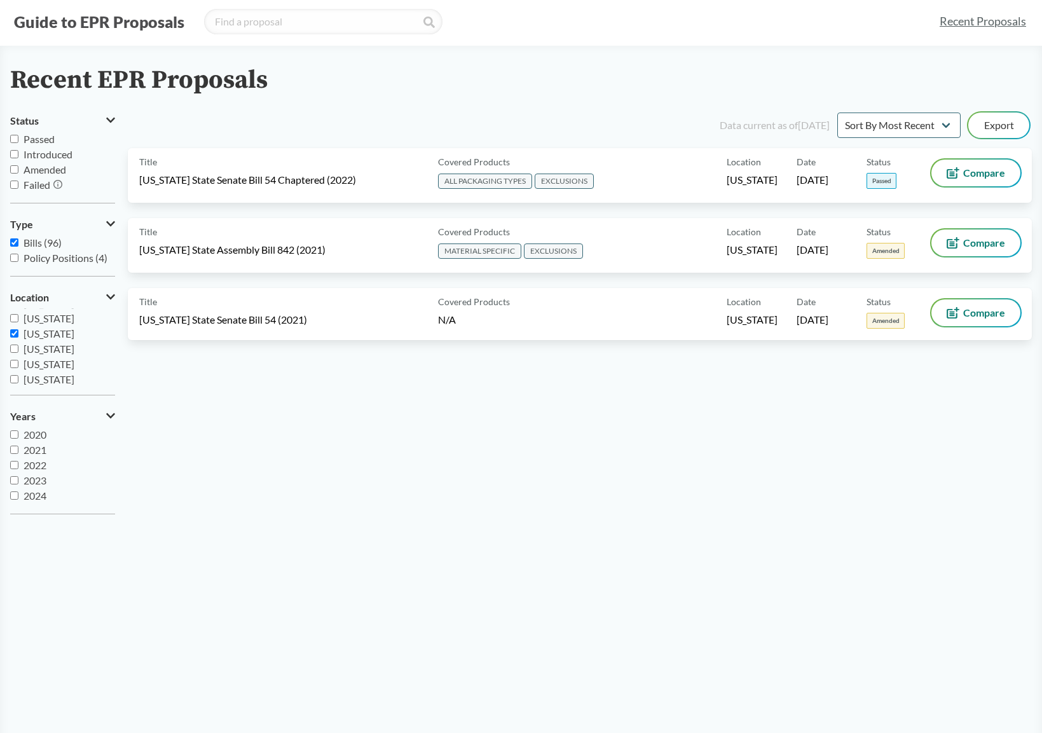
scroll to position [0, 0]
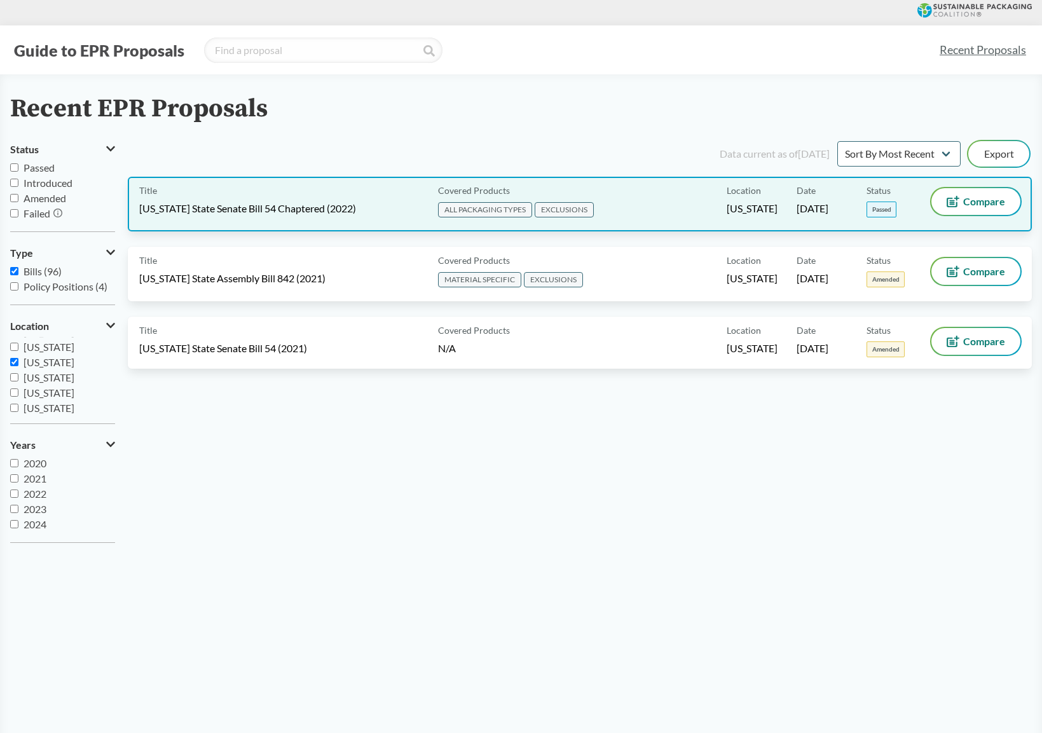
click at [383, 205] on div "Title California State Senate Bill 54 Chaptered (2022)" at bounding box center [286, 204] width 294 height 32
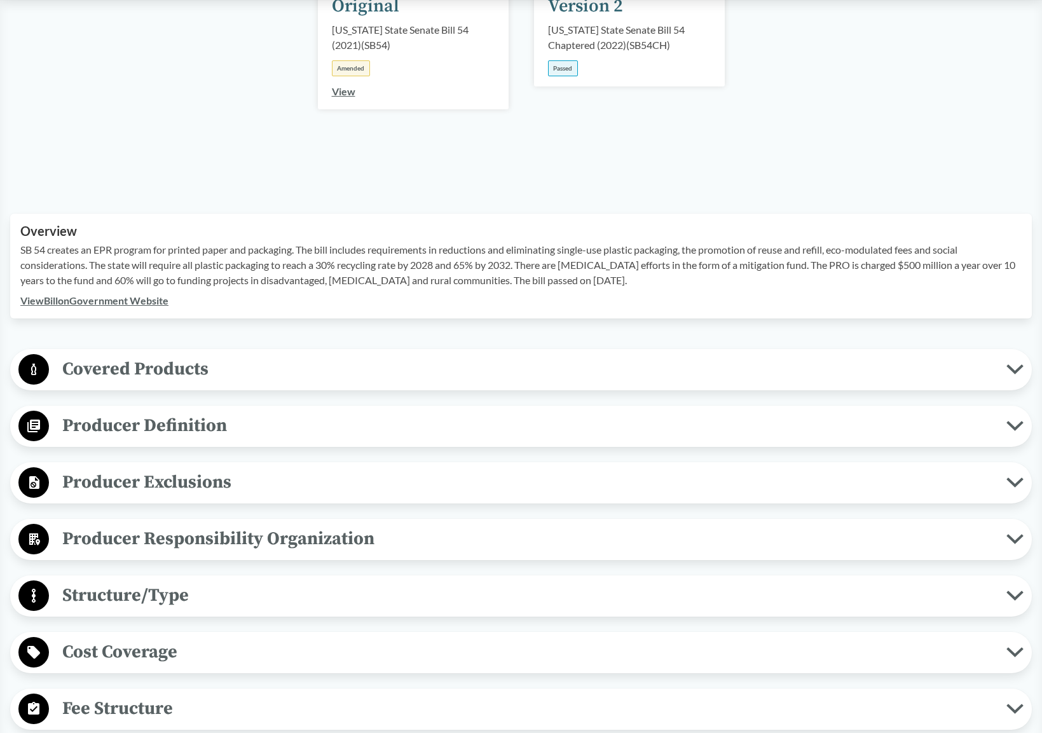
scroll to position [381, 0]
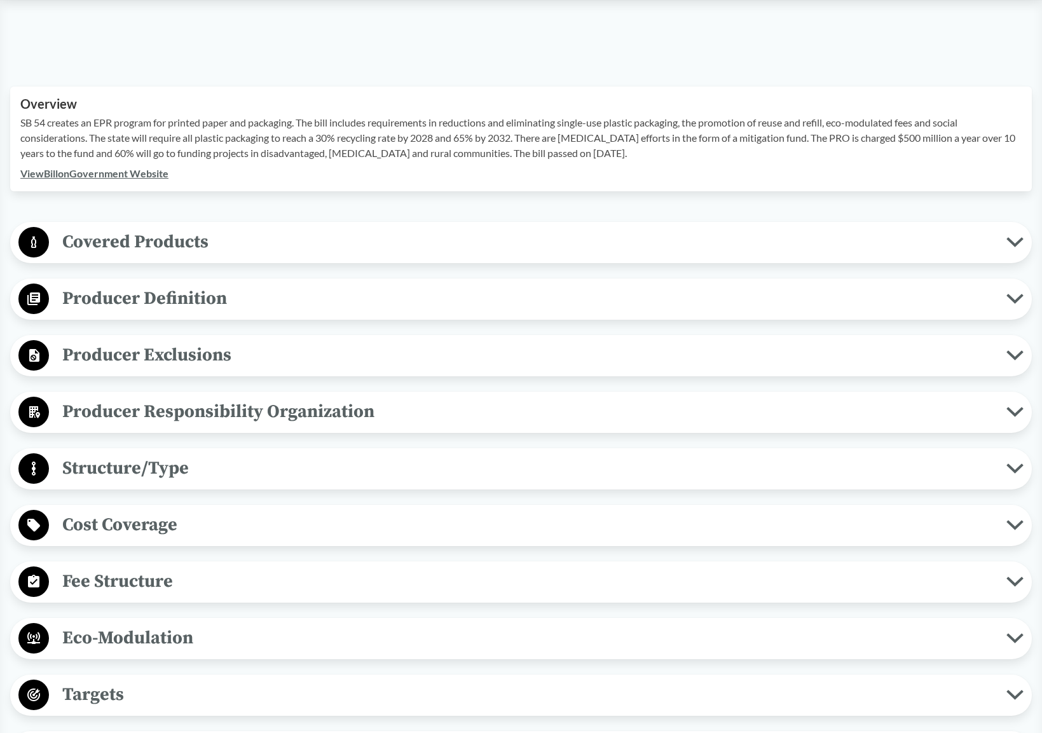
click at [1009, 303] on icon at bounding box center [1014, 299] width 17 height 10
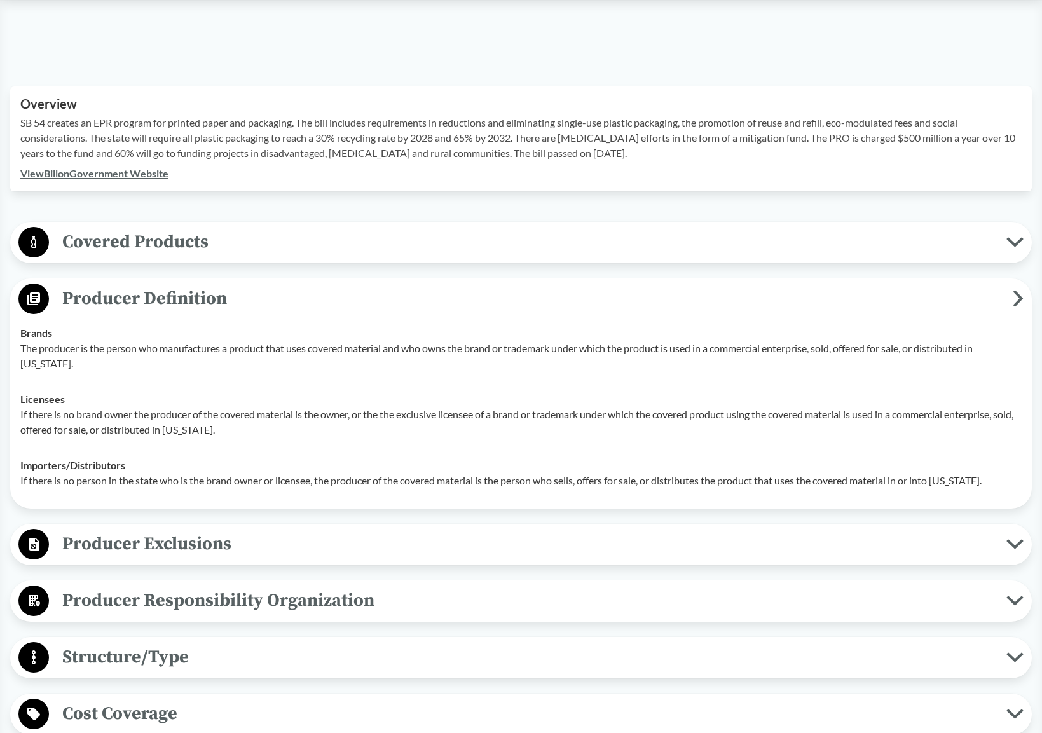
click at [1009, 302] on span "Producer Definition" at bounding box center [530, 298] width 963 height 29
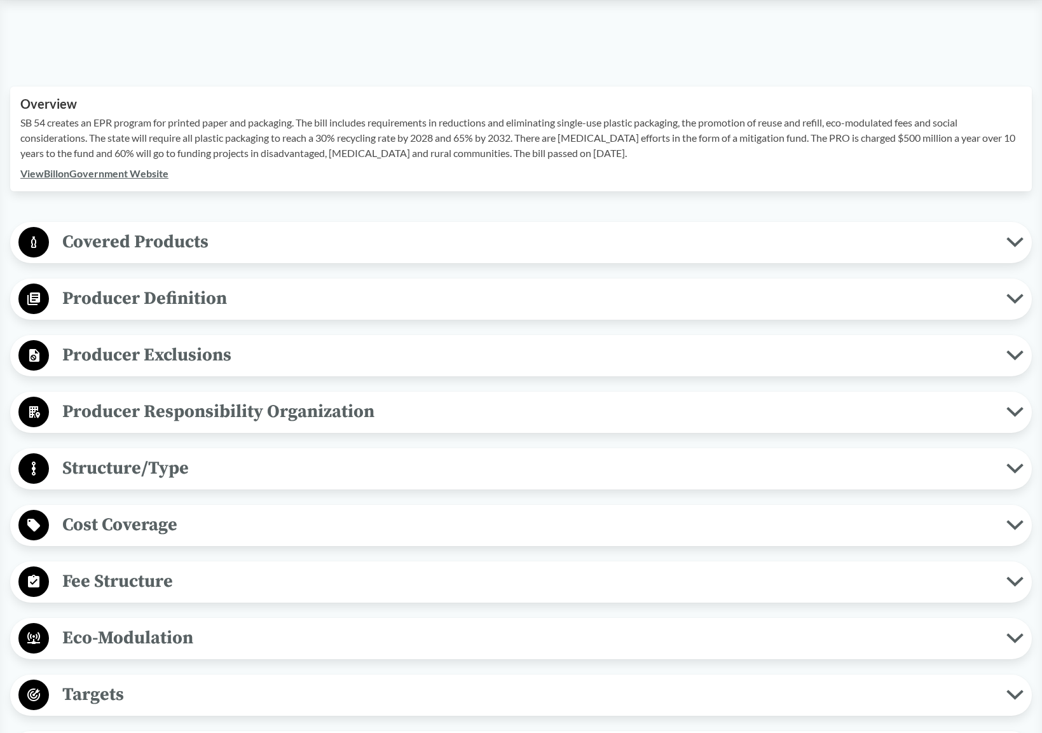
click at [1010, 243] on icon at bounding box center [1014, 242] width 17 height 10
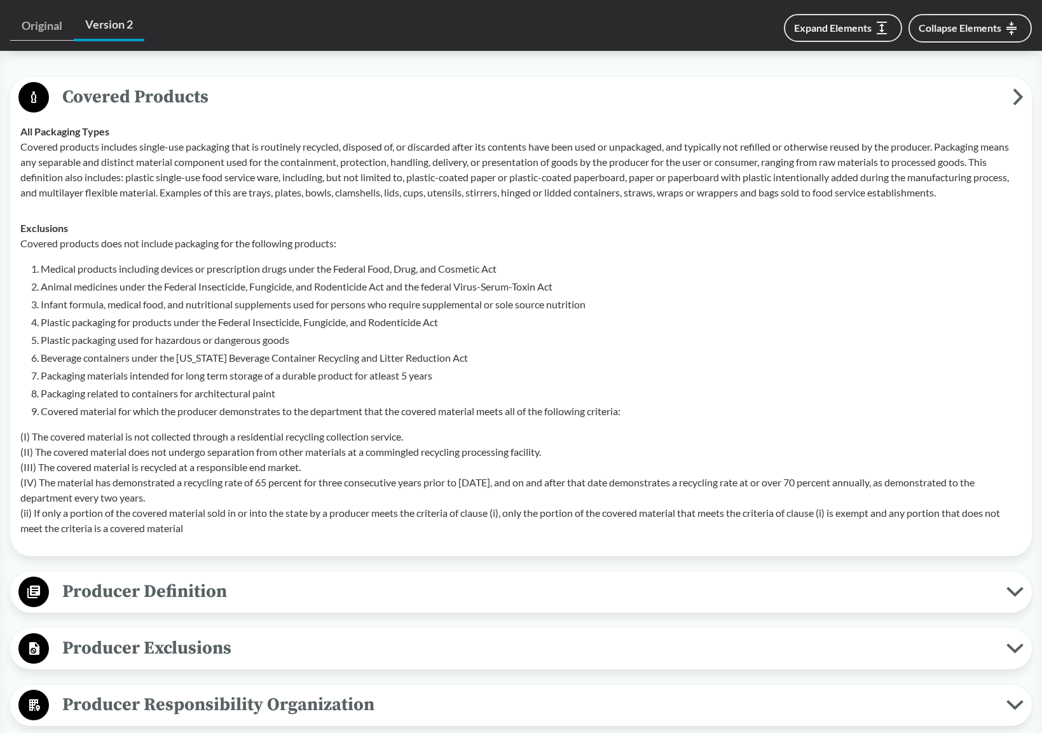
scroll to position [445, 0]
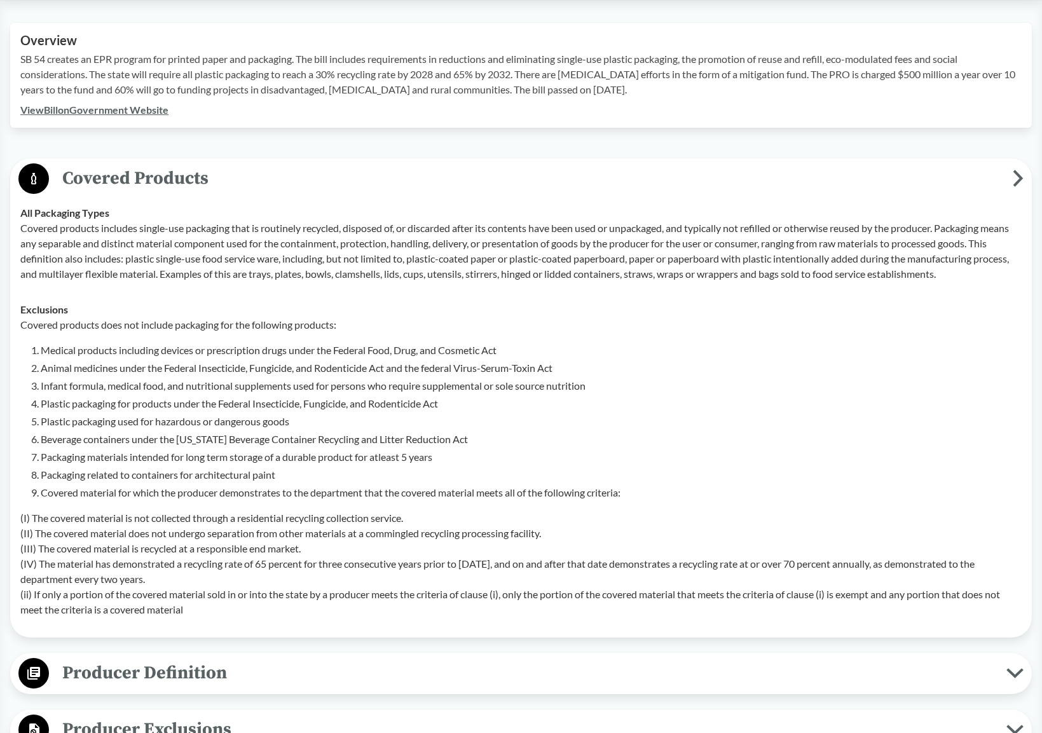
click at [1008, 179] on span "Covered Products" at bounding box center [530, 178] width 963 height 29
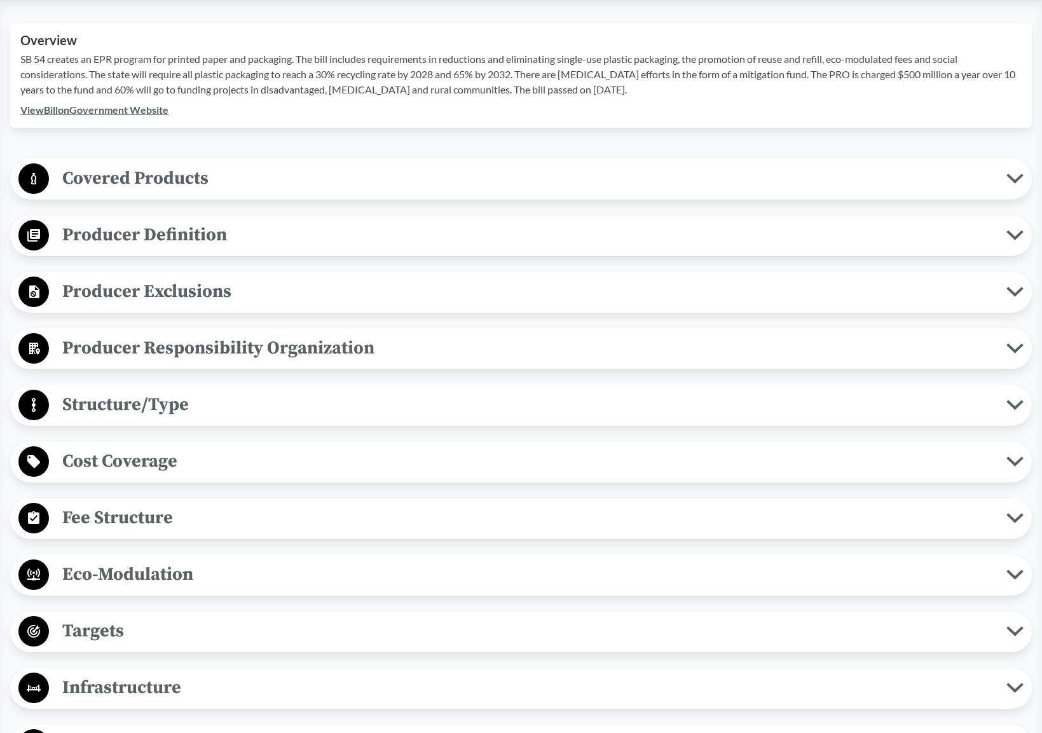
click at [254, 227] on span "Producer Definition" at bounding box center [527, 235] width 957 height 29
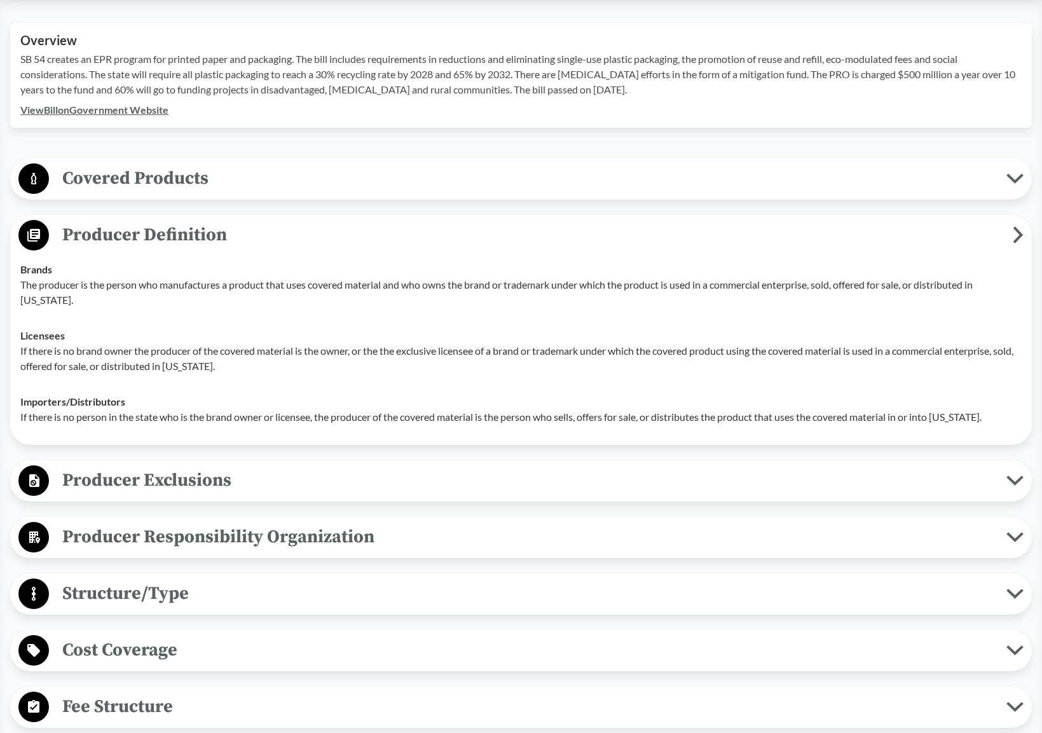
click at [262, 231] on span "Producer Definition" at bounding box center [530, 235] width 963 height 29
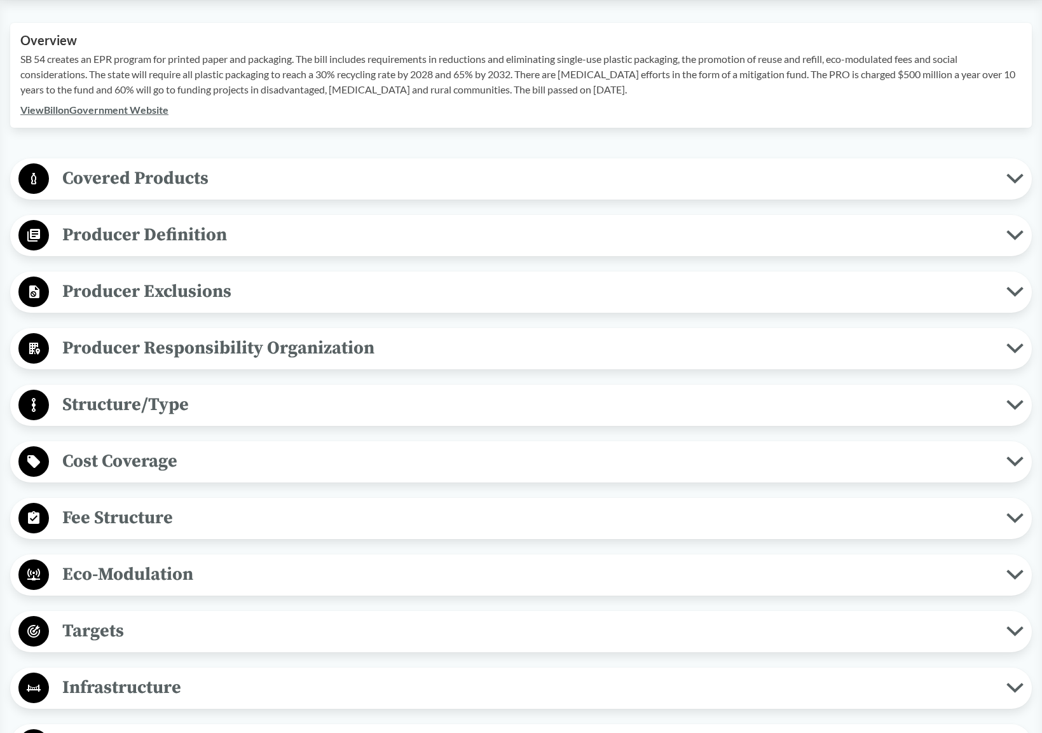
click at [226, 310] on div "Producer Exclusions Small Businesses Producers, retailers, or wholesalers who h…" at bounding box center [520, 291] width 1021 height 41
click at [228, 302] on span "Producer Exclusions" at bounding box center [527, 291] width 957 height 29
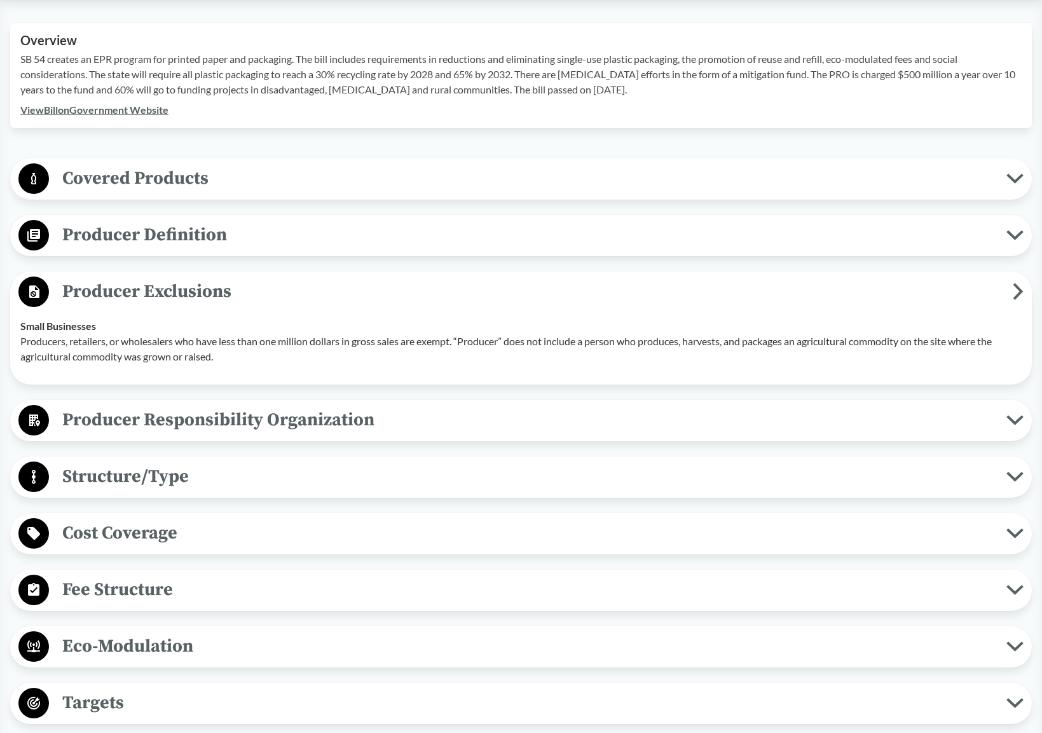
click at [228, 296] on span "Producer Exclusions" at bounding box center [530, 291] width 963 height 29
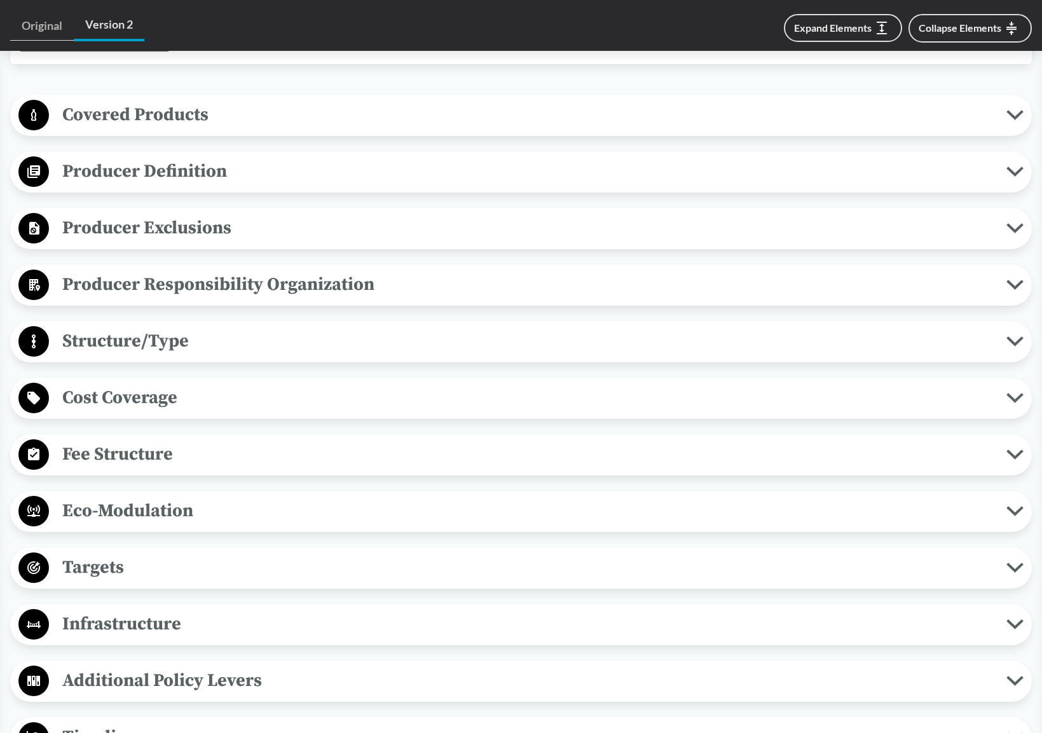
scroll to position [572, 0]
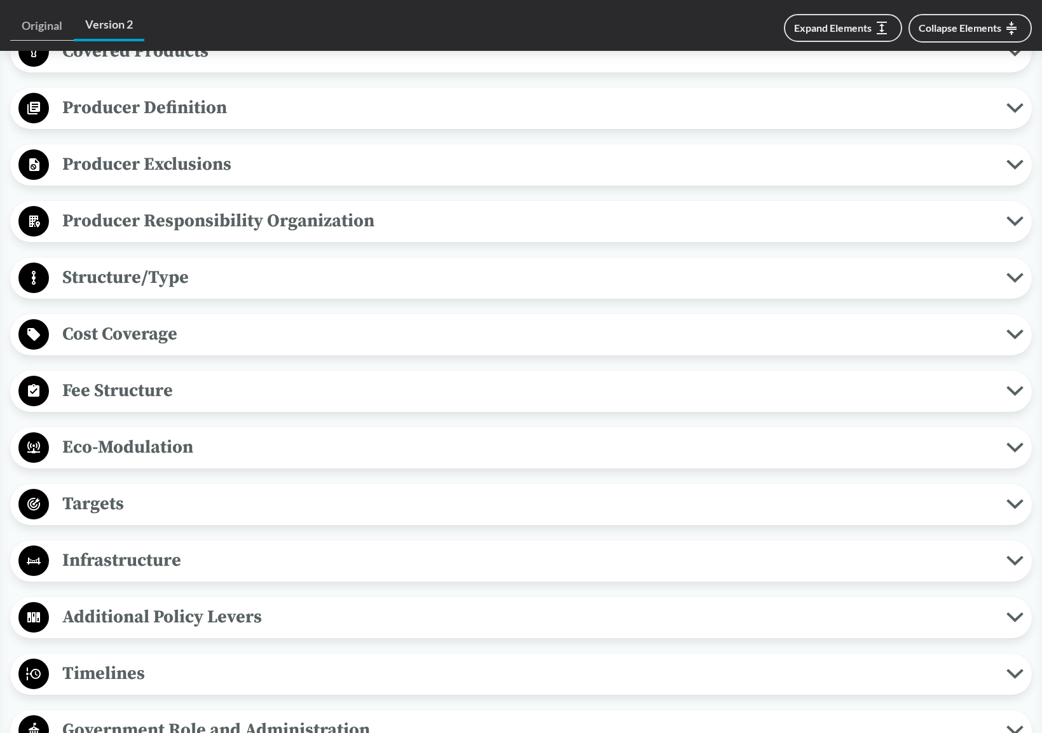
click at [187, 390] on span "Fee Structure" at bounding box center [527, 390] width 957 height 29
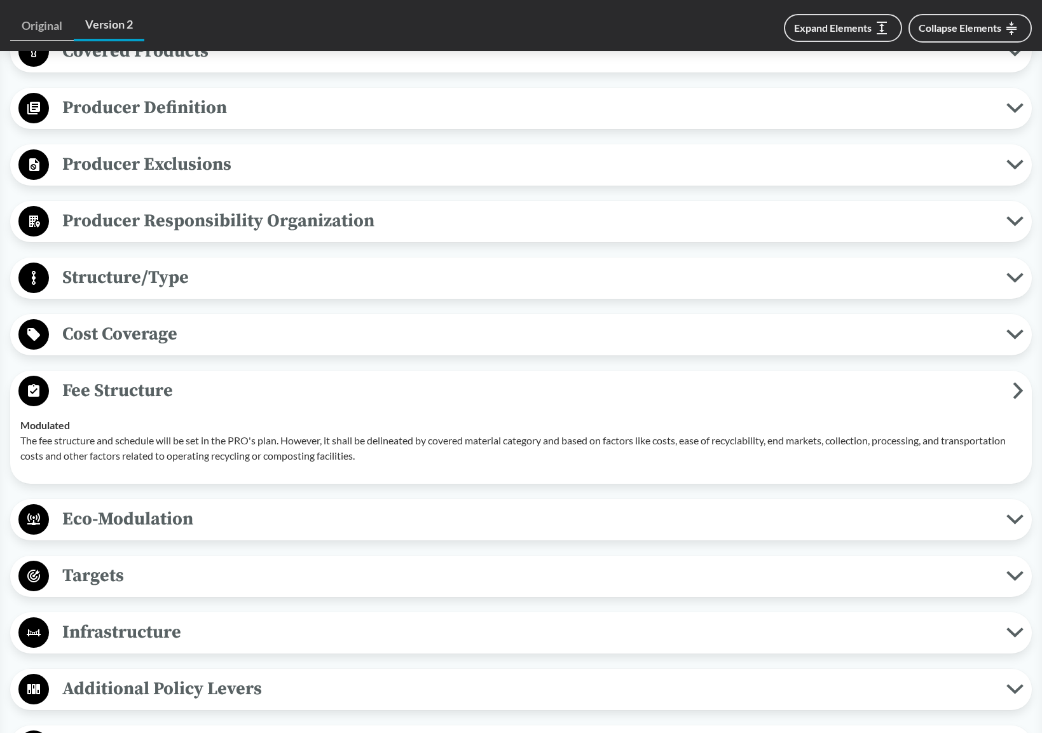
click at [187, 390] on span "Fee Structure" at bounding box center [530, 390] width 963 height 29
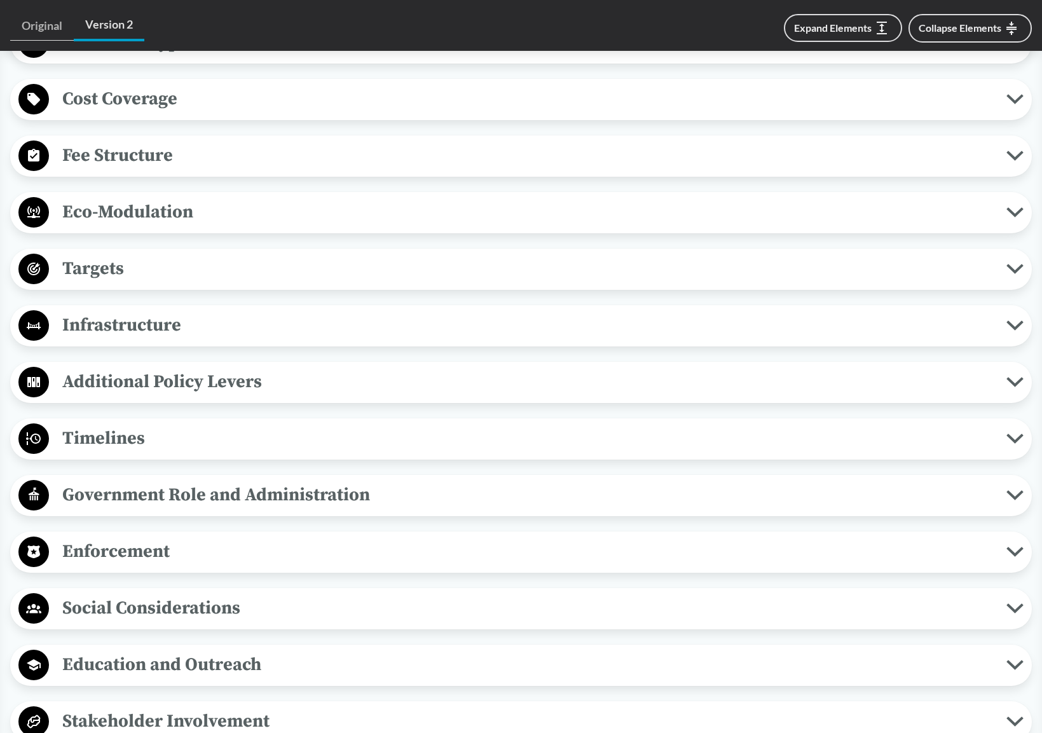
scroll to position [826, 0]
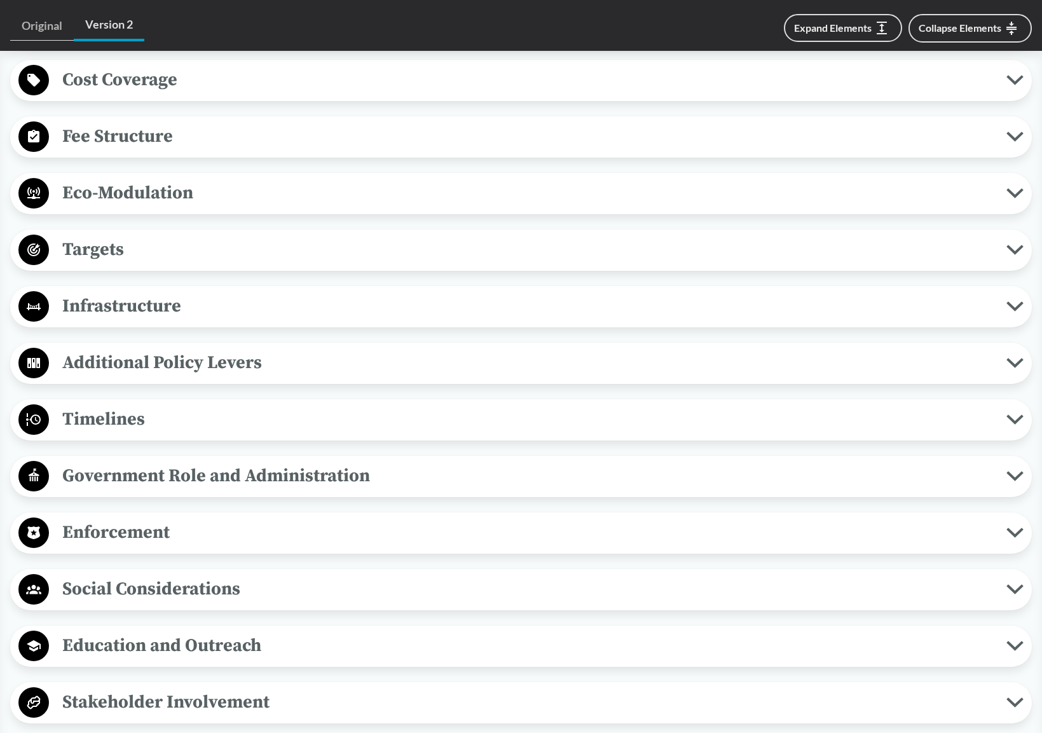
click at [174, 429] on span "Timelines" at bounding box center [527, 419] width 957 height 29
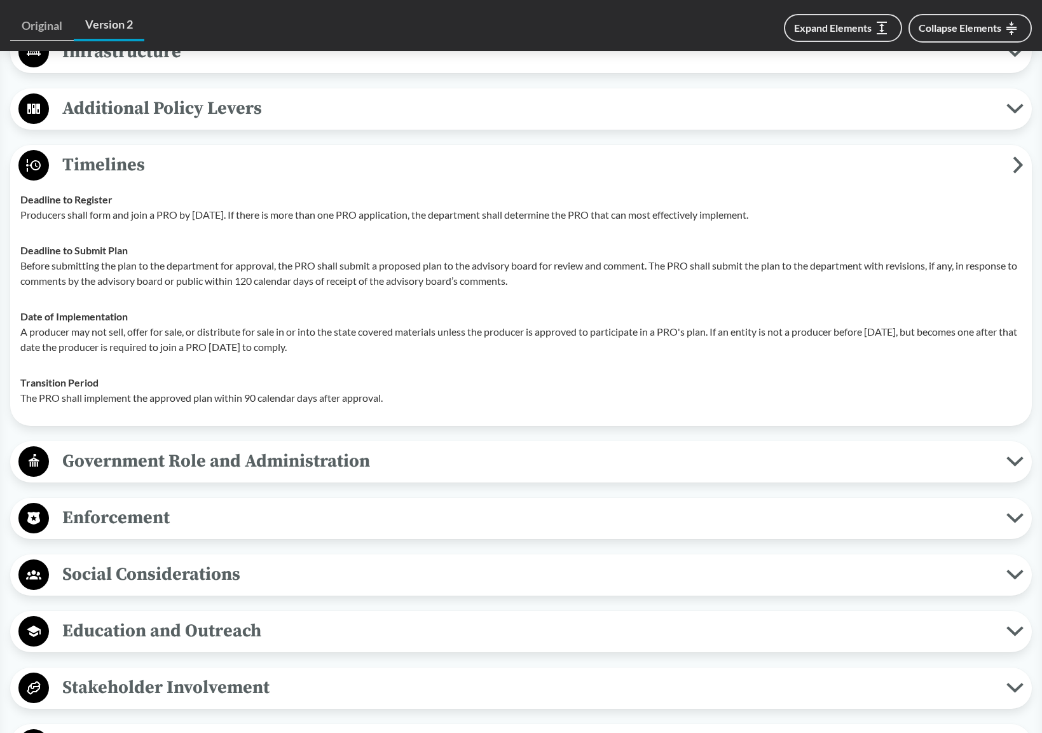
scroll to position [953, 0]
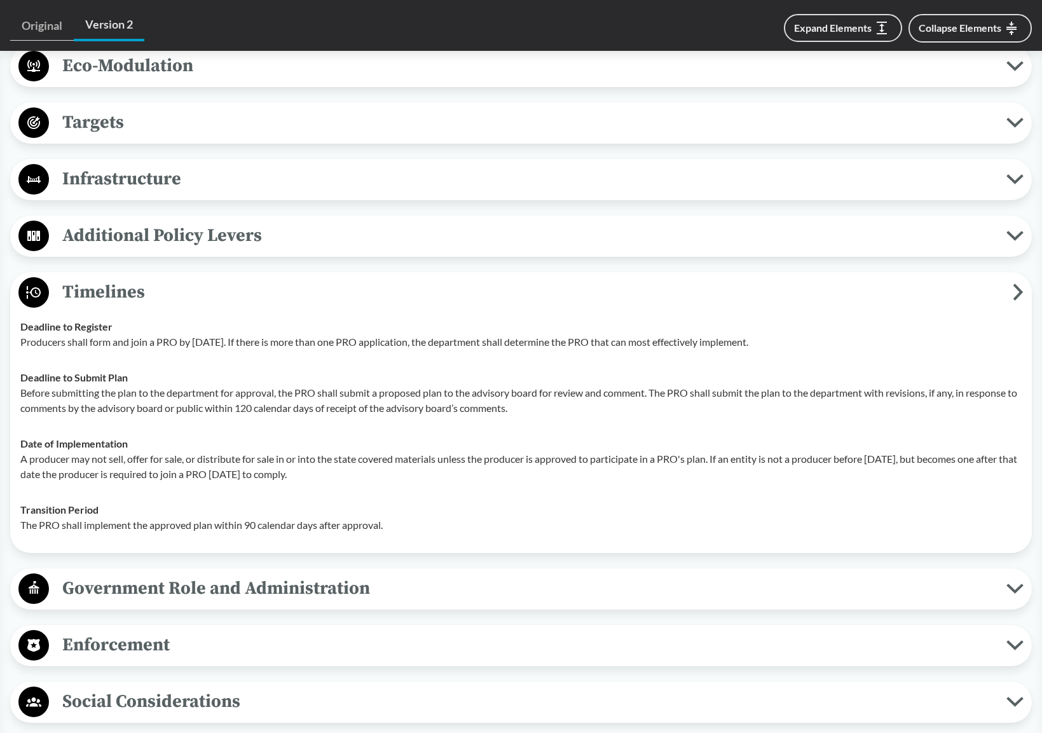
click at [104, 304] on span "Timelines" at bounding box center [530, 292] width 963 height 29
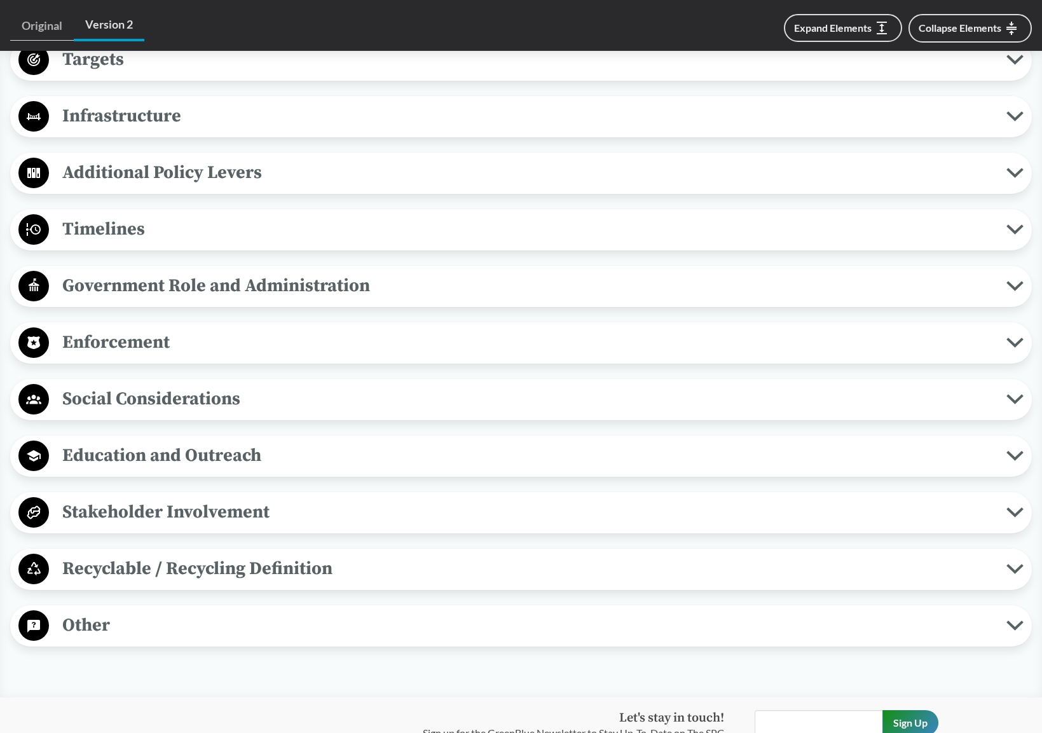
scroll to position [1017, 0]
click at [294, 567] on span "Recyclable / Recycling Definition" at bounding box center [527, 568] width 957 height 29
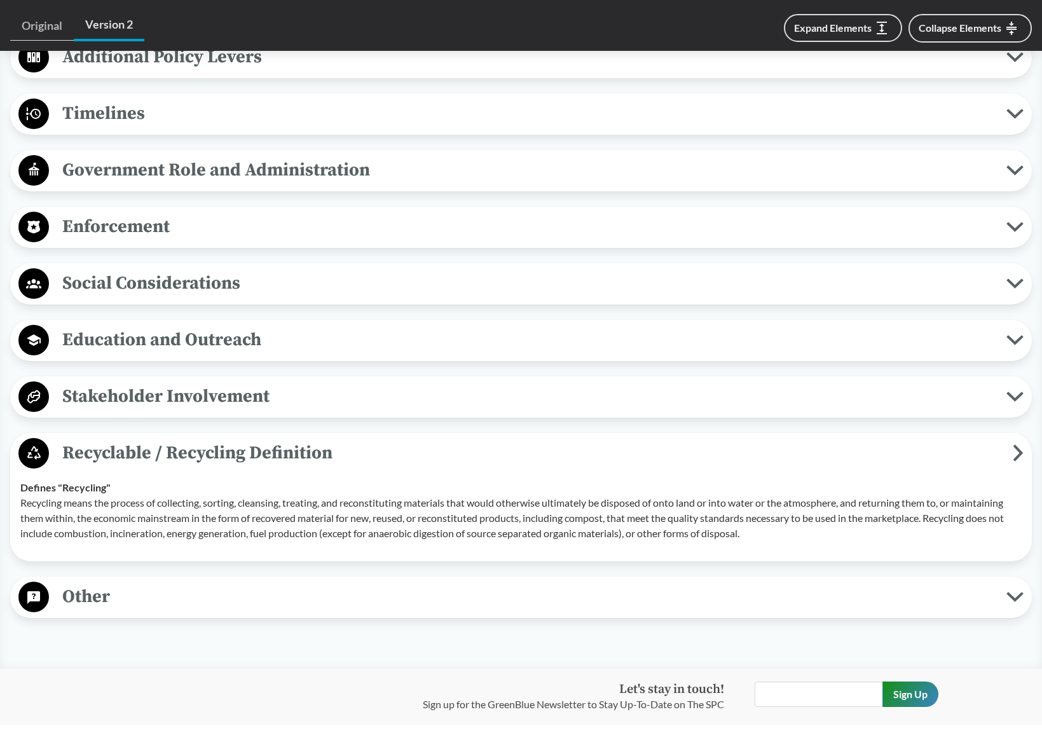
scroll to position [1144, 0]
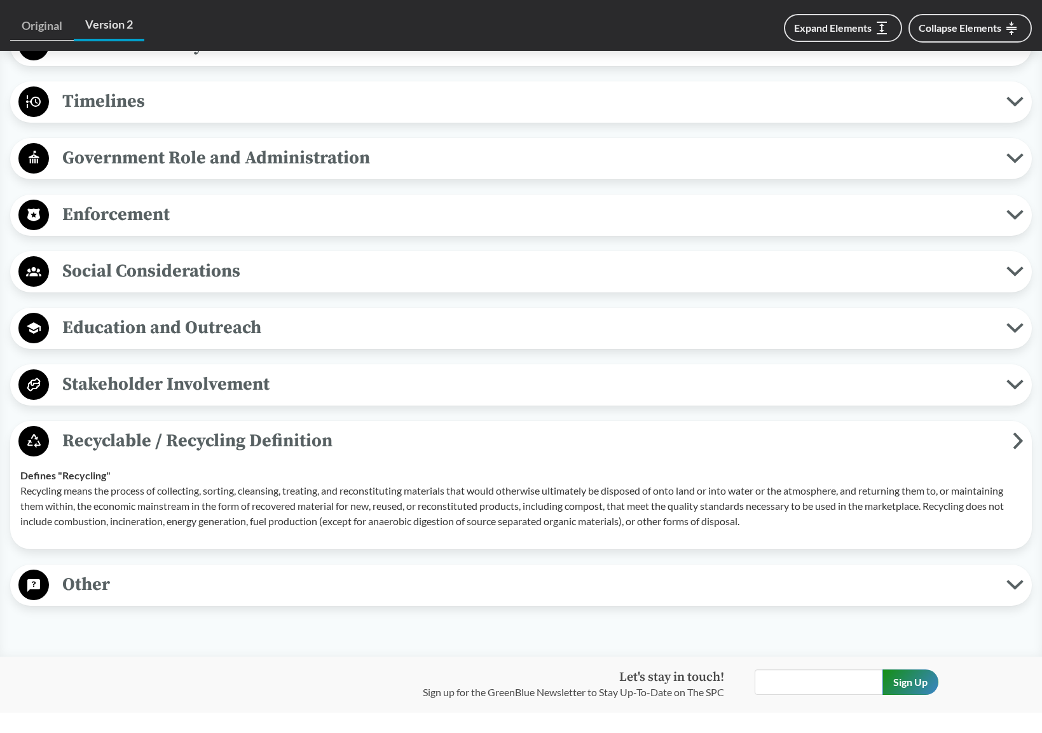
click at [413, 561] on div "Covered Products All Packaging Types Covered products includes single-use packa…" at bounding box center [520, 32] width 1021 height 1147
click at [416, 571] on span "Other" at bounding box center [527, 584] width 957 height 29
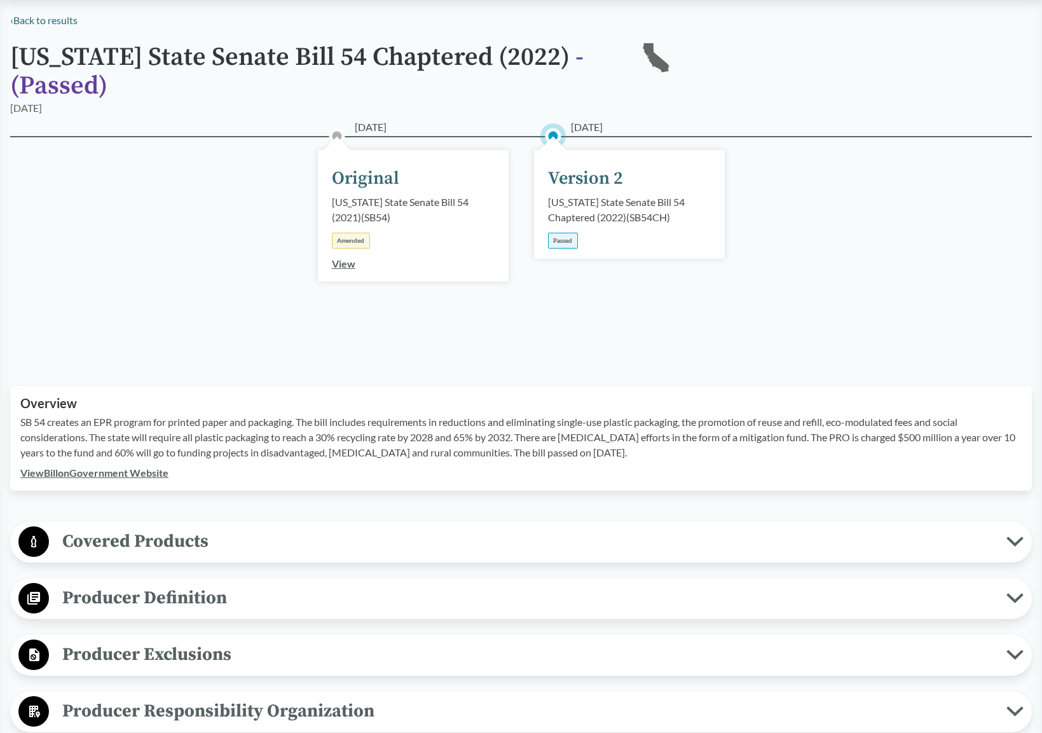
scroll to position [0, 0]
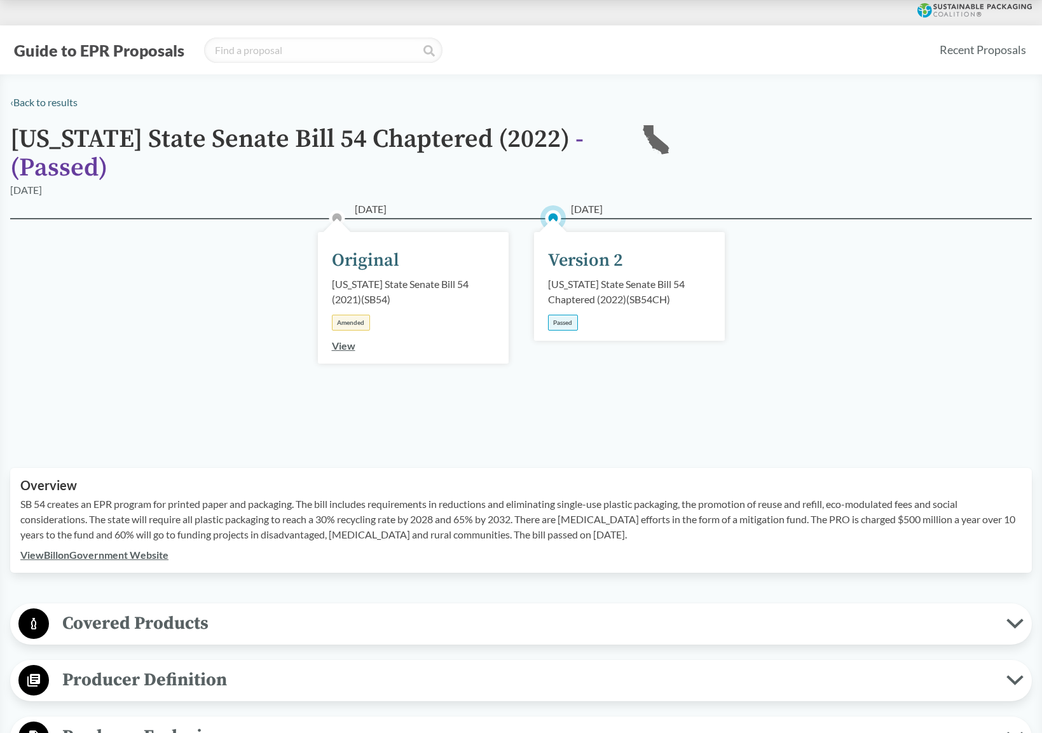
click at [940, 371] on div "02/25/2021 Original California State Senate Bill 54 (2021) ( SB54 ) Amended Vie…" at bounding box center [520, 327] width 1021 height 219
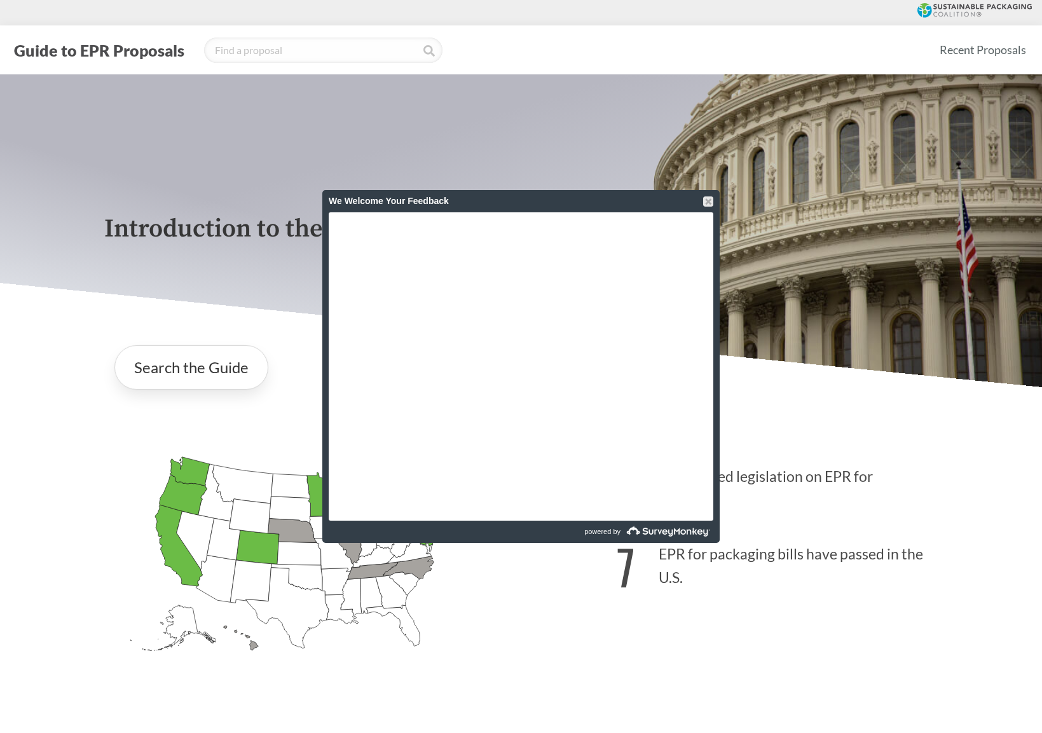
scroll to position [2609, 0]
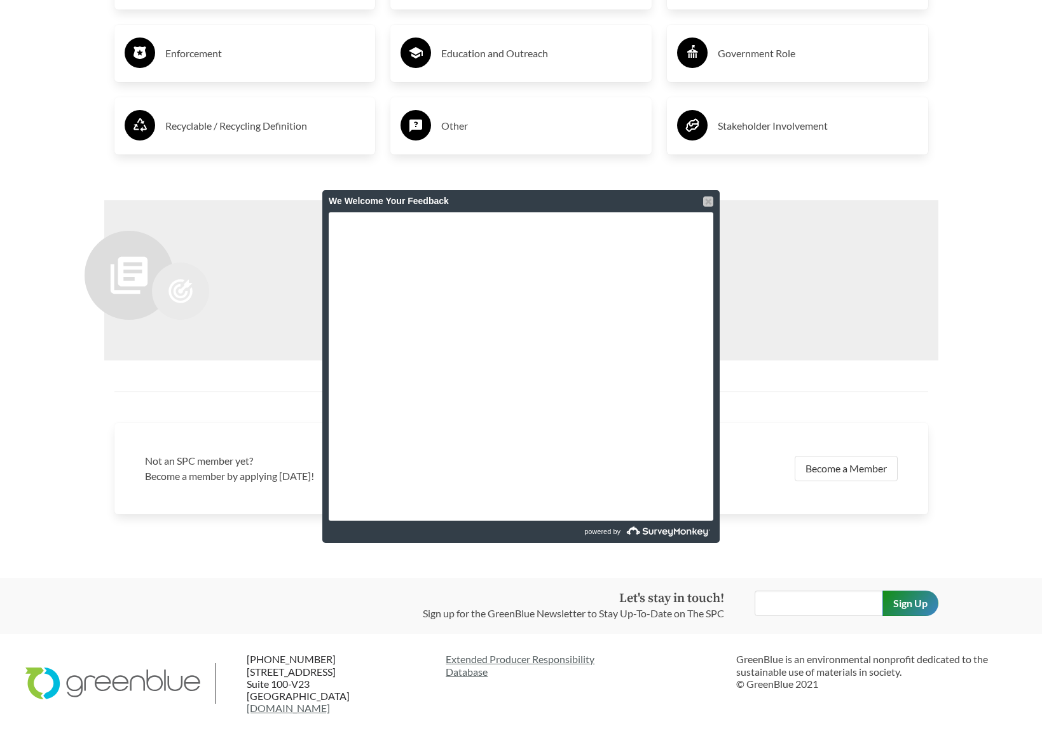
click at [709, 199] on div at bounding box center [708, 201] width 10 height 10
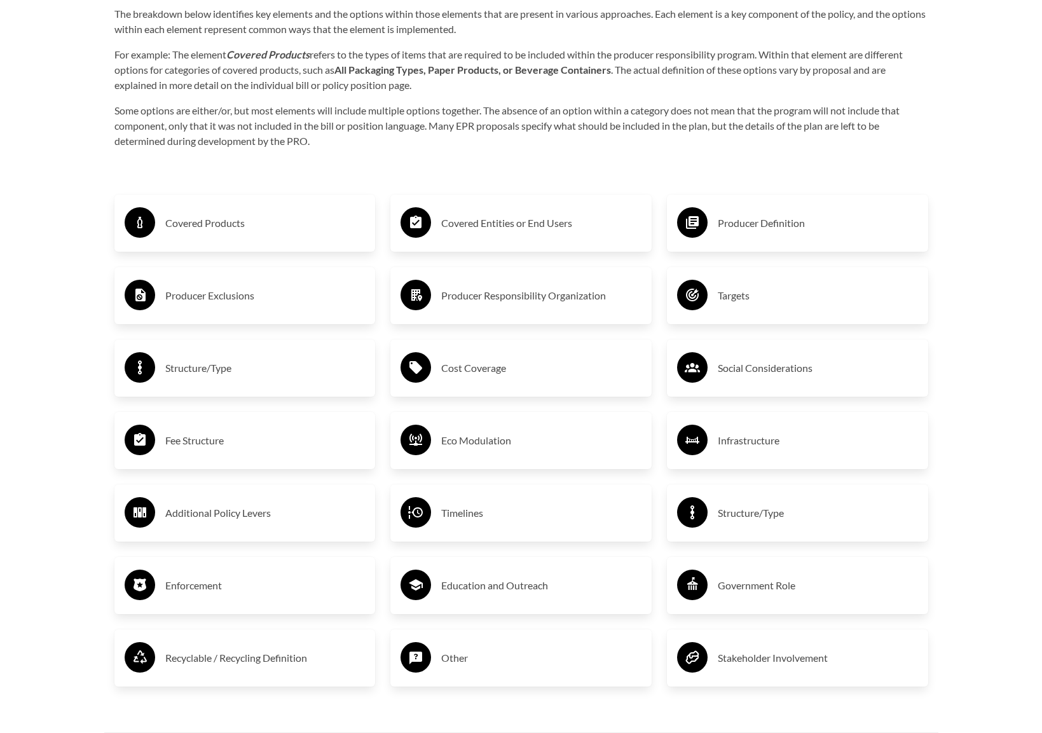
scroll to position [2100, 0]
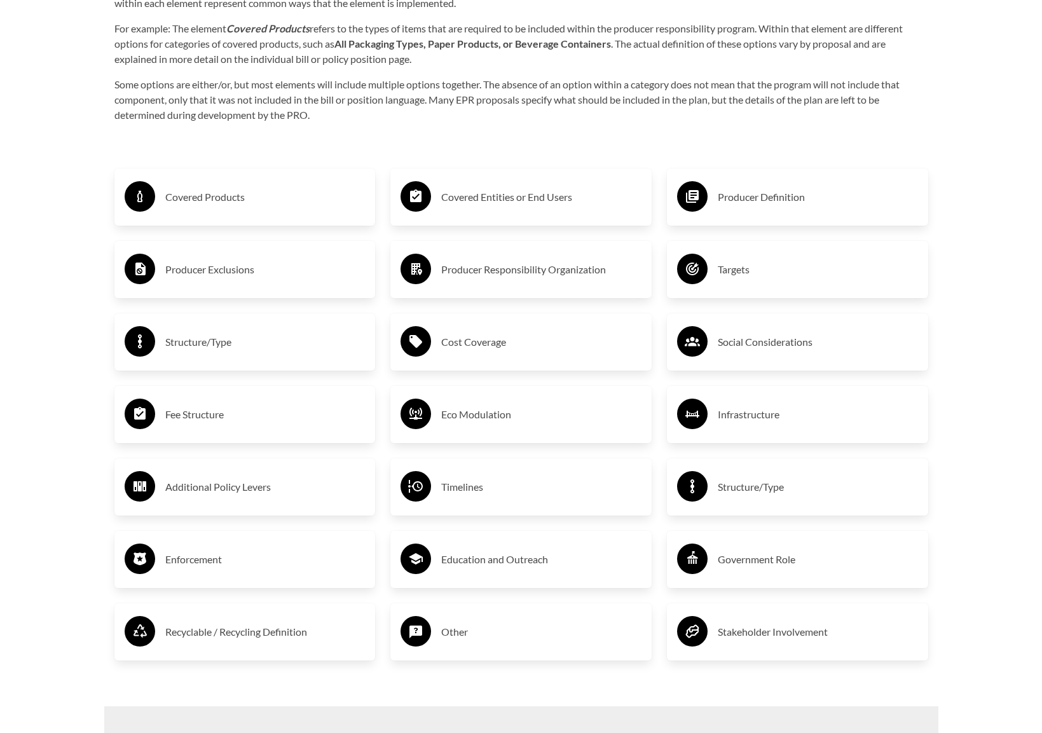
click at [213, 206] on h3 "Covered Products" at bounding box center [265, 197] width 200 height 20
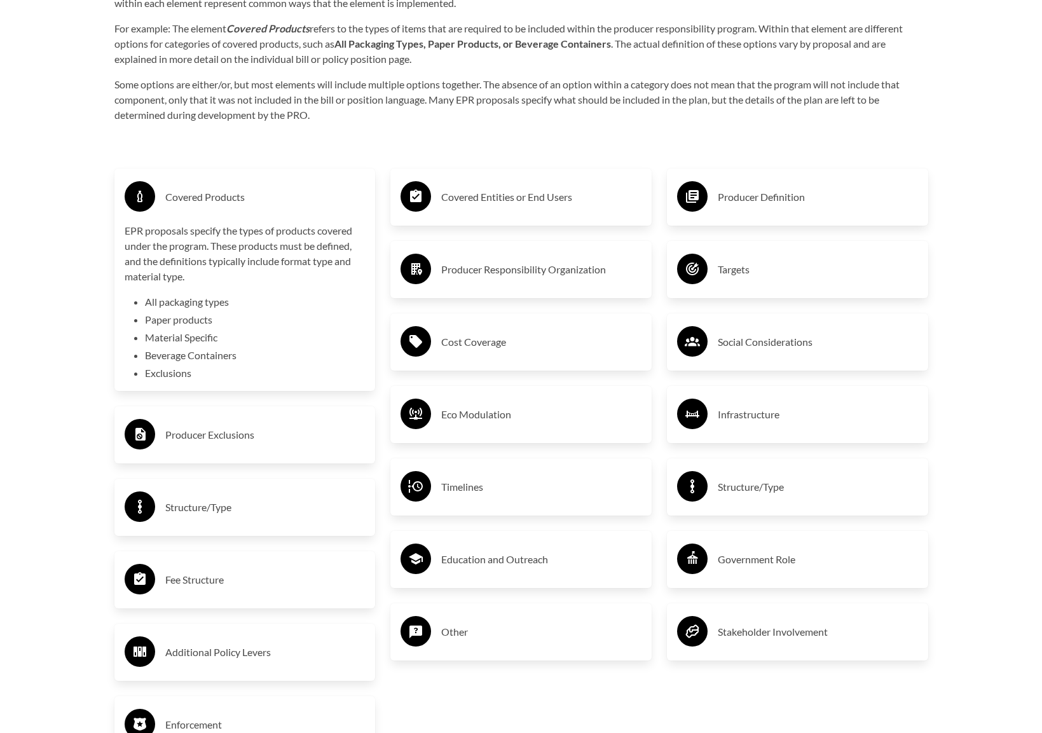
click at [449, 191] on h3 "Covered Entities or End Users" at bounding box center [541, 197] width 200 height 20
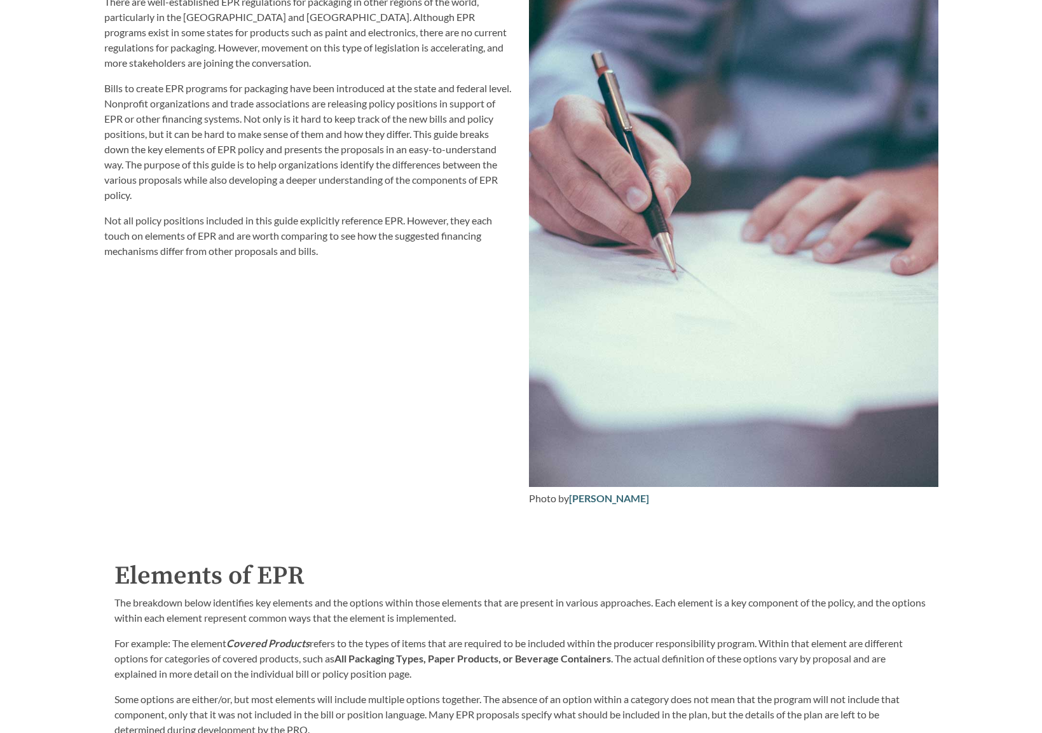
scroll to position [1465, 0]
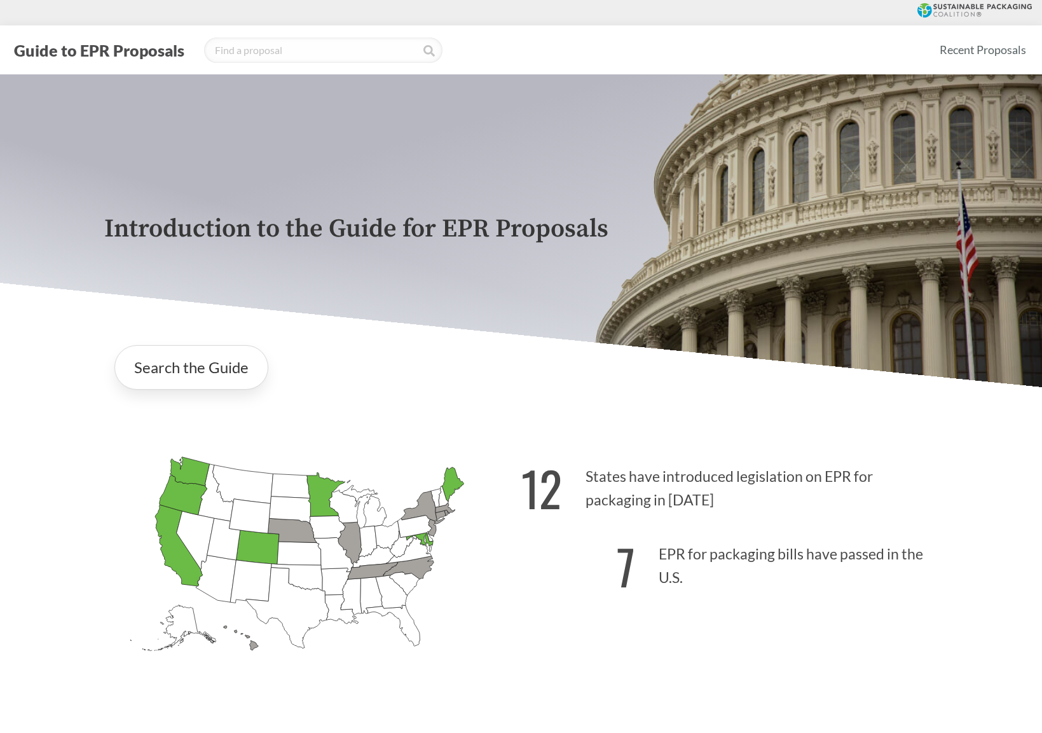
click at [851, 48] on div "Guide to EPR Proposals" at bounding box center [469, 49] width 918 height 25
click at [924, 12] on icon at bounding box center [925, 12] width 4 height 4
